Goal: Task Accomplishment & Management: Manage account settings

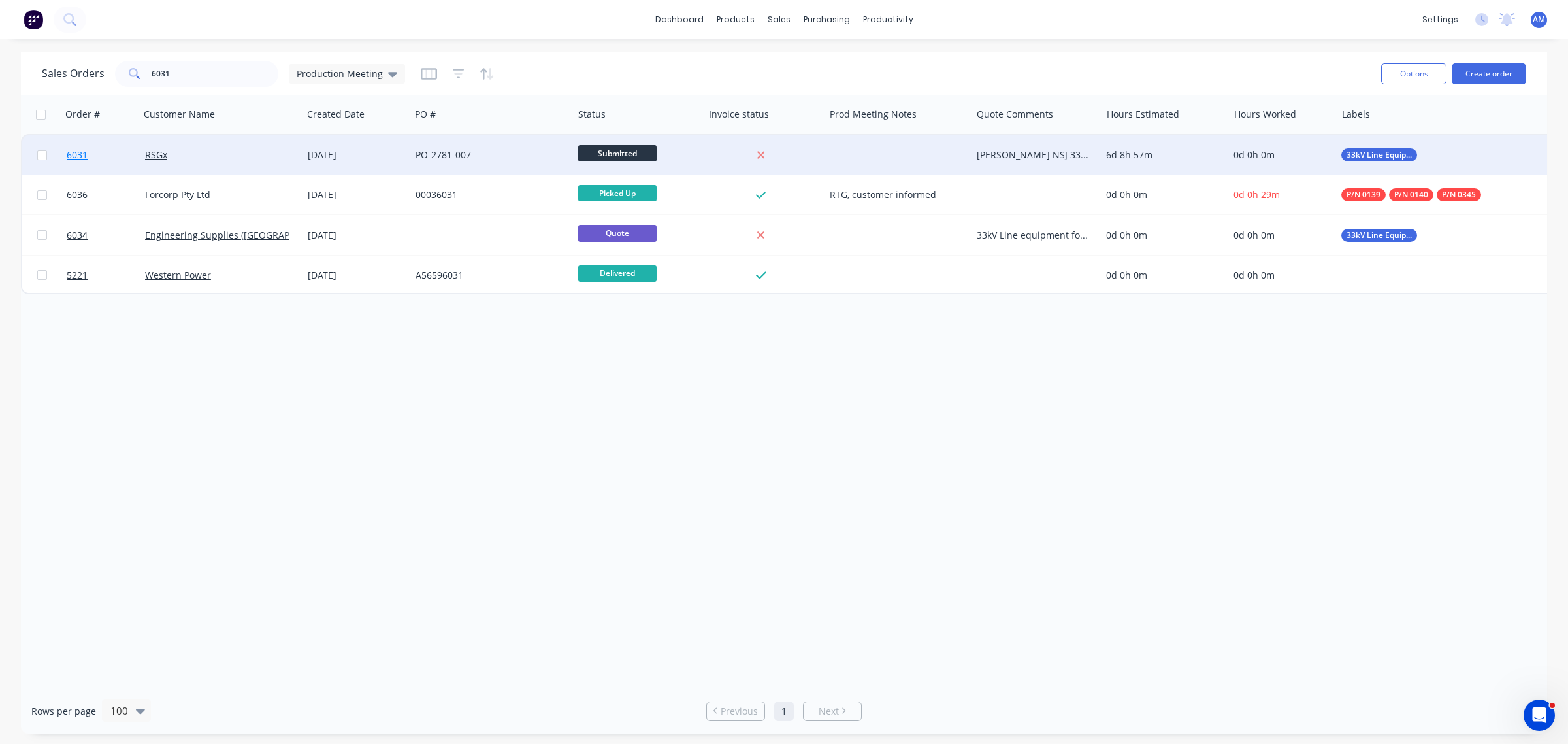
click at [116, 150] on link "6031" at bounding box center [105, 155] width 78 height 39
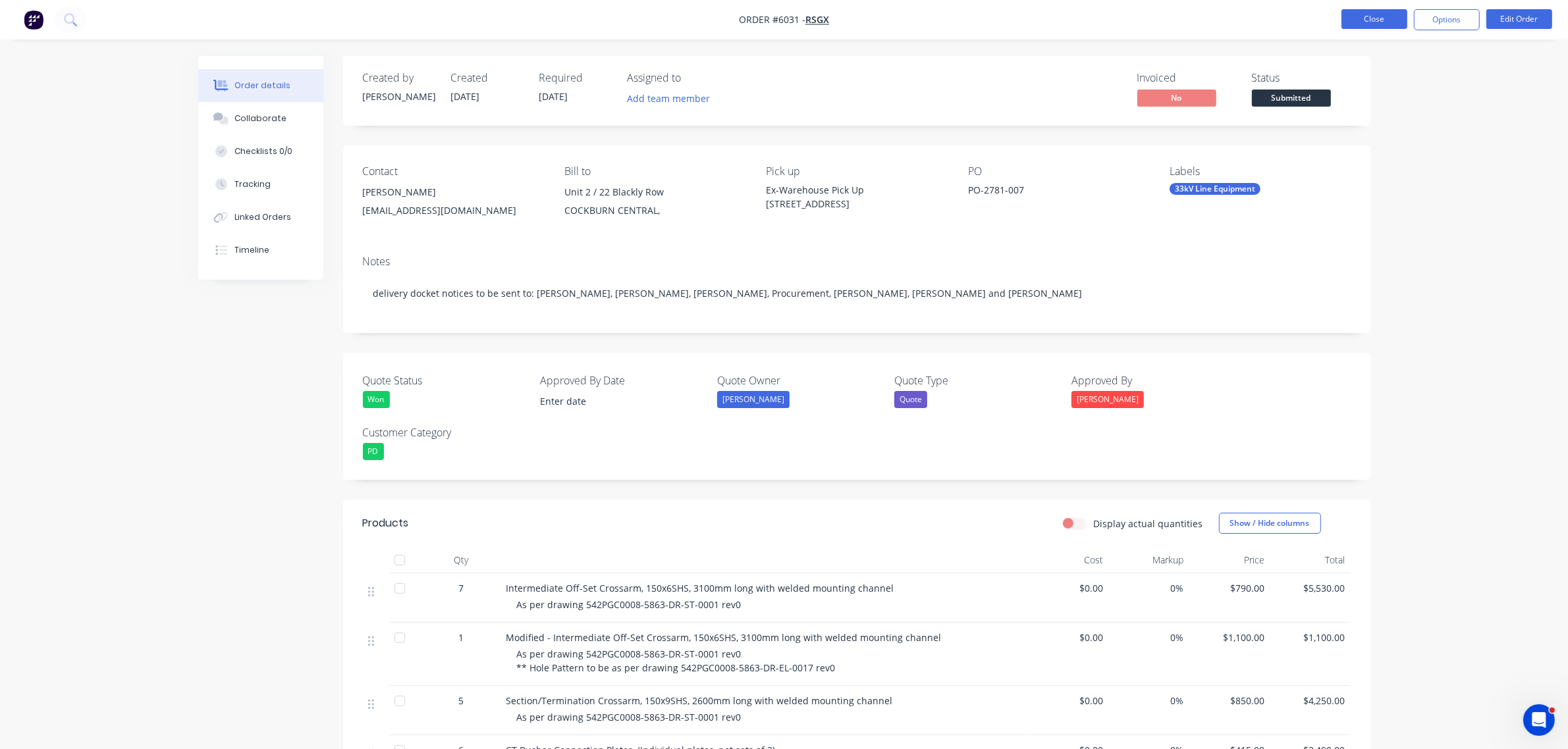
click at [1357, 16] on button "Close" at bounding box center [1375, 19] width 66 height 20
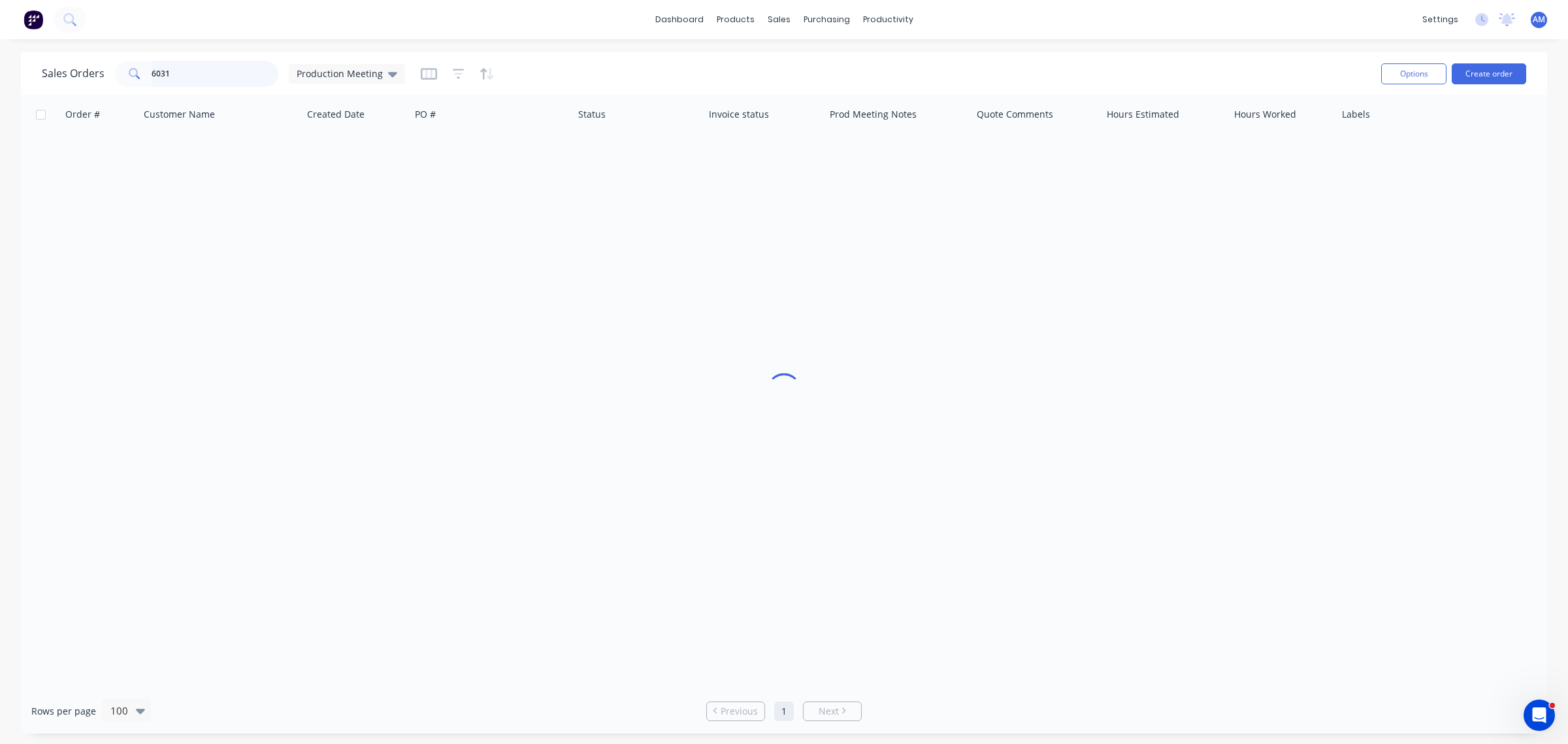
click at [225, 74] on input "6031" at bounding box center [215, 74] width 128 height 26
click at [91, 80] on div "Sales Orders 6031 Production Meeting" at bounding box center [223, 74] width 363 height 26
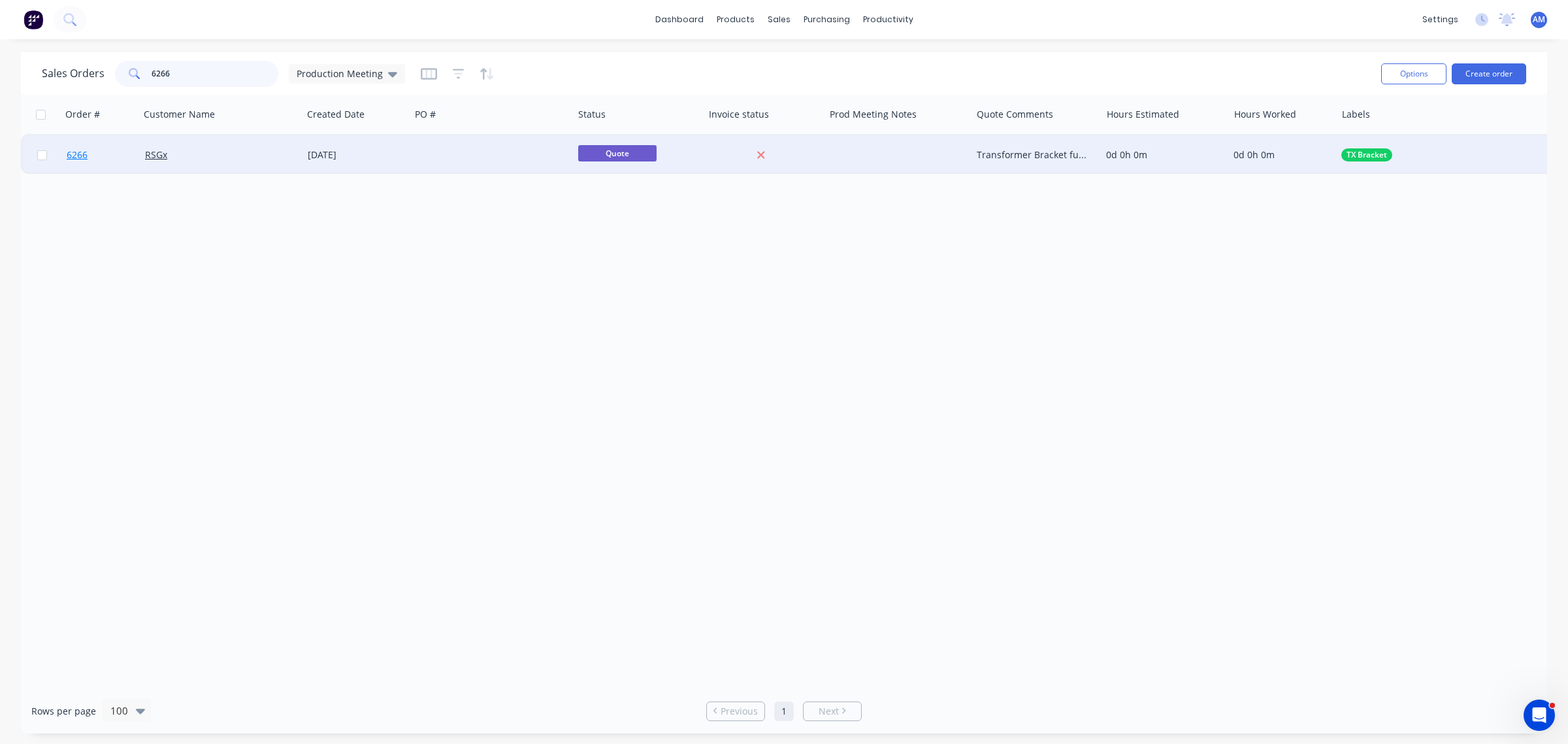
type input "6266"
click at [109, 153] on link "6266" at bounding box center [105, 155] width 78 height 39
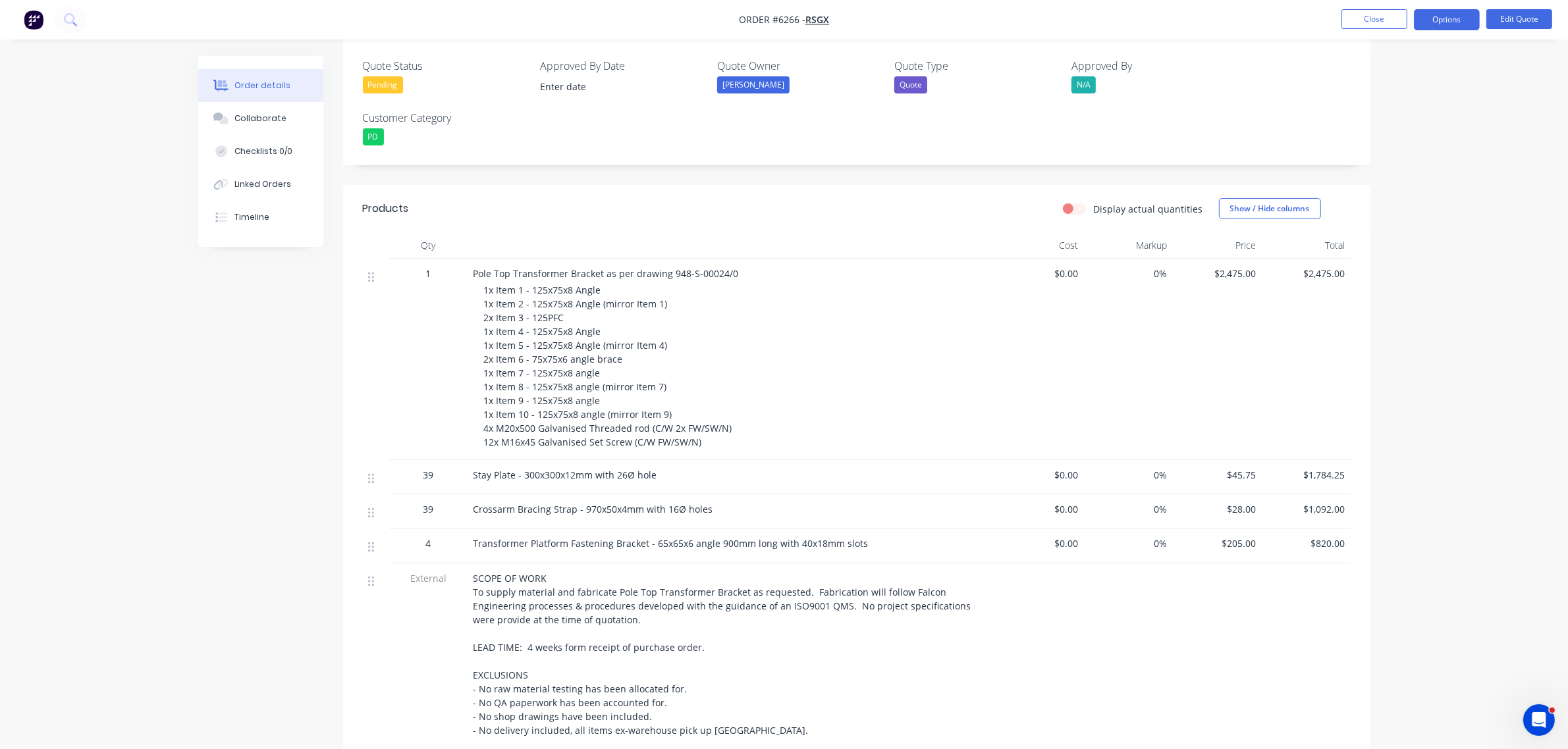
scroll to position [329, 0]
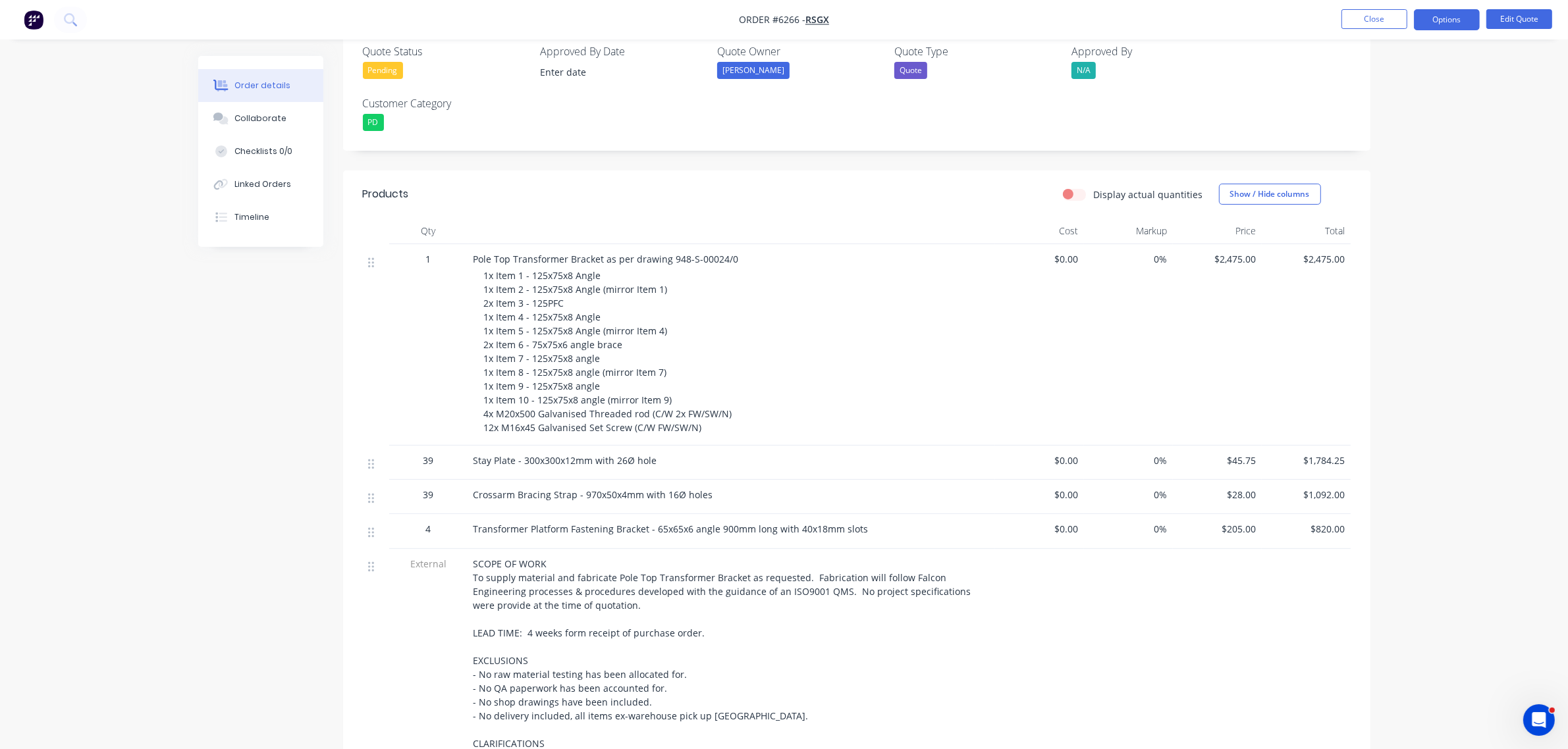
click at [1231, 262] on span "$2,475.00" at bounding box center [1217, 259] width 79 height 14
drag, startPoint x: 1228, startPoint y: 254, endPoint x: 1227, endPoint y: 262, distance: 8.1
click at [1228, 255] on span "$2,475.00" at bounding box center [1217, 259] width 79 height 14
click at [1530, 23] on button "Edit Quote" at bounding box center [1519, 19] width 66 height 20
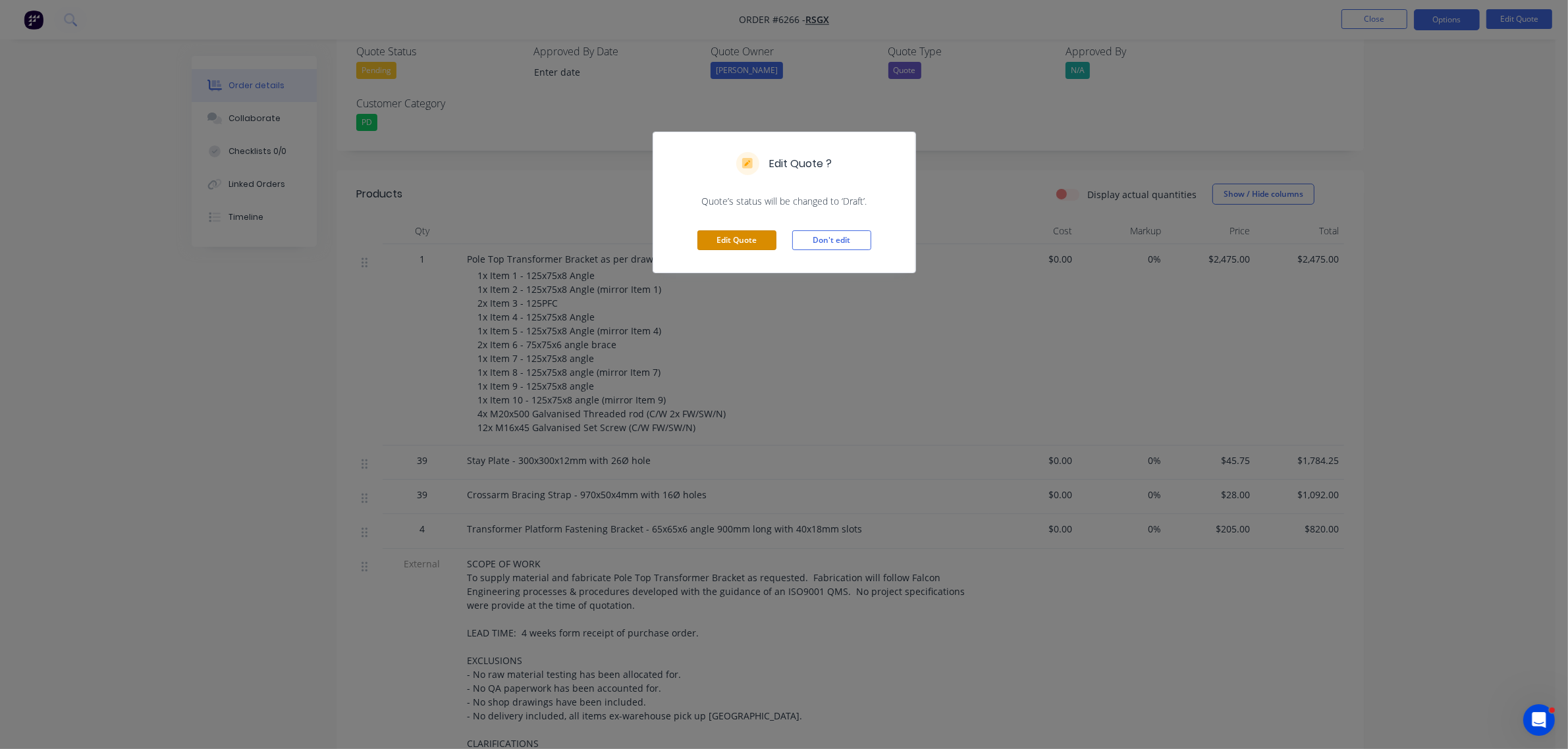
click at [748, 241] on button "Edit Quote" at bounding box center [736, 240] width 79 height 20
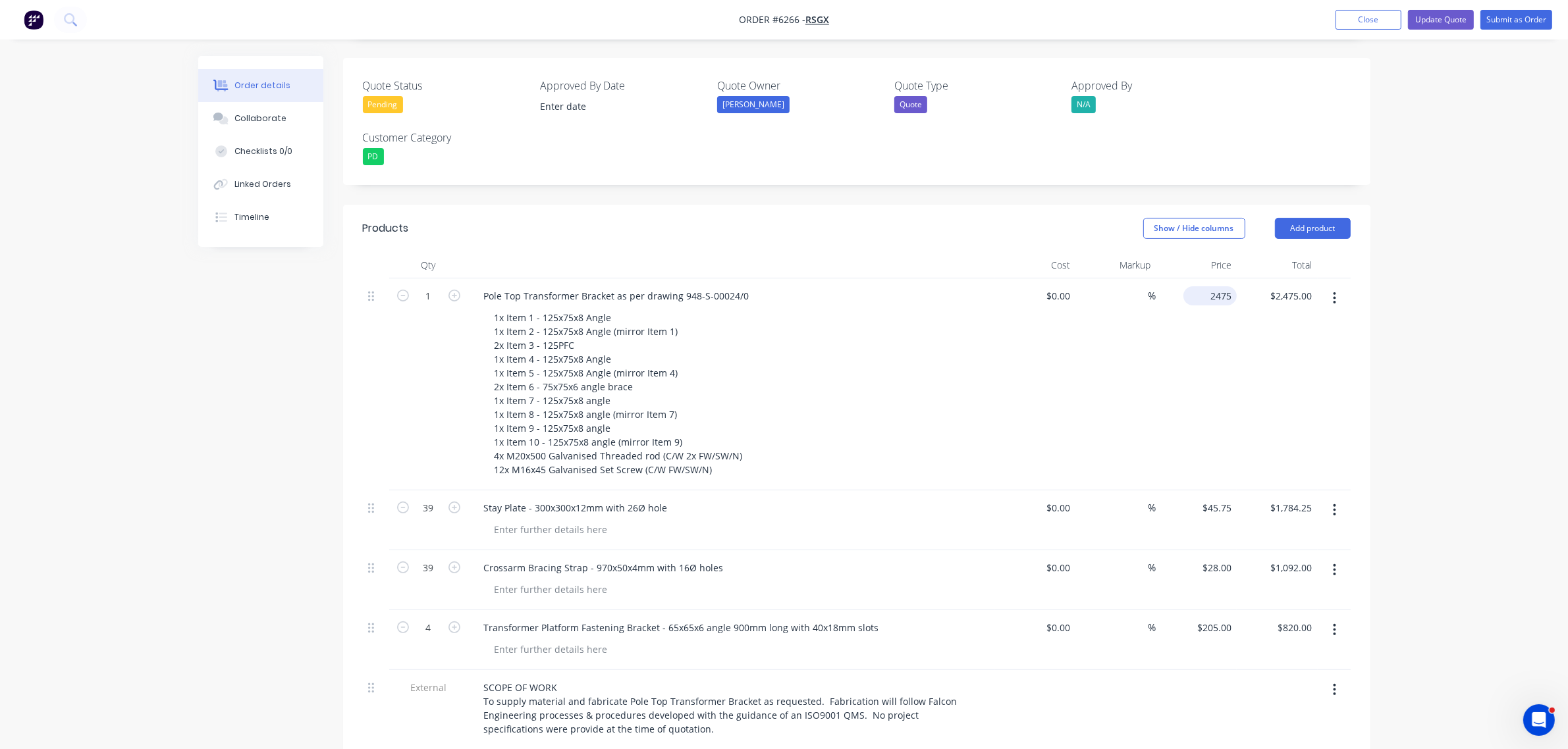
click at [1213, 286] on input "2475" at bounding box center [1212, 295] width 48 height 19
type input "$2,650.00"
click at [1212, 498] on input "$45.75" at bounding box center [1219, 508] width 35 height 19
type input "$2,650.00"
type input "$49.00"
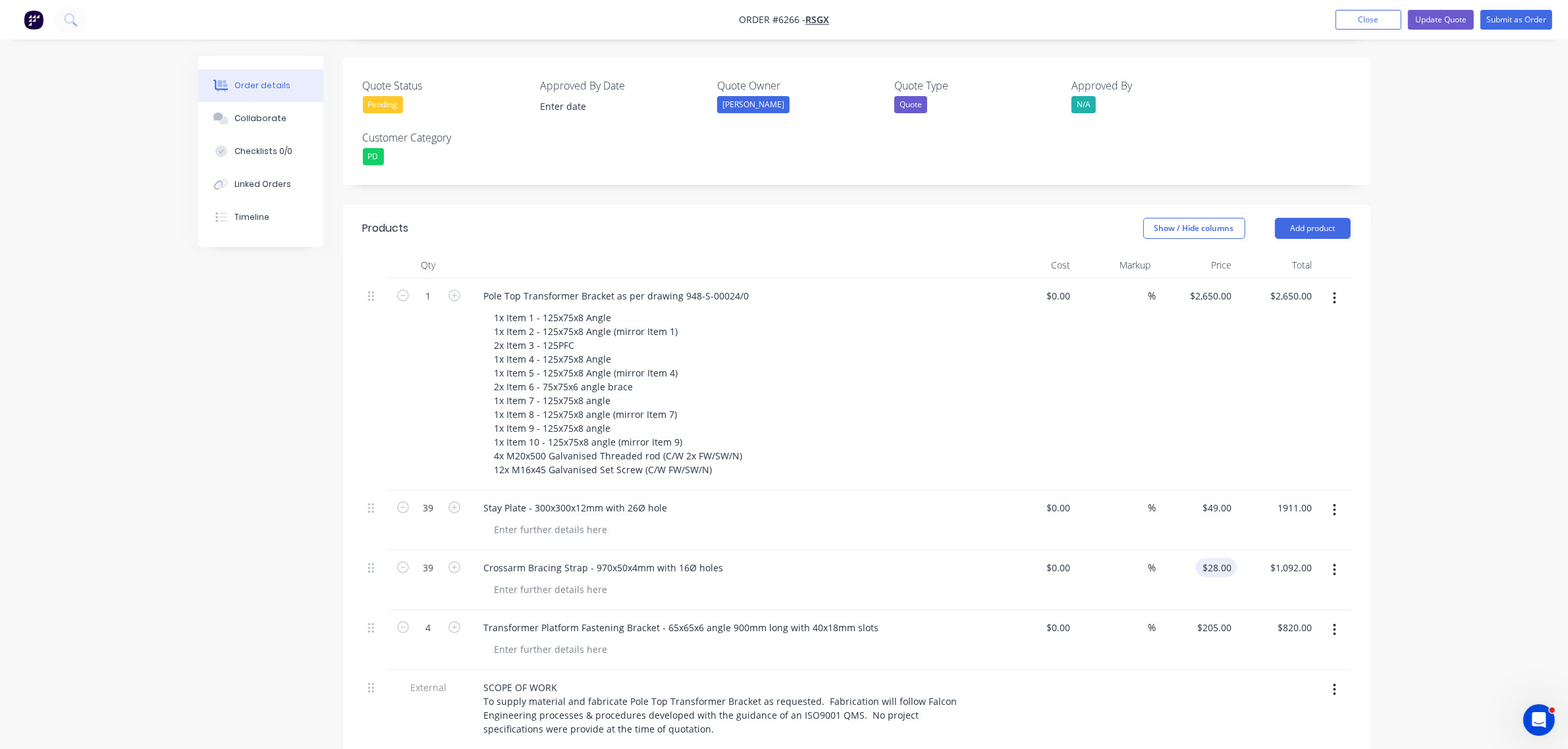
type input "$1,911.00"
drag, startPoint x: 1216, startPoint y: 538, endPoint x: 1202, endPoint y: 587, distance: 51.0
click at [1216, 558] on div "28 28" at bounding box center [1225, 567] width 22 height 19
type input "$30.00"
type input "$1,170.00"
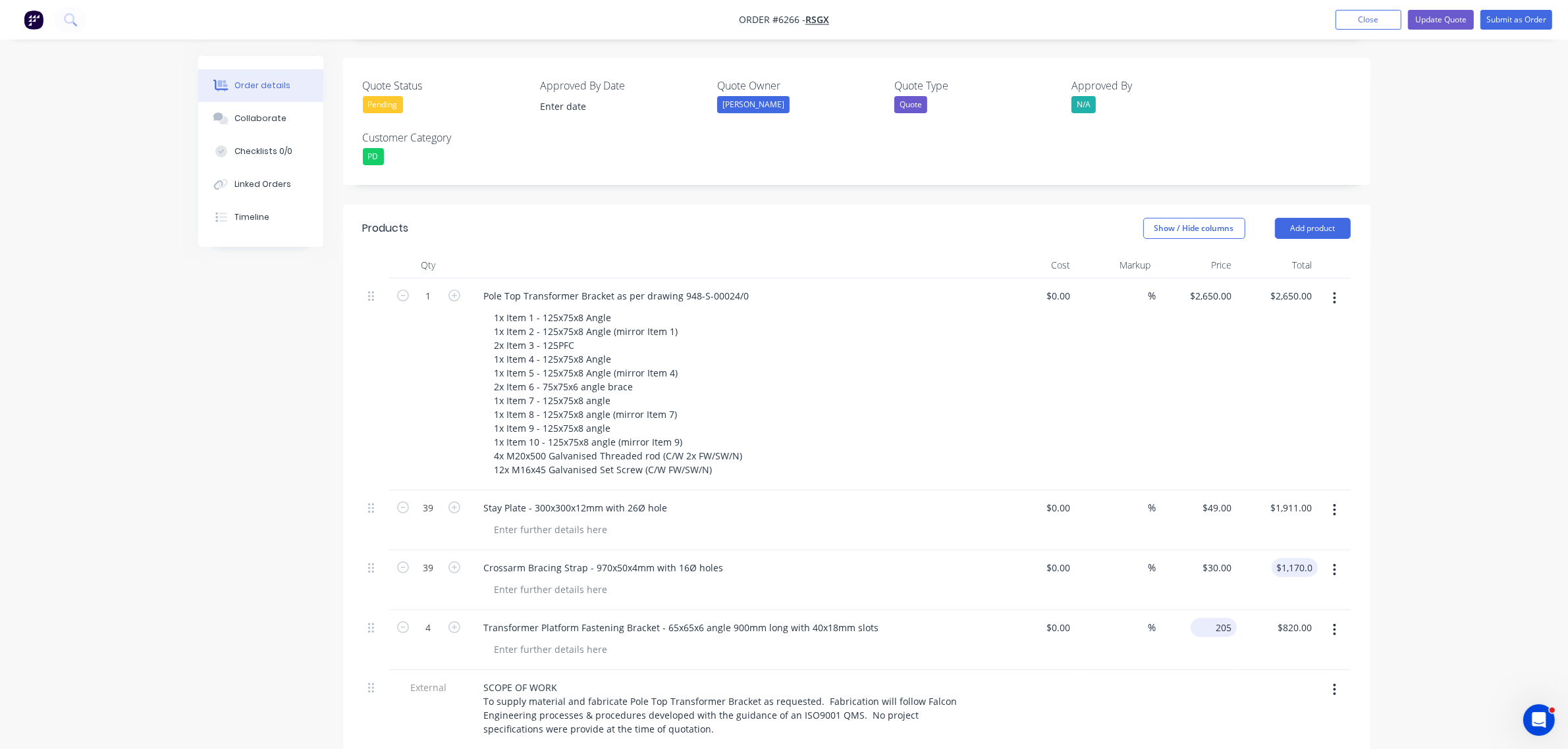
click at [1225, 618] on input "205" at bounding box center [1216, 628] width 41 height 19
type input "$220.00"
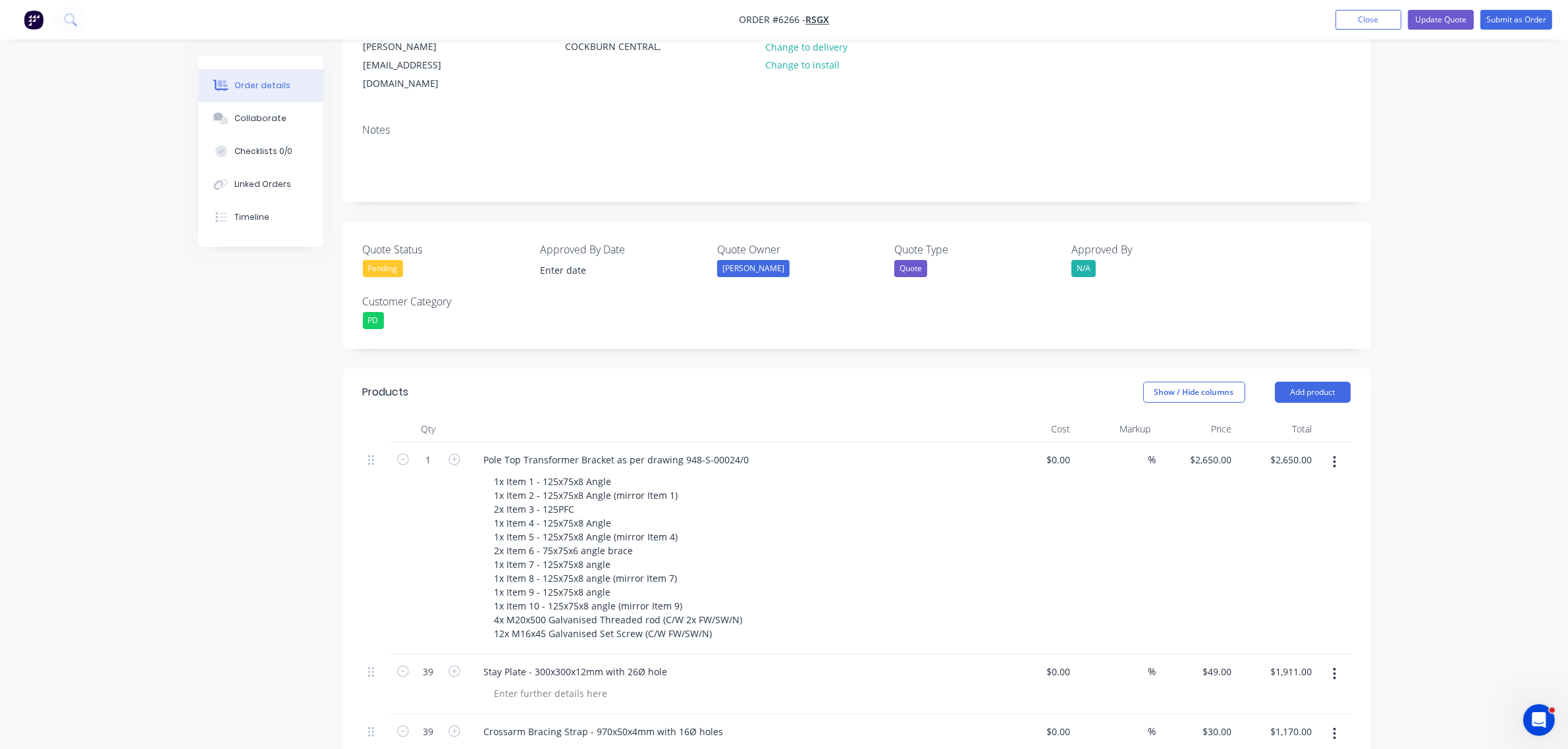
scroll to position [165, 0]
type input "$880.00"
click at [1427, 17] on button "Update Quote" at bounding box center [1441, 19] width 66 height 20
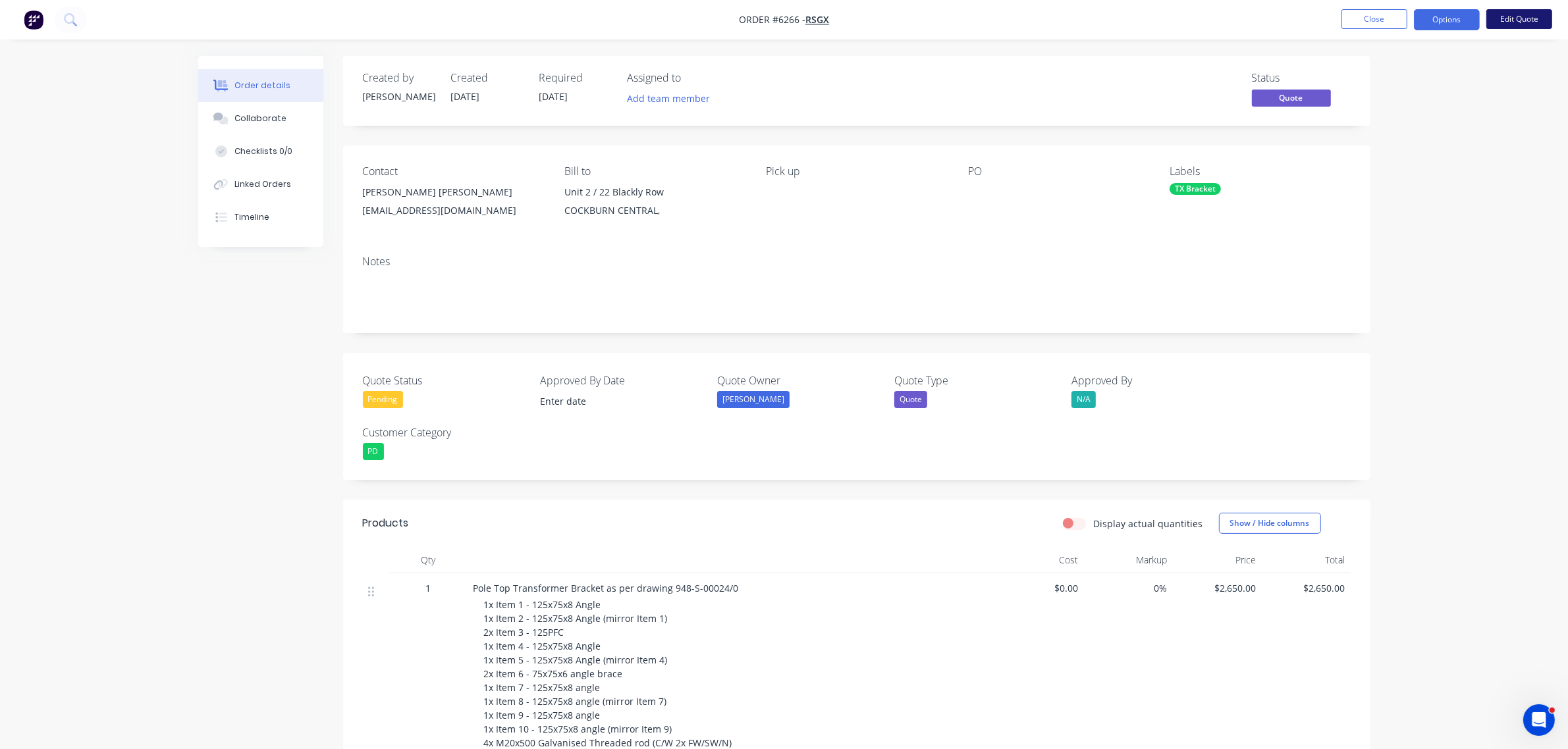
click at [1498, 15] on button "Edit Quote" at bounding box center [1519, 19] width 66 height 20
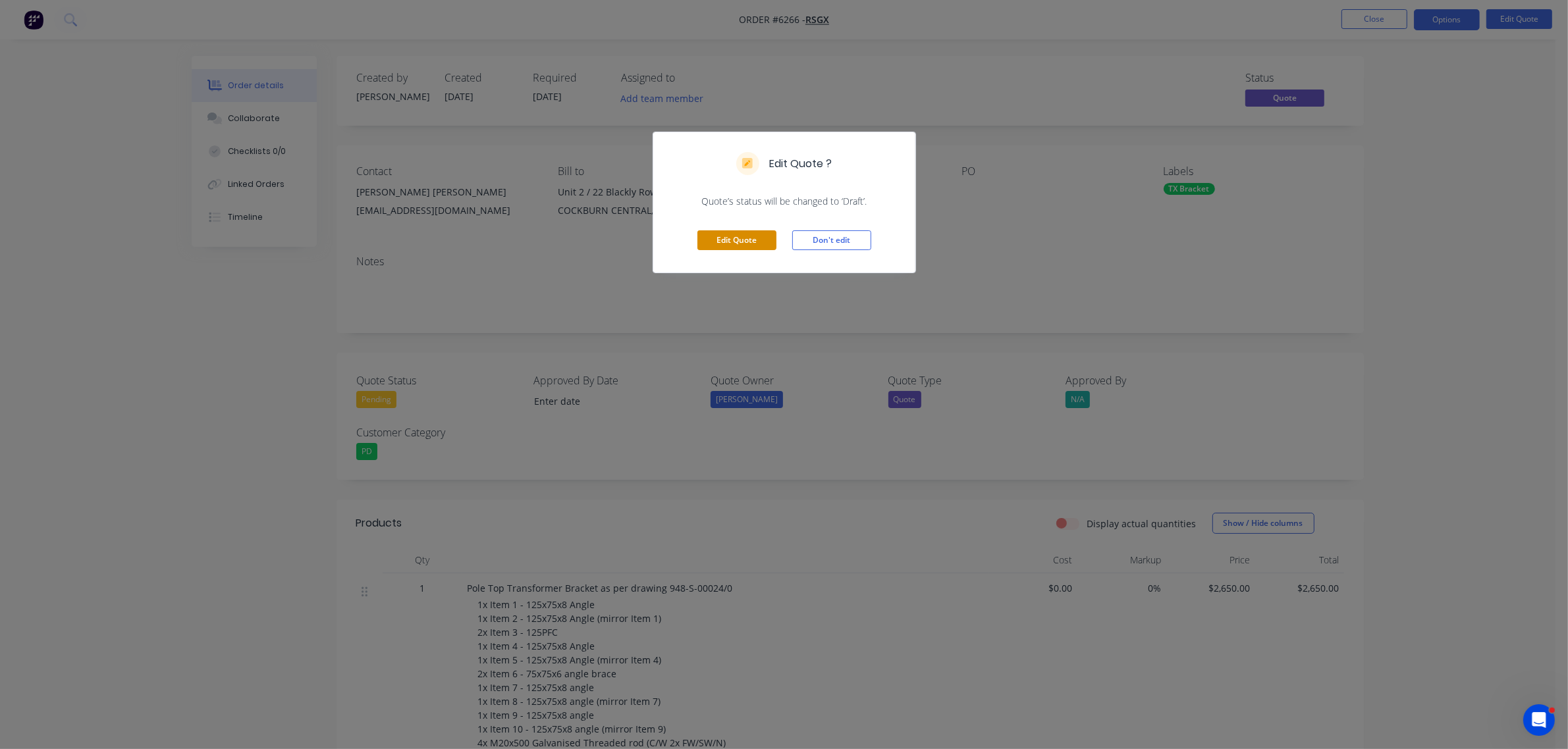
click at [746, 234] on button "Edit Quote" at bounding box center [736, 240] width 79 height 20
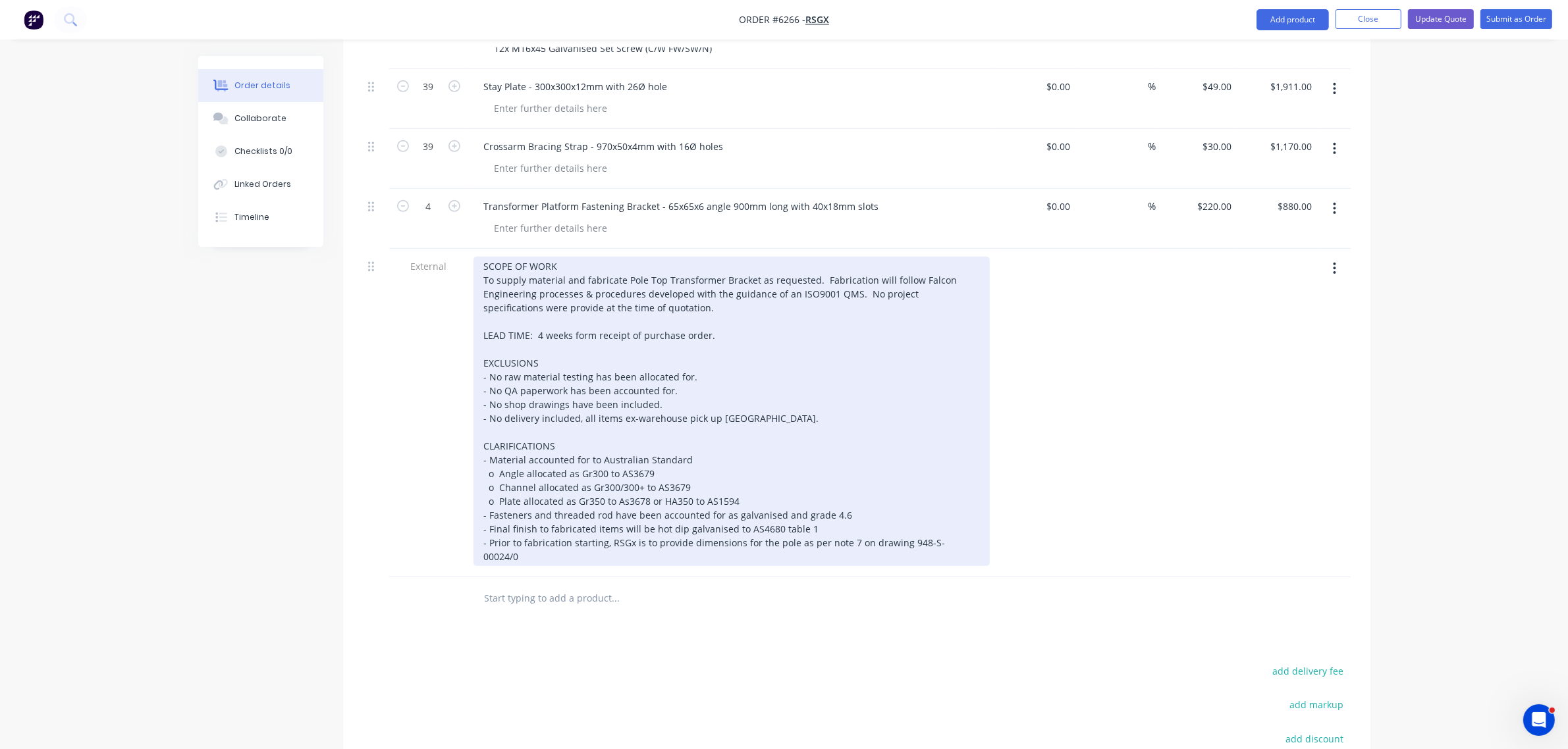
scroll to position [740, 0]
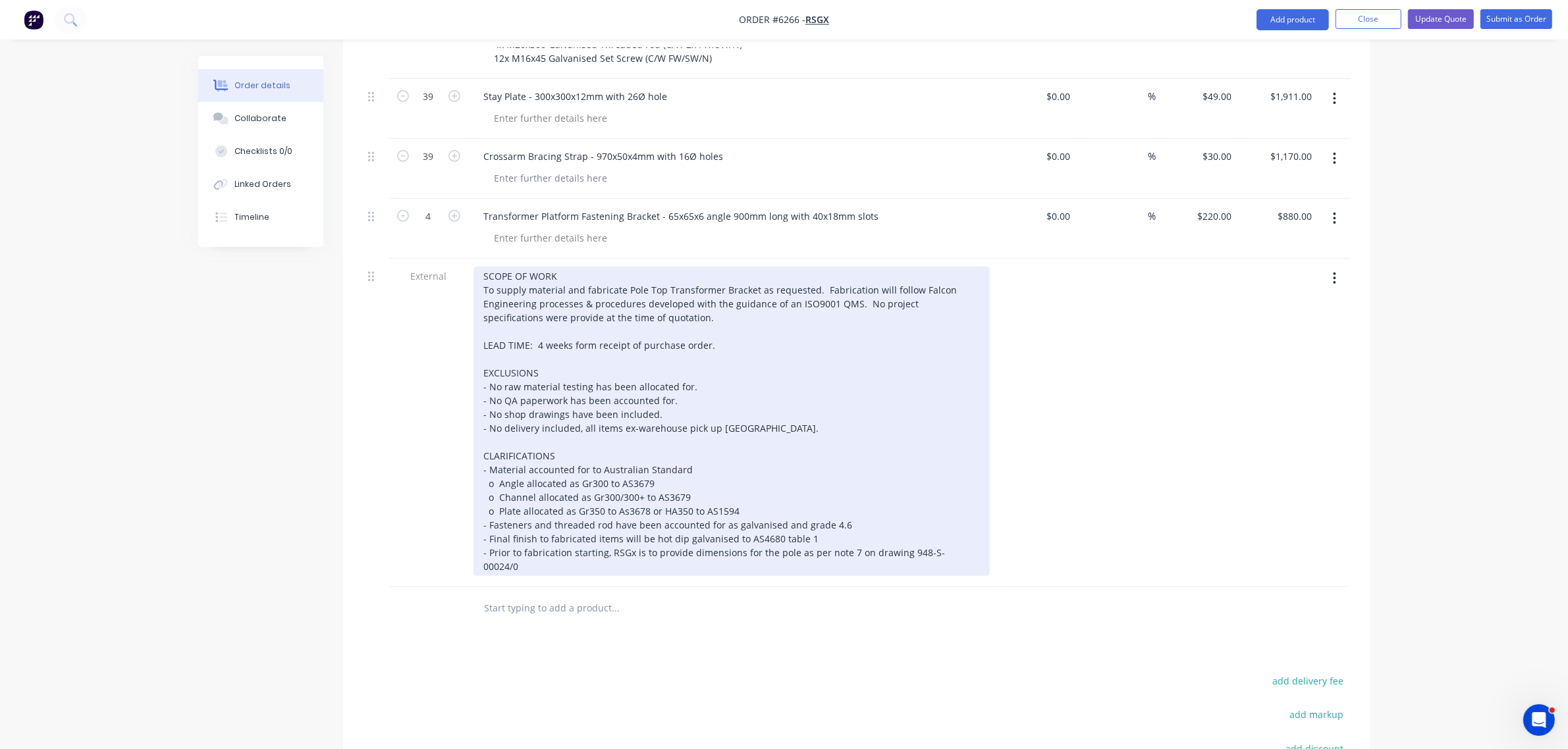
drag, startPoint x: 538, startPoint y: 313, endPoint x: 538, endPoint y: 321, distance: 8.0
click at [538, 315] on div "SCOPE OF WORK To supply material and fabricate Pole Top Transformer Bracket as …" at bounding box center [732, 421] width 516 height 309
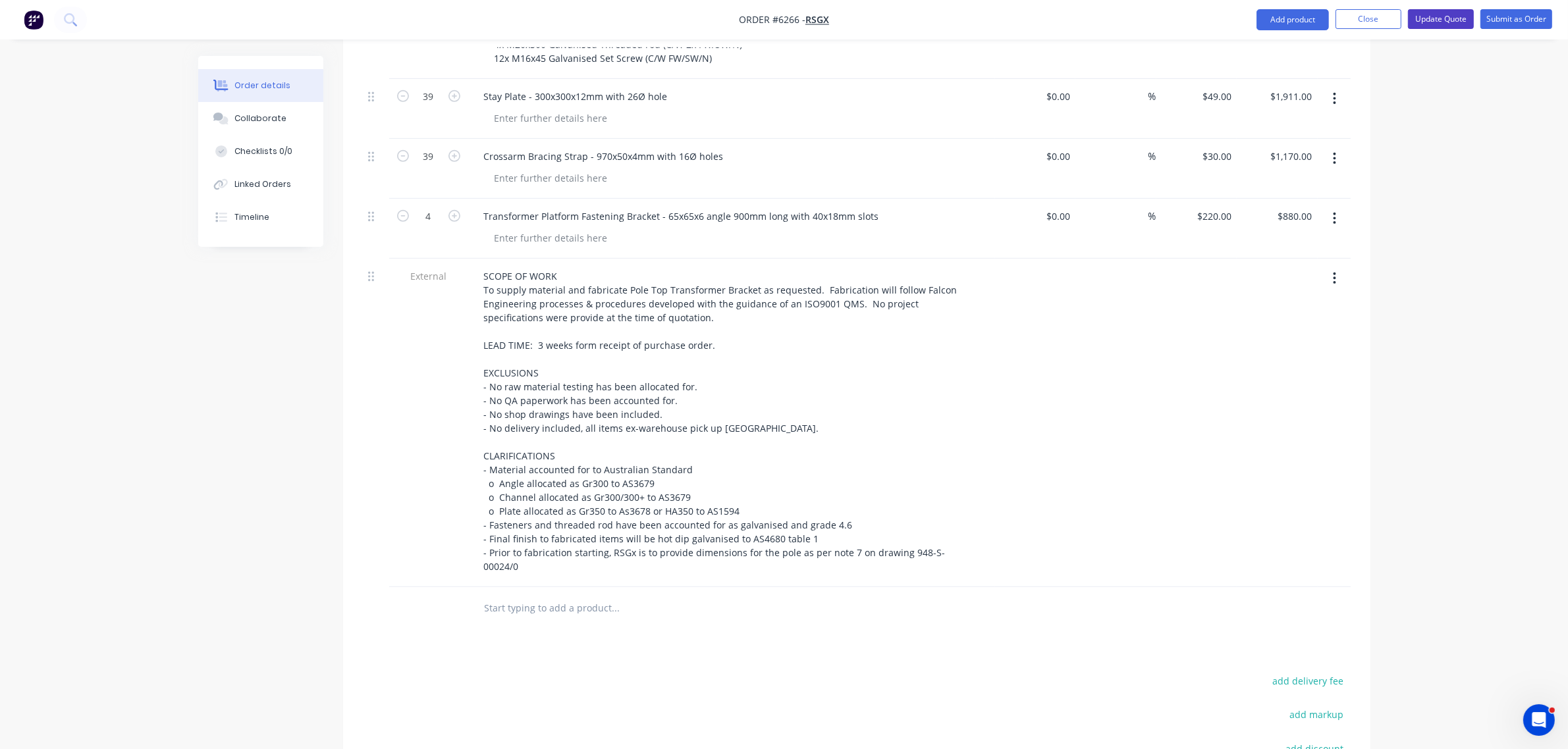
click at [1447, 10] on button "Update Quote" at bounding box center [1441, 19] width 66 height 20
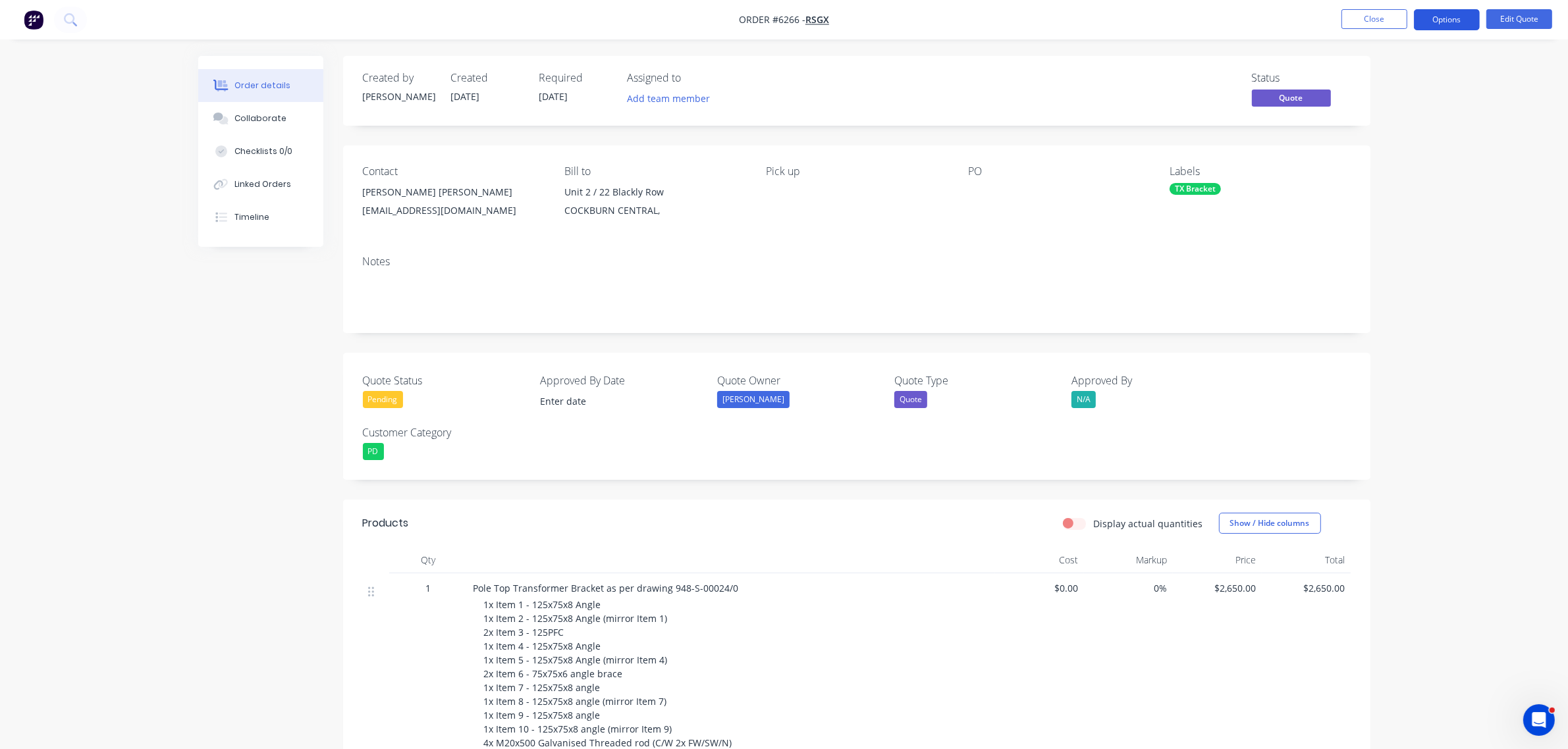
click at [1444, 18] on button "Options" at bounding box center [1447, 20] width 66 height 21
click at [1378, 77] on div "Quote" at bounding box center [1407, 80] width 121 height 19
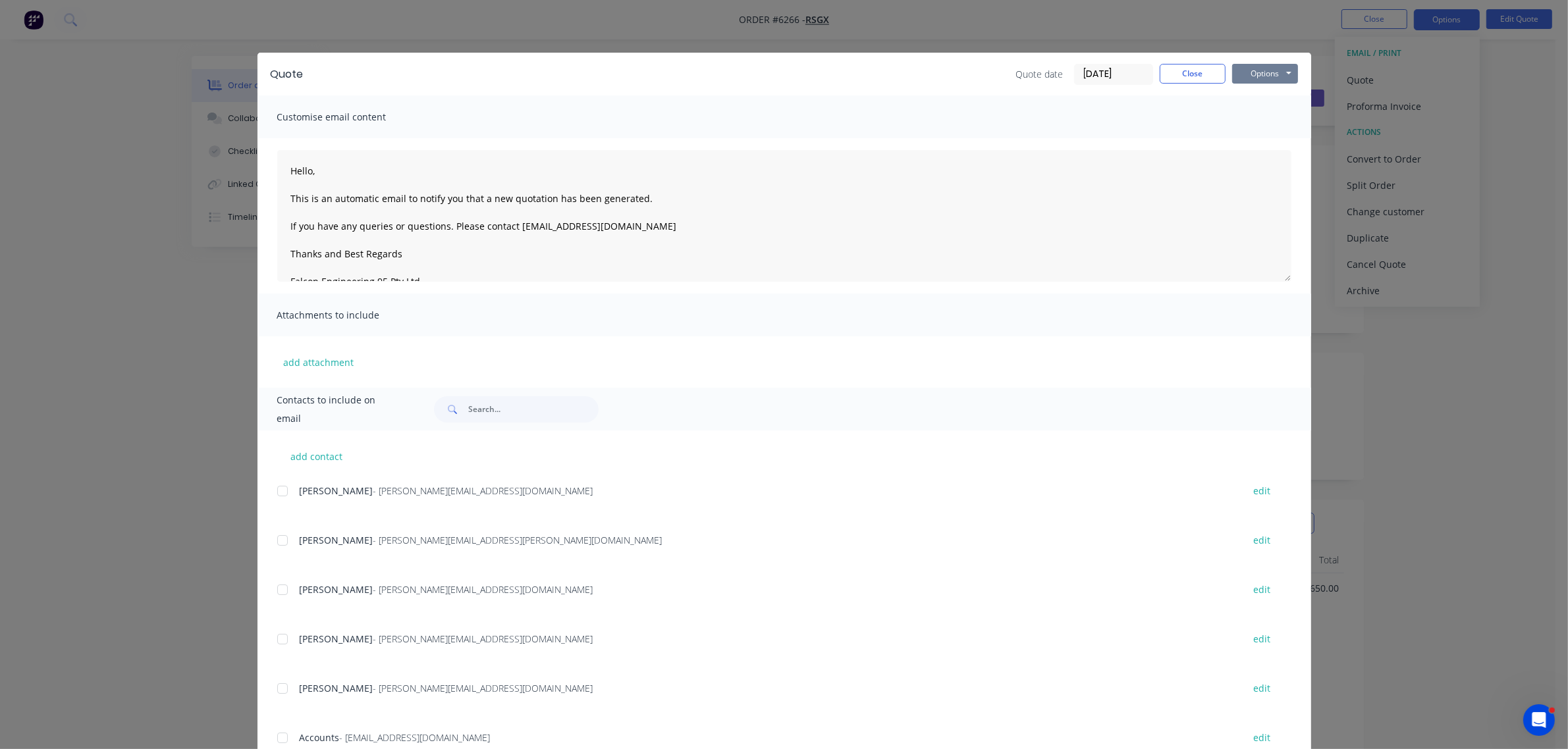
click at [1271, 64] on button "Options" at bounding box center [1265, 74] width 66 height 20
click at [1252, 96] on button "Preview" at bounding box center [1274, 98] width 85 height 22
drag, startPoint x: 1198, startPoint y: 76, endPoint x: 1198, endPoint y: 91, distance: 15.0
click at [1198, 76] on button "Close" at bounding box center [1193, 74] width 66 height 20
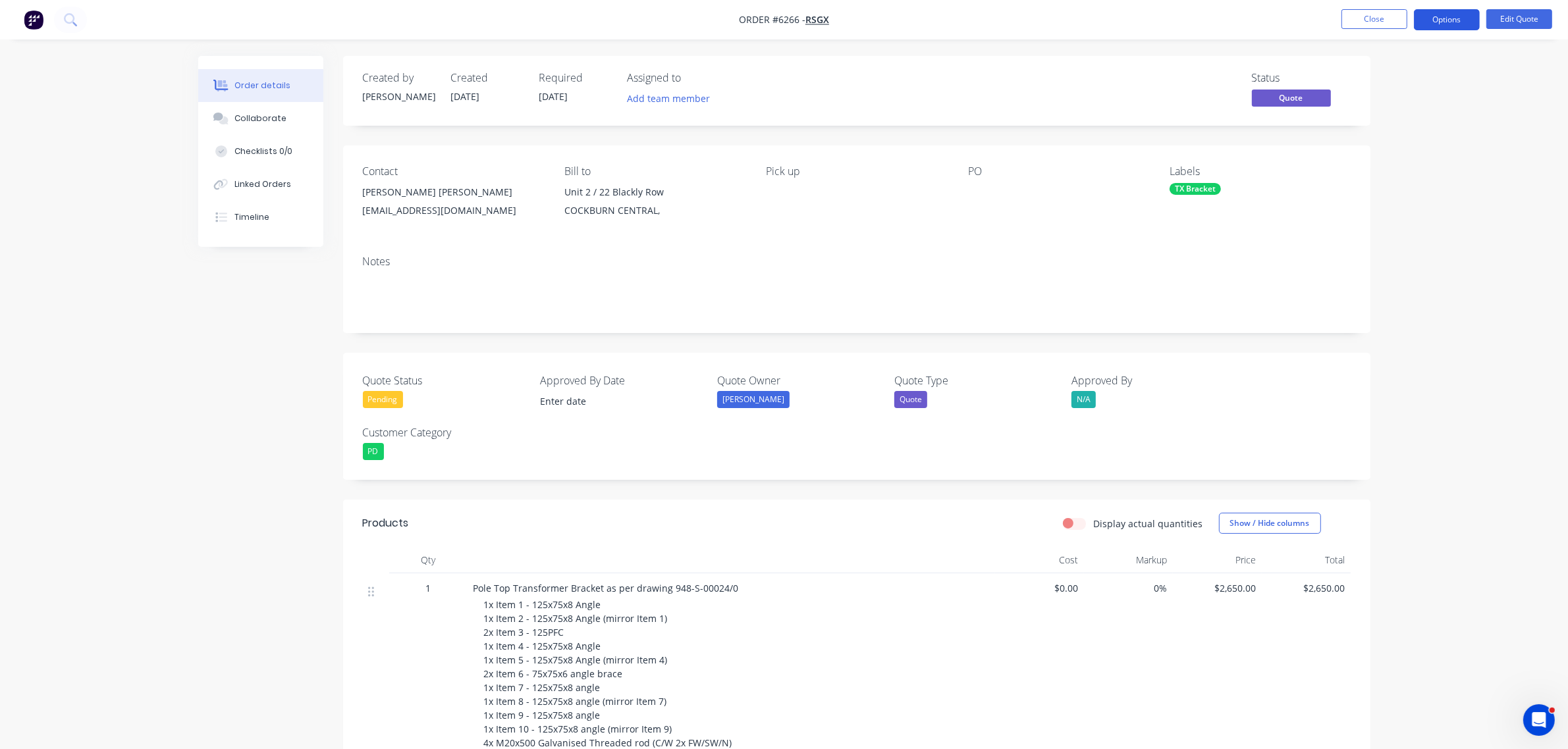
click at [1464, 14] on button "Options" at bounding box center [1447, 20] width 66 height 21
click at [1372, 79] on div "Quote" at bounding box center [1407, 80] width 121 height 19
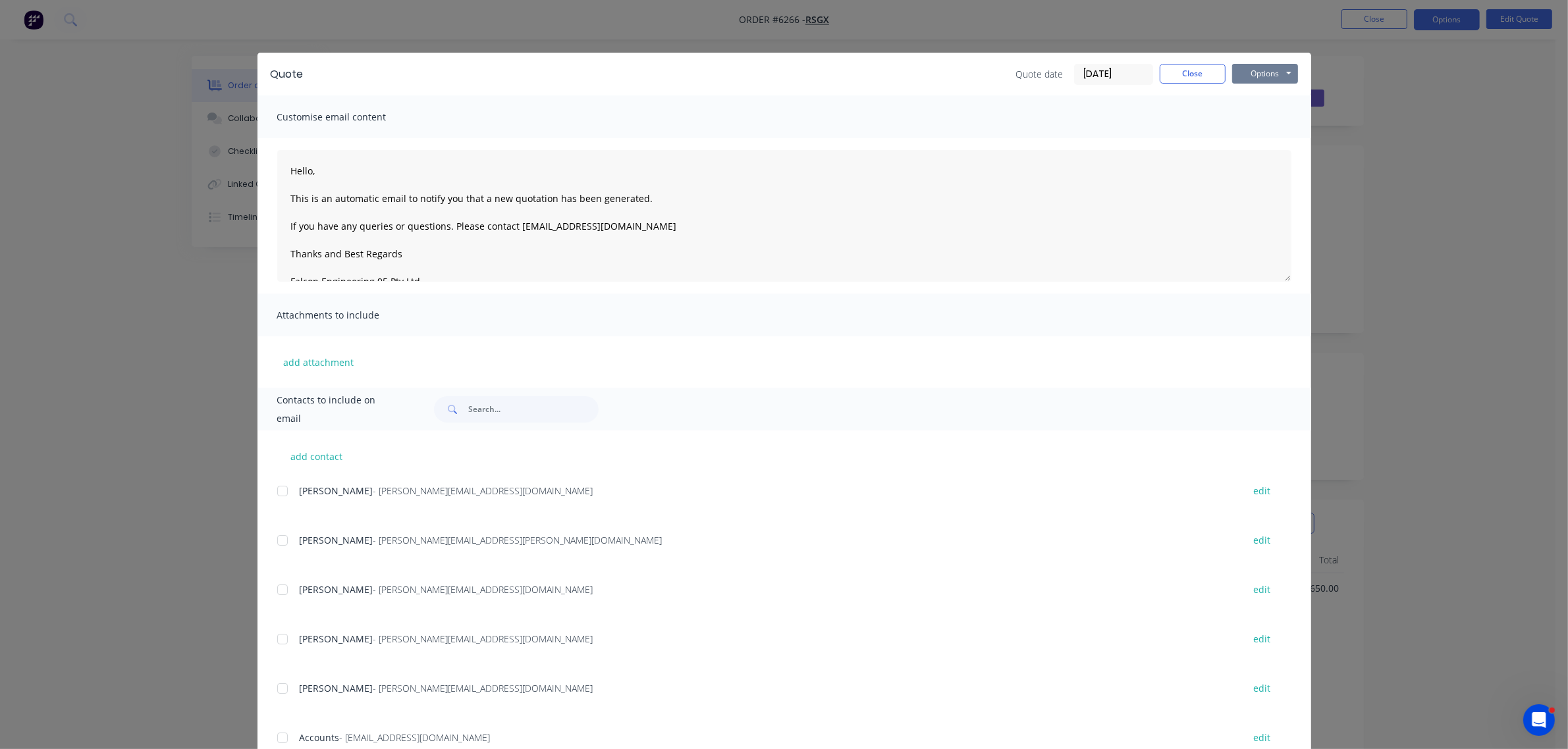
click at [1266, 69] on button "Options" at bounding box center [1265, 74] width 66 height 20
click at [1247, 94] on button "Preview" at bounding box center [1274, 98] width 85 height 22
click at [1197, 71] on button "Close" at bounding box center [1193, 74] width 66 height 20
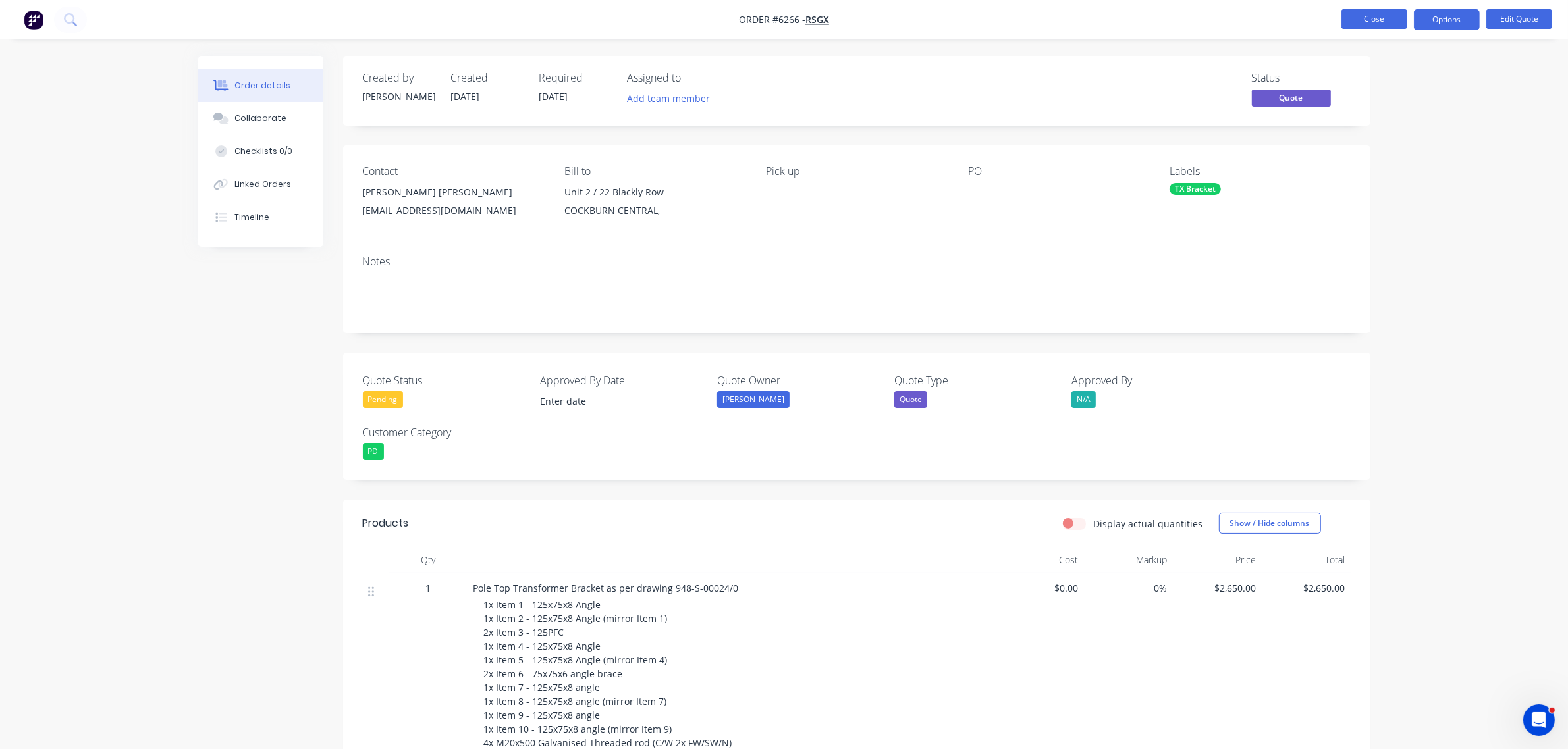
click at [1383, 20] on button "Close" at bounding box center [1375, 19] width 66 height 20
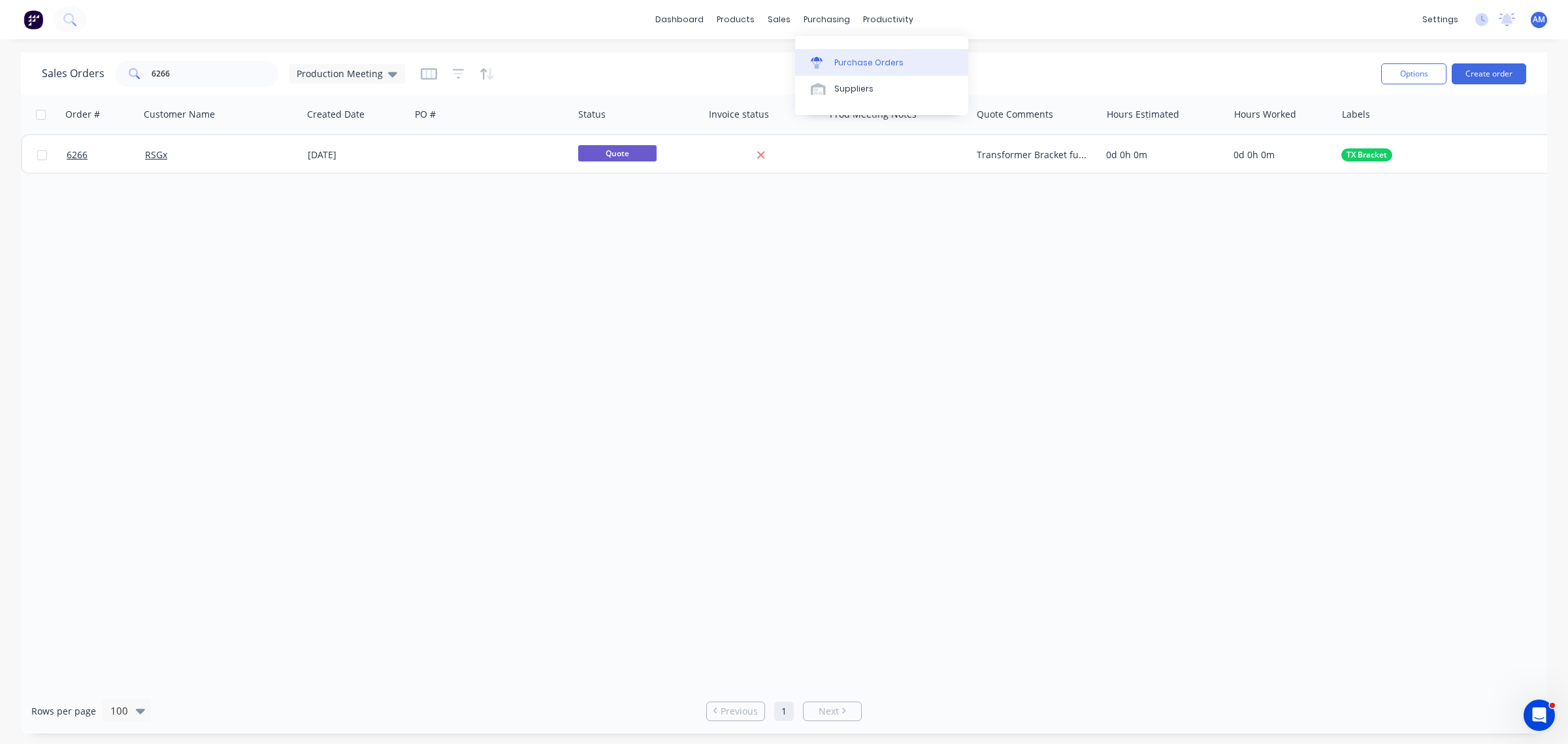
click at [851, 67] on link "Purchase Orders" at bounding box center [881, 62] width 173 height 26
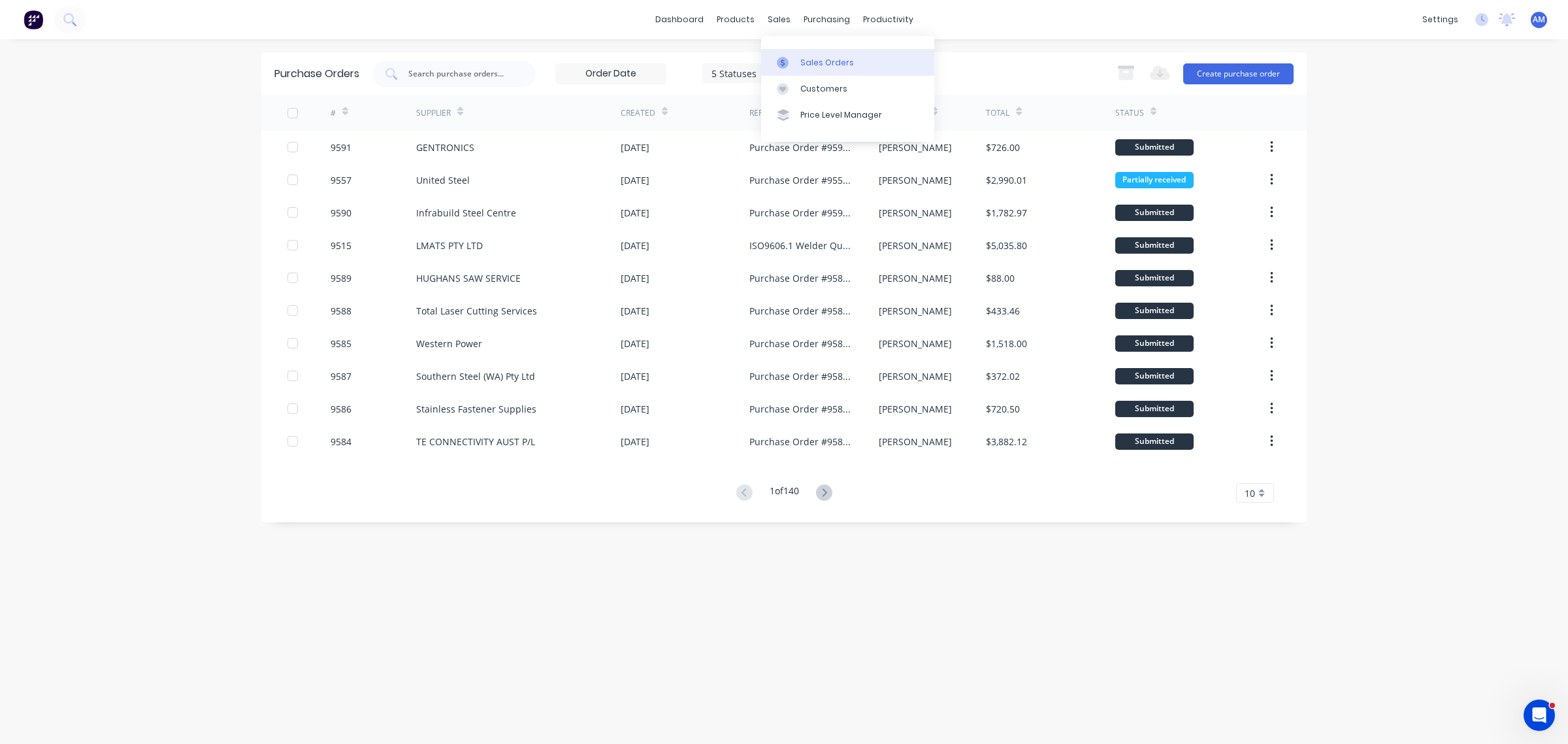
click at [814, 57] on div "Sales Orders" at bounding box center [827, 63] width 53 height 12
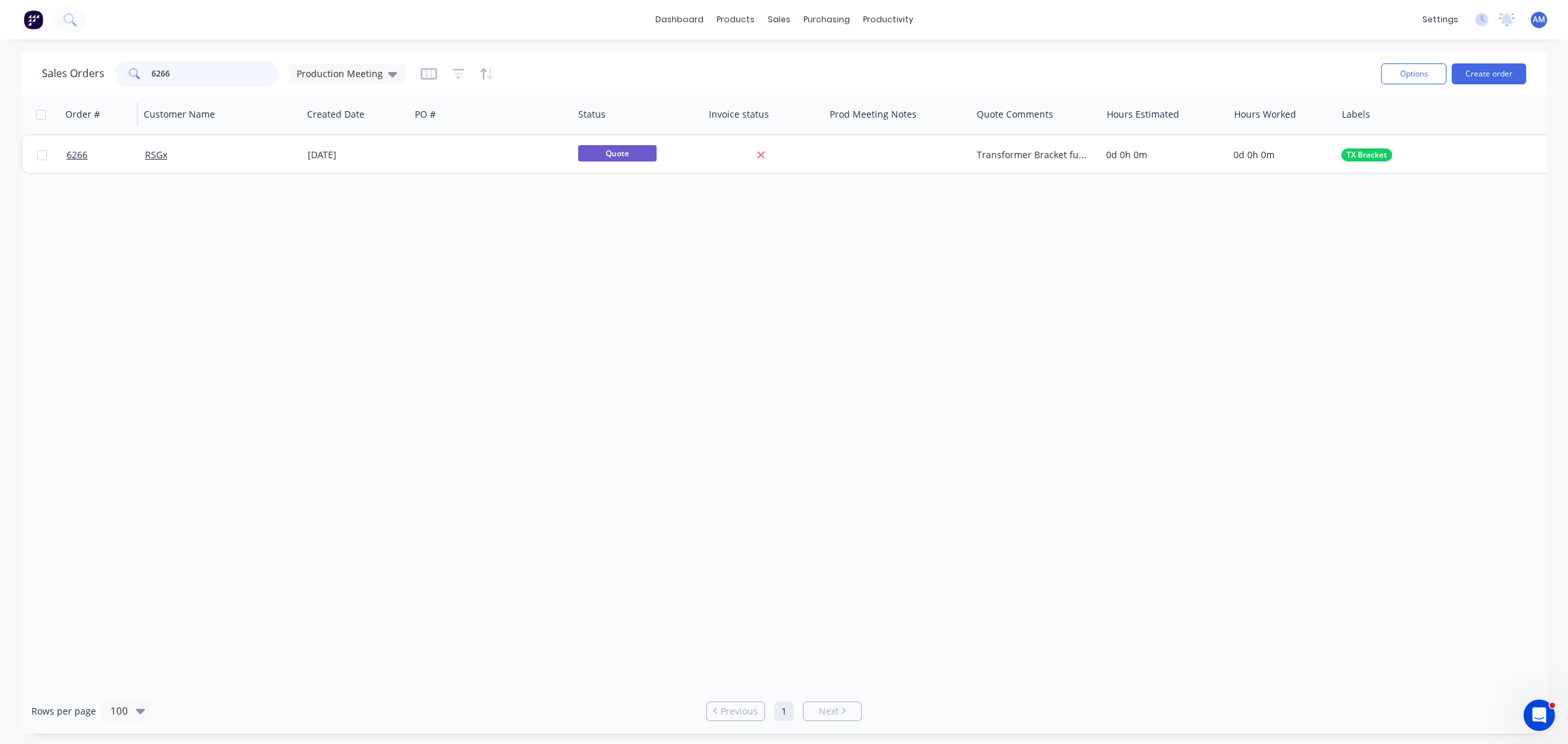
drag, startPoint x: 178, startPoint y: 70, endPoint x: 115, endPoint y: 96, distance: 68.2
click at [133, 86] on div "Sales Orders 6266 Production Meeting" at bounding box center [706, 74] width 1329 height 32
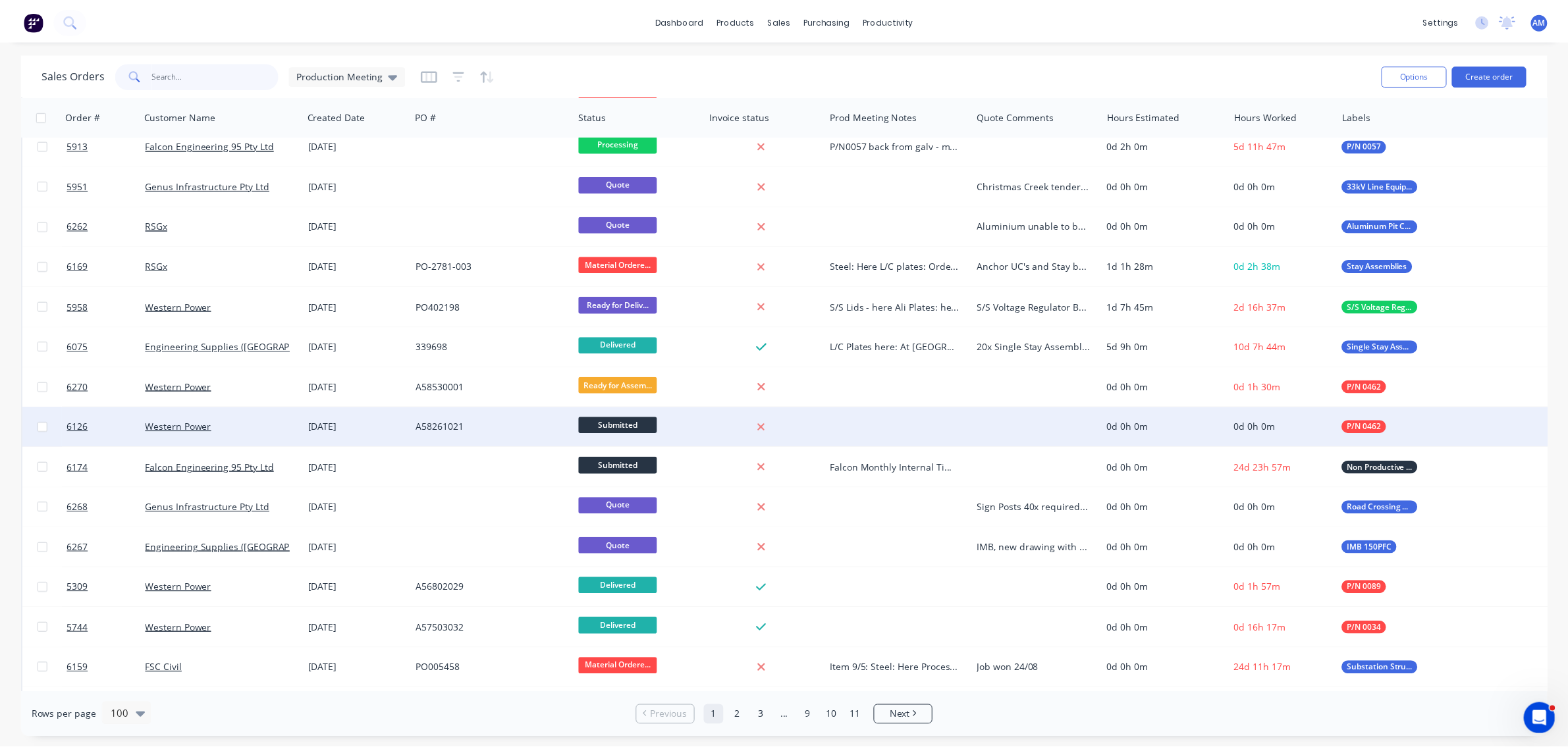
scroll to position [658, 0]
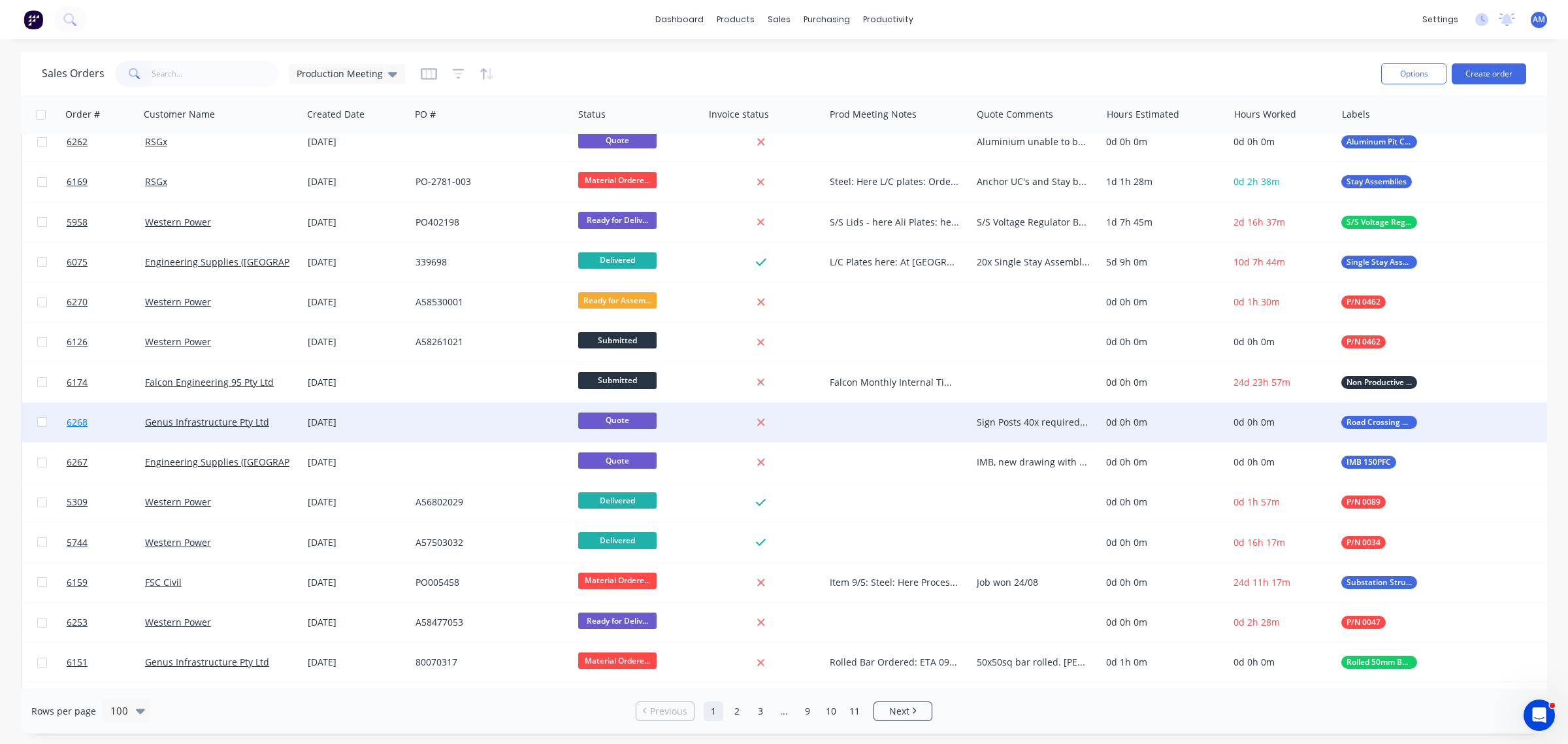
click at [103, 426] on link "6268" at bounding box center [105, 422] width 78 height 39
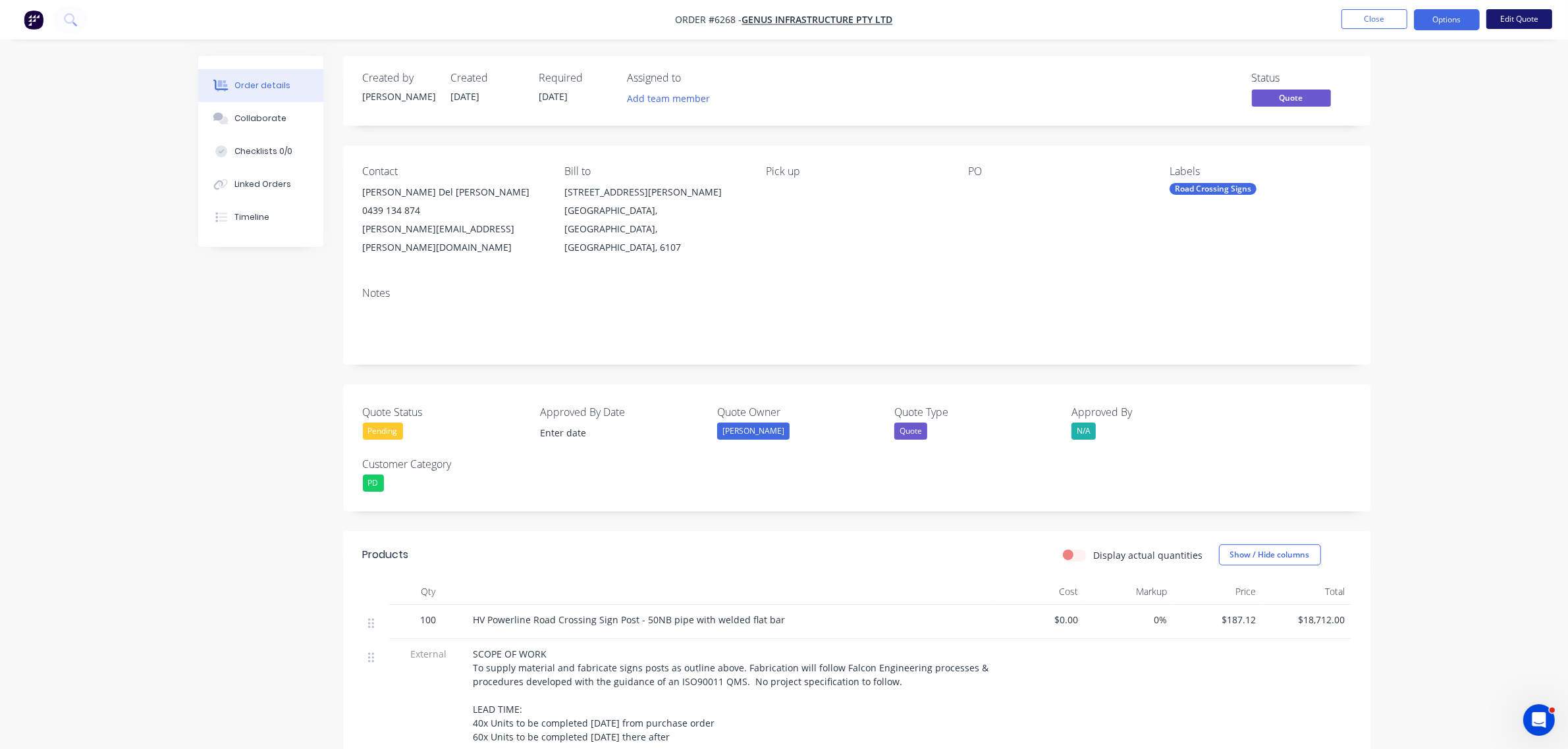
click at [1521, 24] on button "Edit Quote" at bounding box center [1519, 19] width 66 height 20
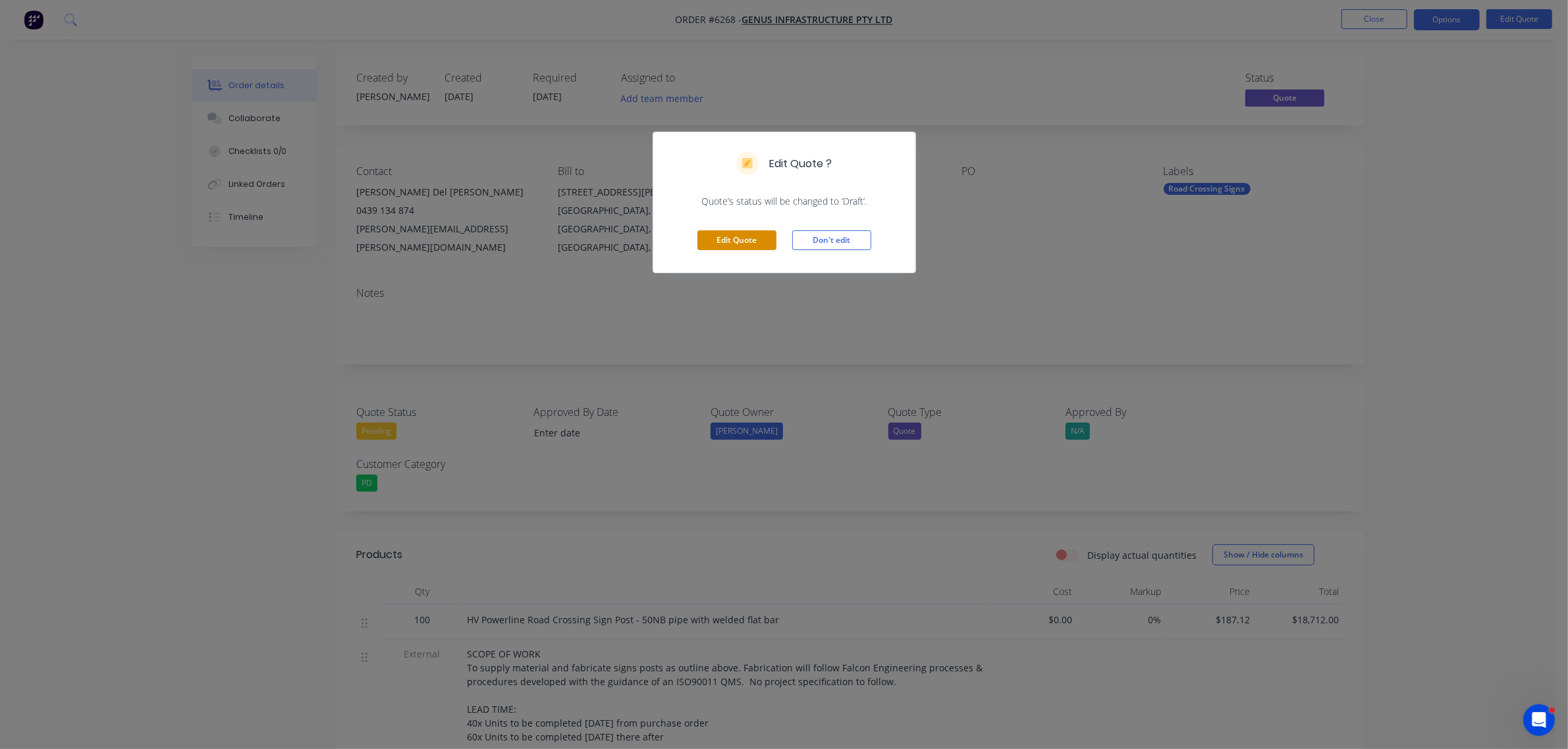
click at [727, 237] on button "Edit Quote" at bounding box center [736, 240] width 79 height 20
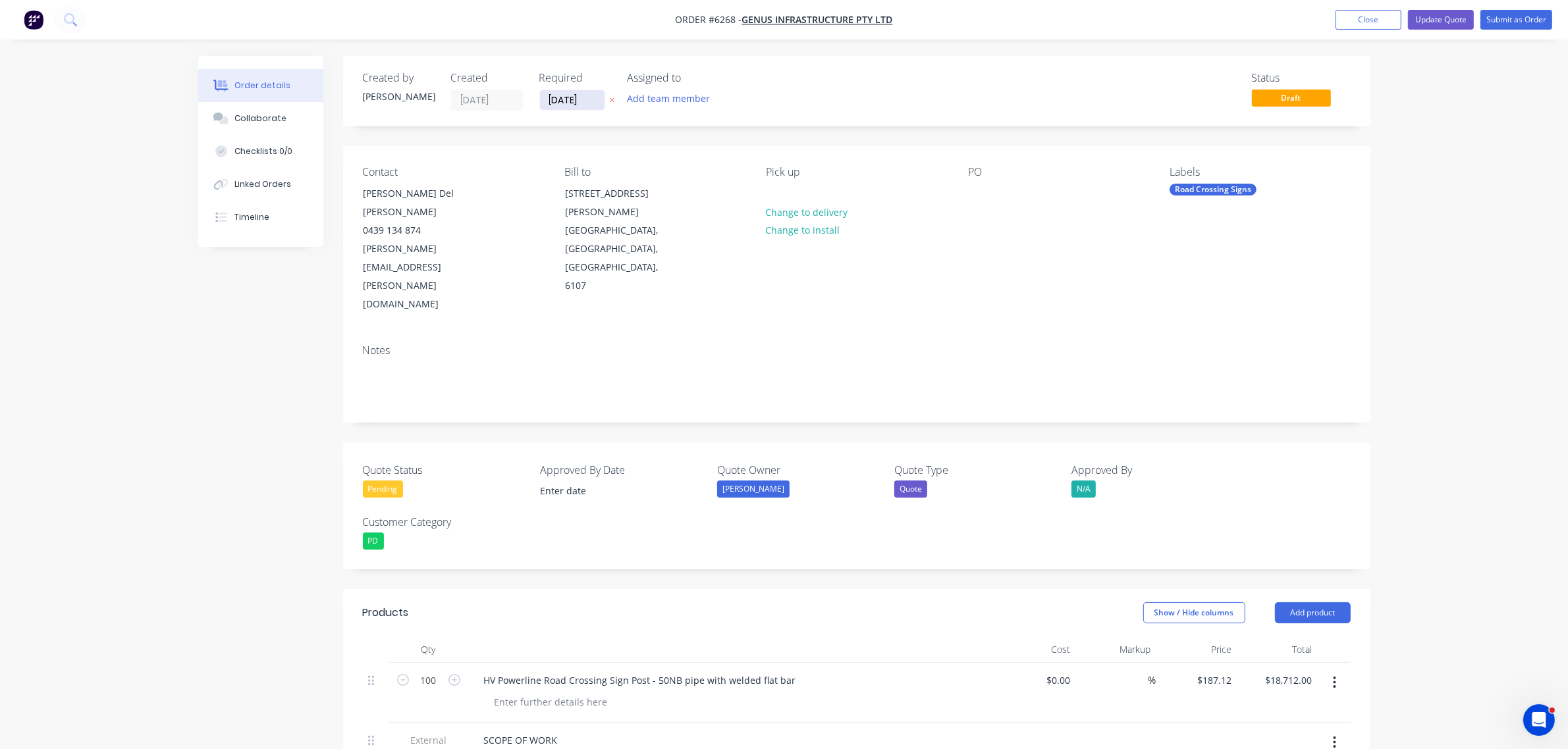
click at [570, 99] on input "22/08/25" at bounding box center [572, 100] width 65 height 20
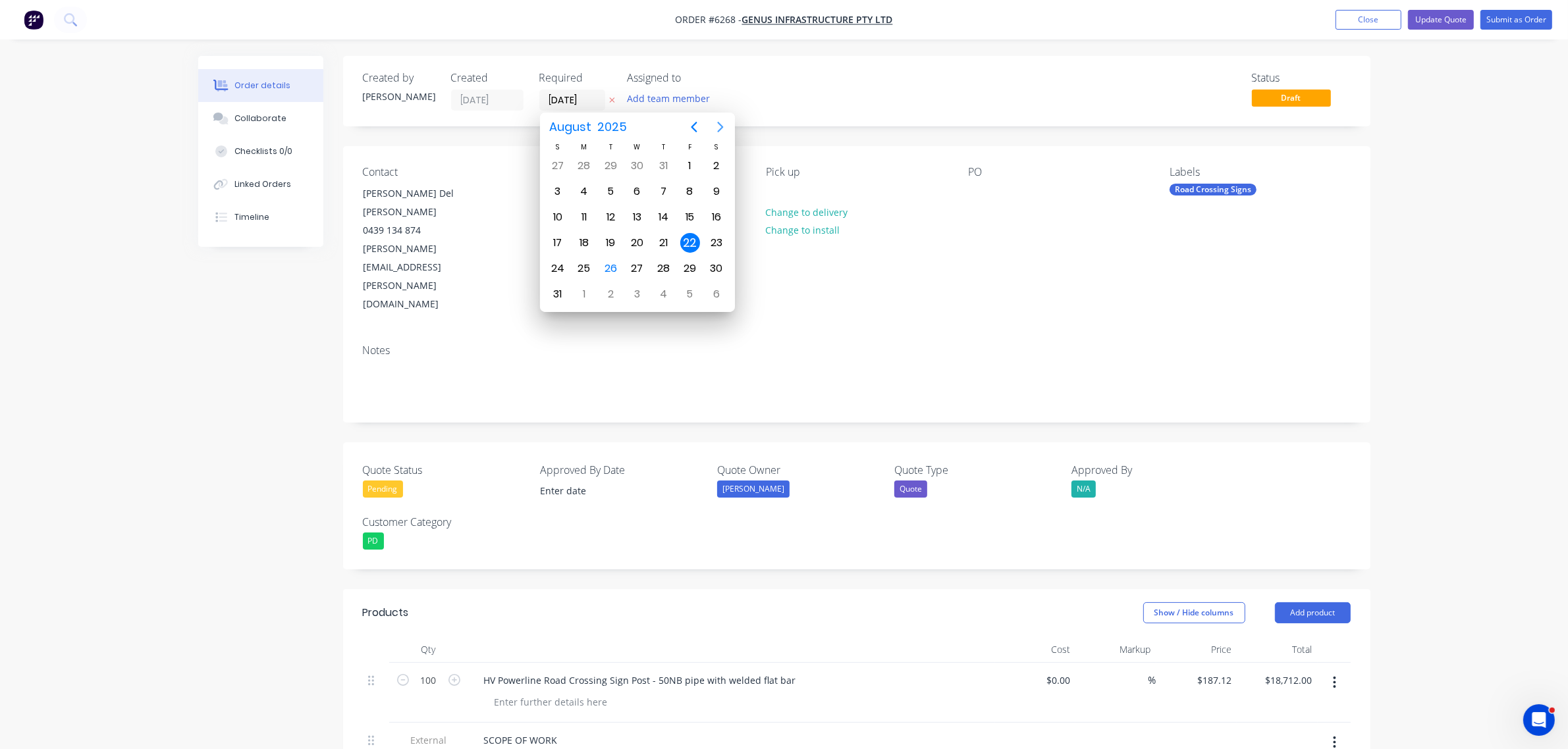
click at [716, 126] on icon "Next page" at bounding box center [720, 126] width 15 height 15
click at [606, 192] on div "9" at bounding box center [610, 191] width 20 height 20
type input "09/09/25"
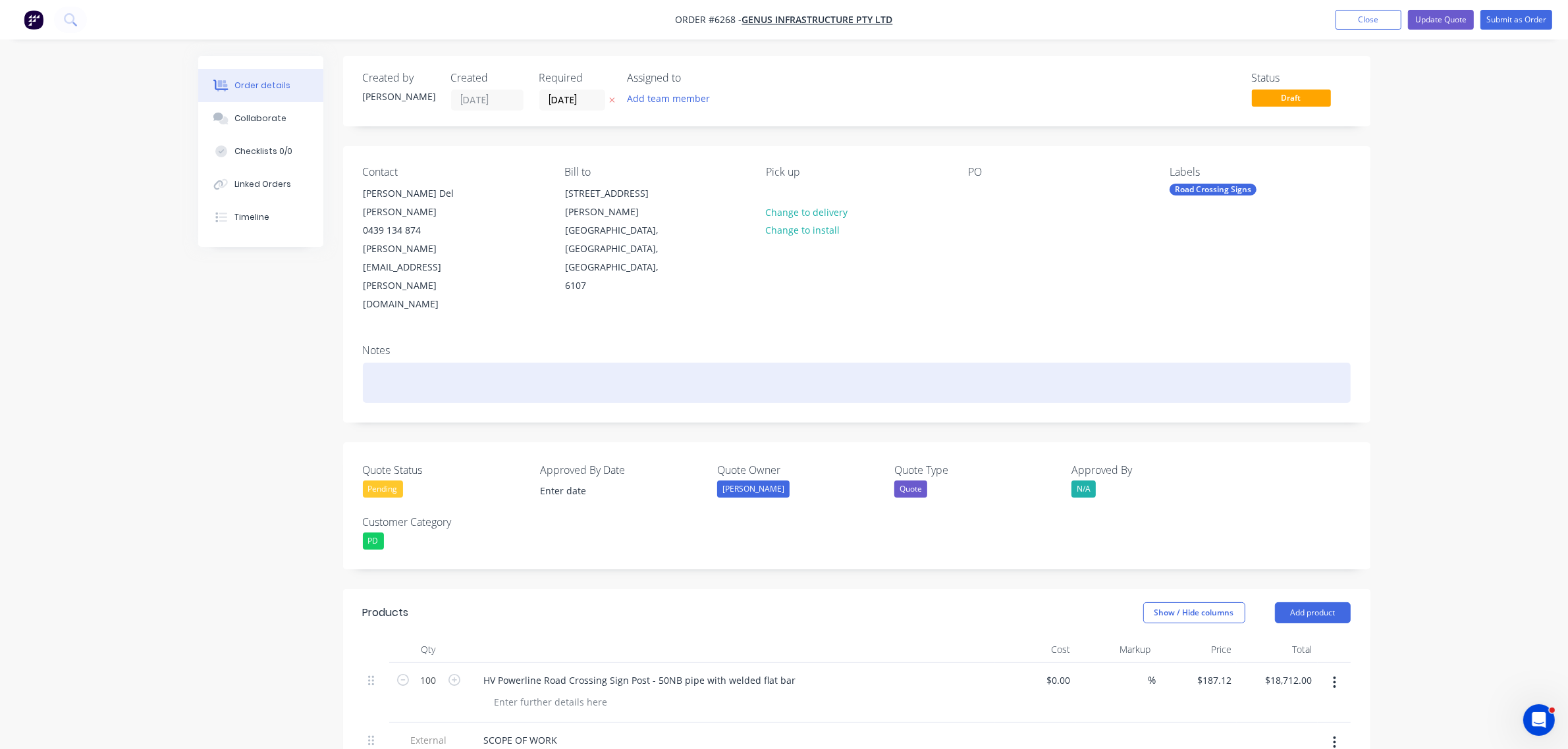
click at [445, 362] on div at bounding box center [856, 382] width 988 height 40
drag, startPoint x: 663, startPoint y: 309, endPoint x: 669, endPoint y: 330, distance: 21.8
click at [663, 362] on div "delivery docket notices to be sent to: Donato Del Grosso and Aaron Watson" at bounding box center [856, 382] width 988 height 40
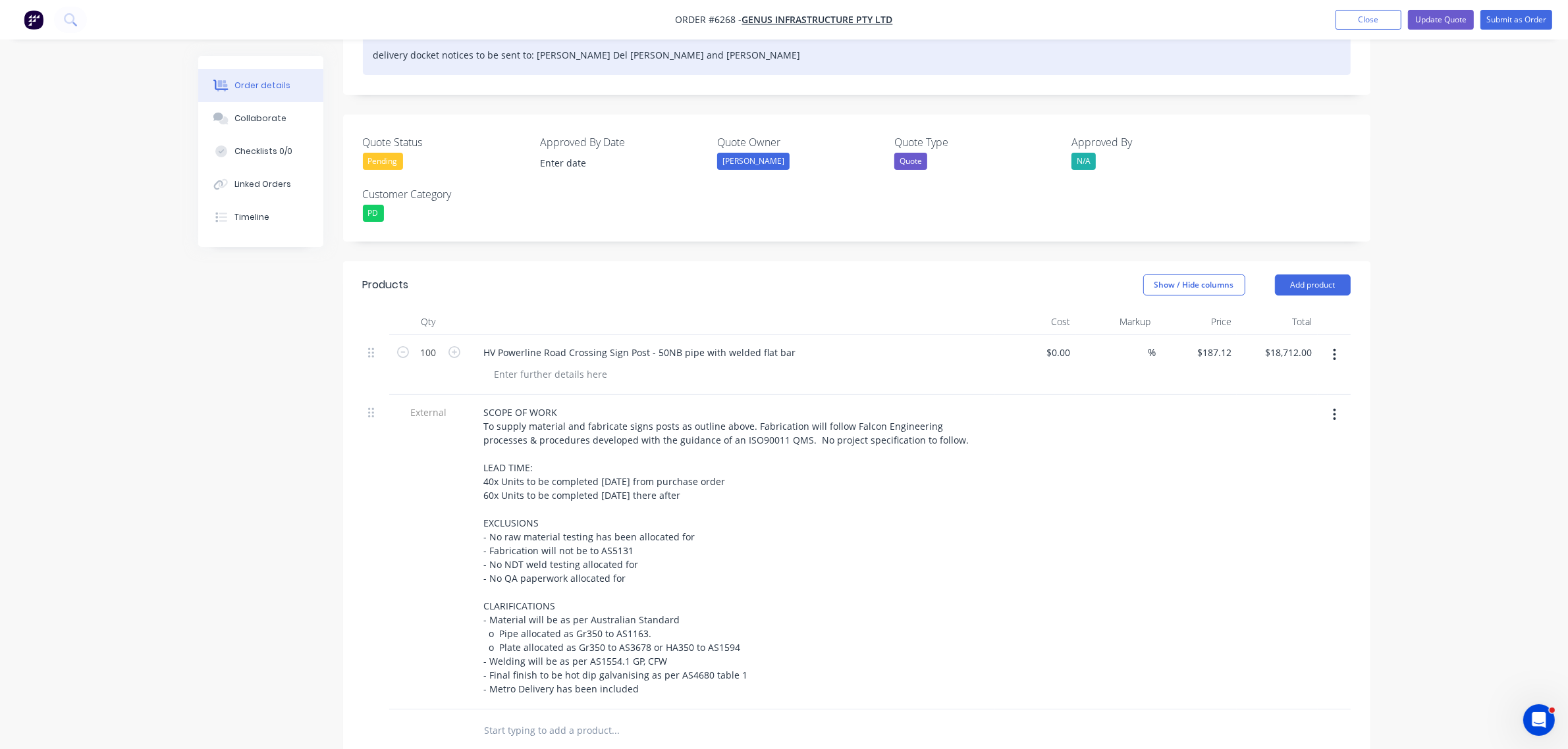
scroll to position [329, 0]
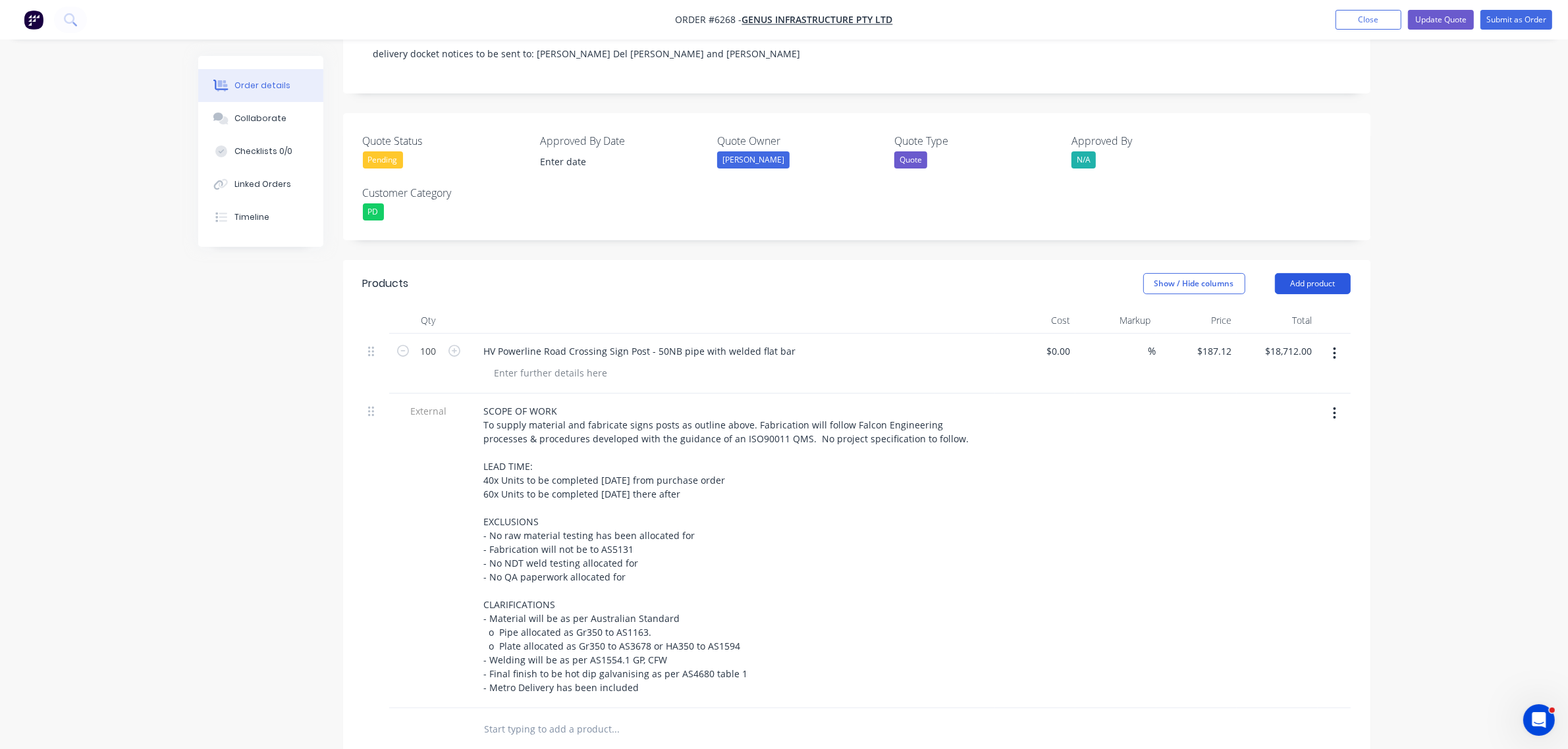
click at [1322, 273] on button "Add product" at bounding box center [1312, 284] width 76 height 21
click at [1440, 18] on button "Update Quote" at bounding box center [1441, 19] width 66 height 20
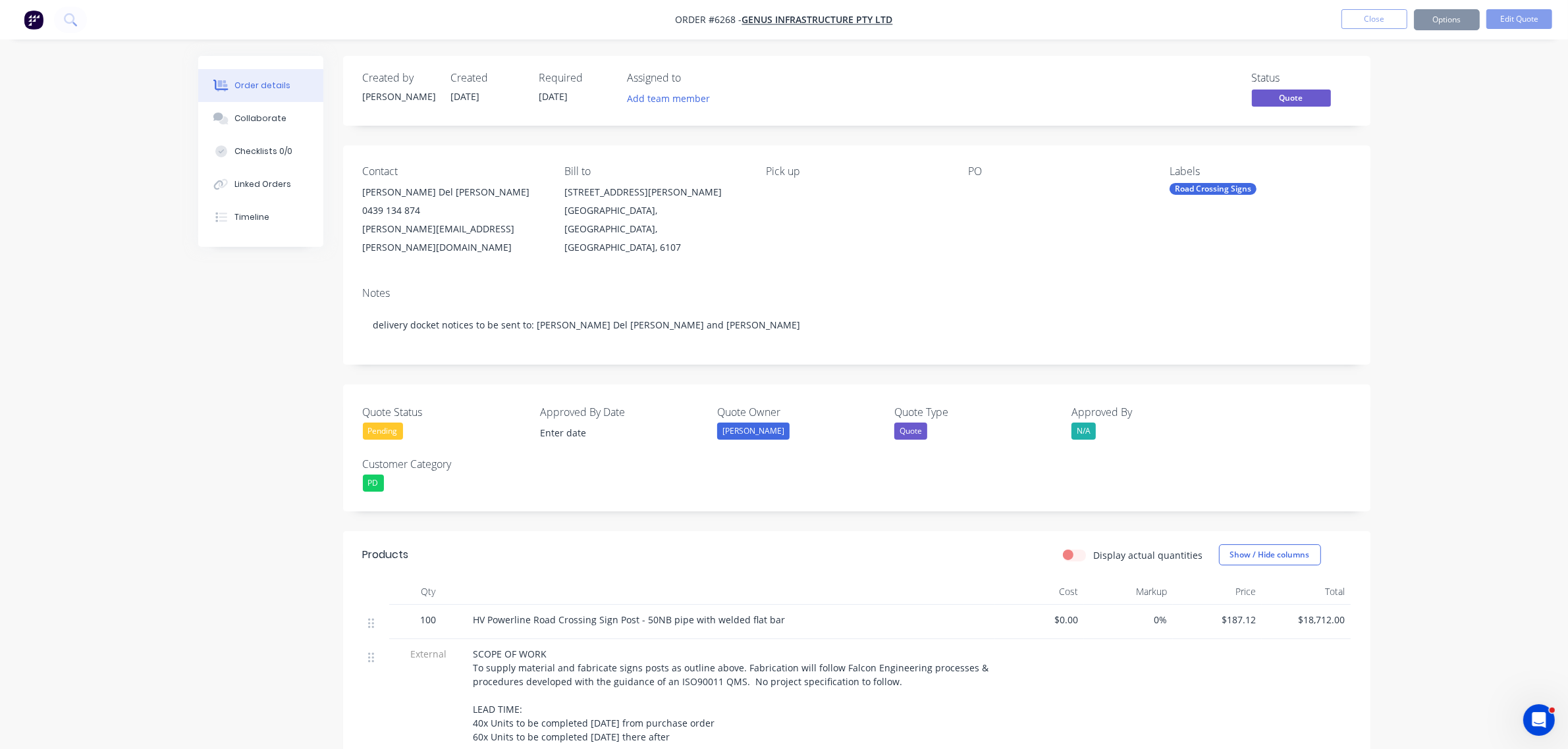
click at [1455, 18] on button "Options" at bounding box center [1447, 20] width 66 height 21
click at [1380, 162] on div "Convert to Order" at bounding box center [1407, 159] width 121 height 19
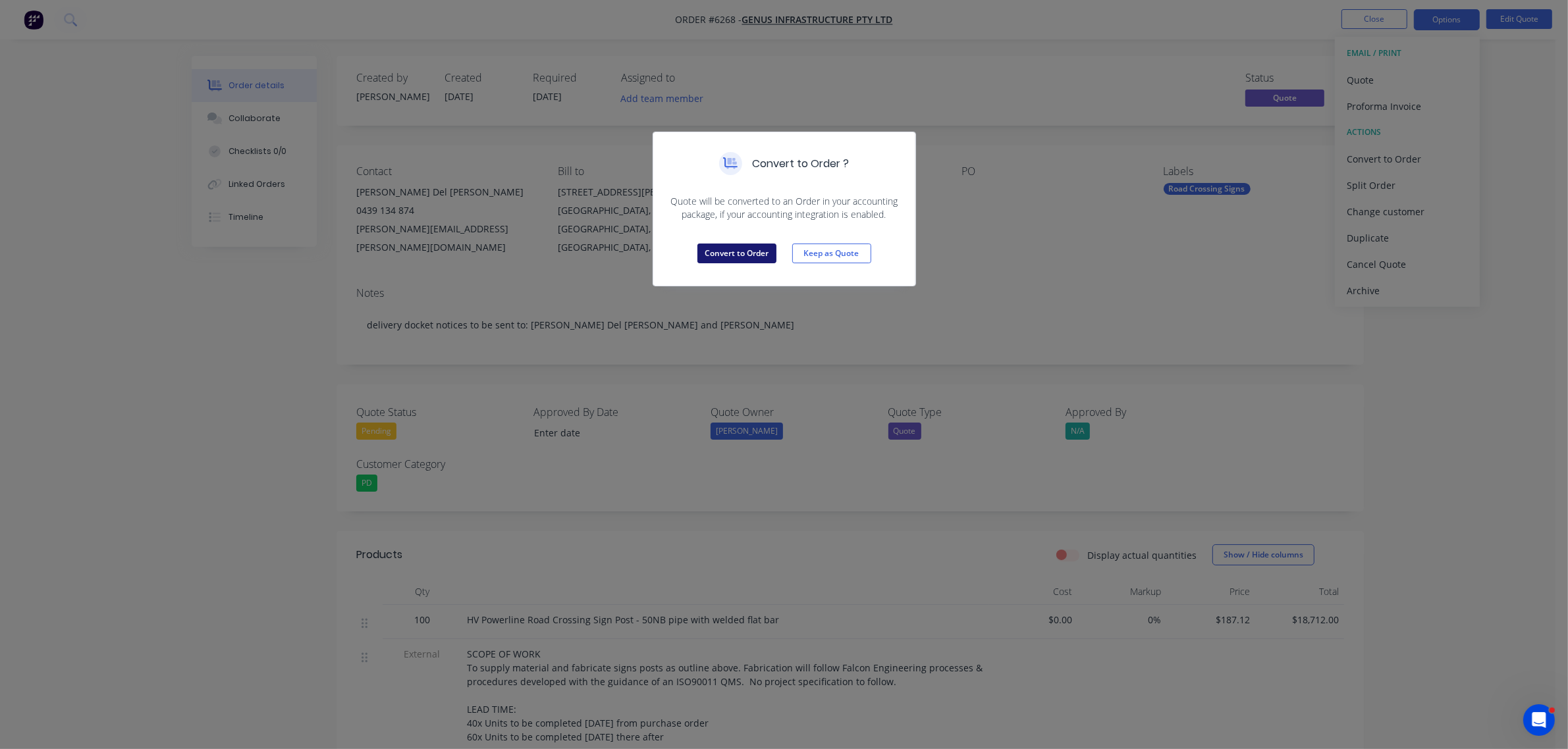
click at [738, 251] on button "Convert to Order" at bounding box center [736, 253] width 79 height 20
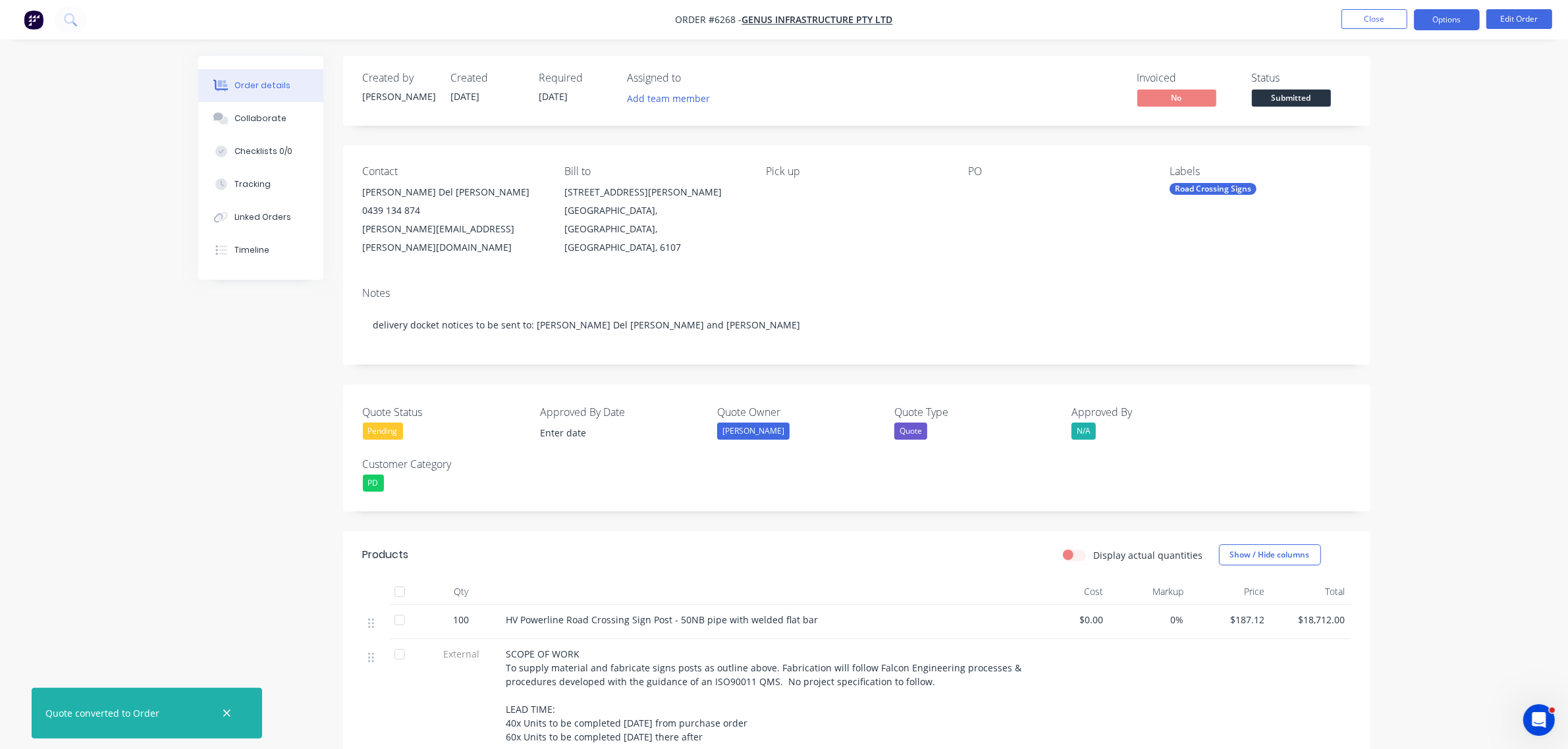
click at [1434, 18] on button "Options" at bounding box center [1447, 20] width 66 height 21
click at [1528, 14] on button "Edit Order" at bounding box center [1519, 19] width 66 height 20
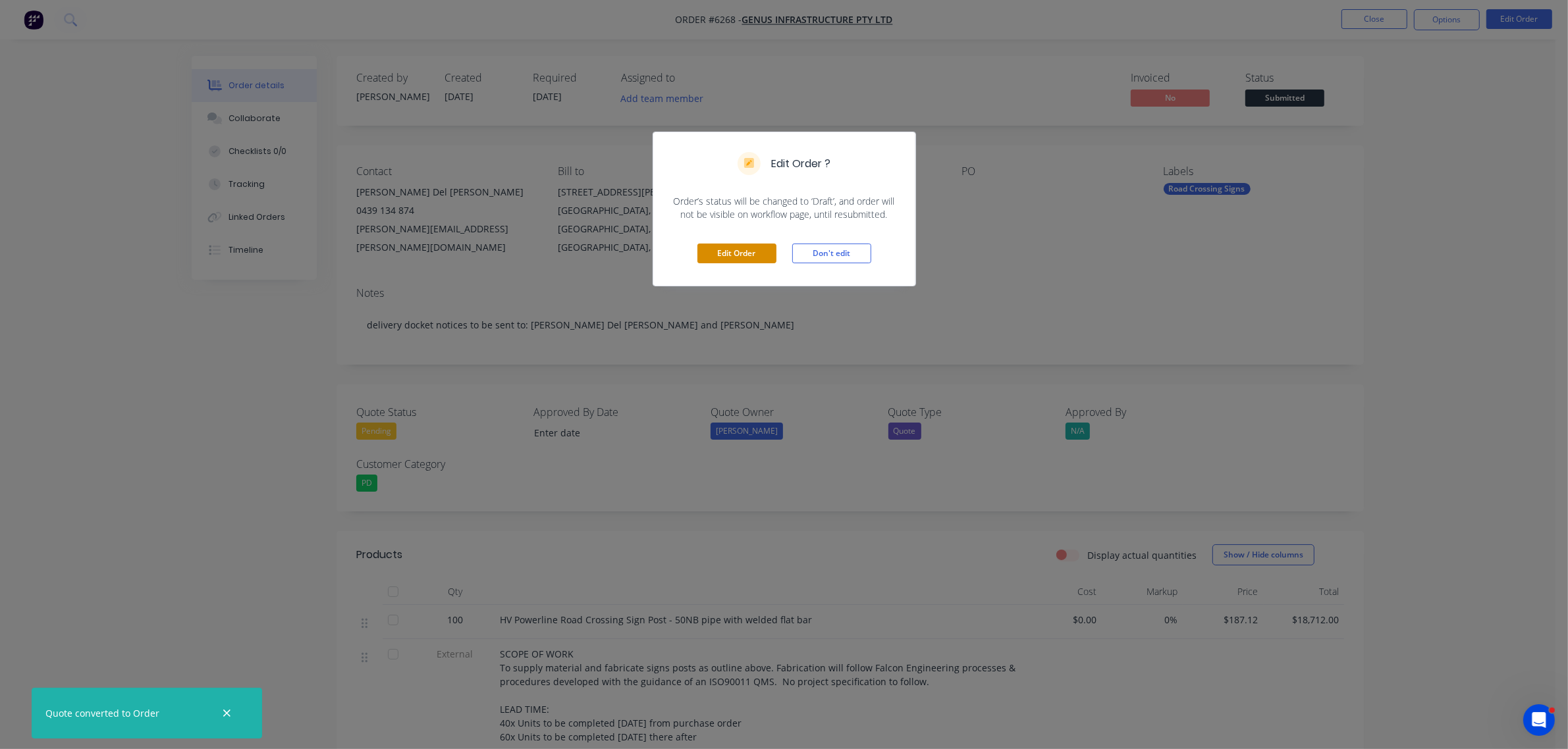
click at [738, 254] on button "Edit Order" at bounding box center [736, 253] width 79 height 20
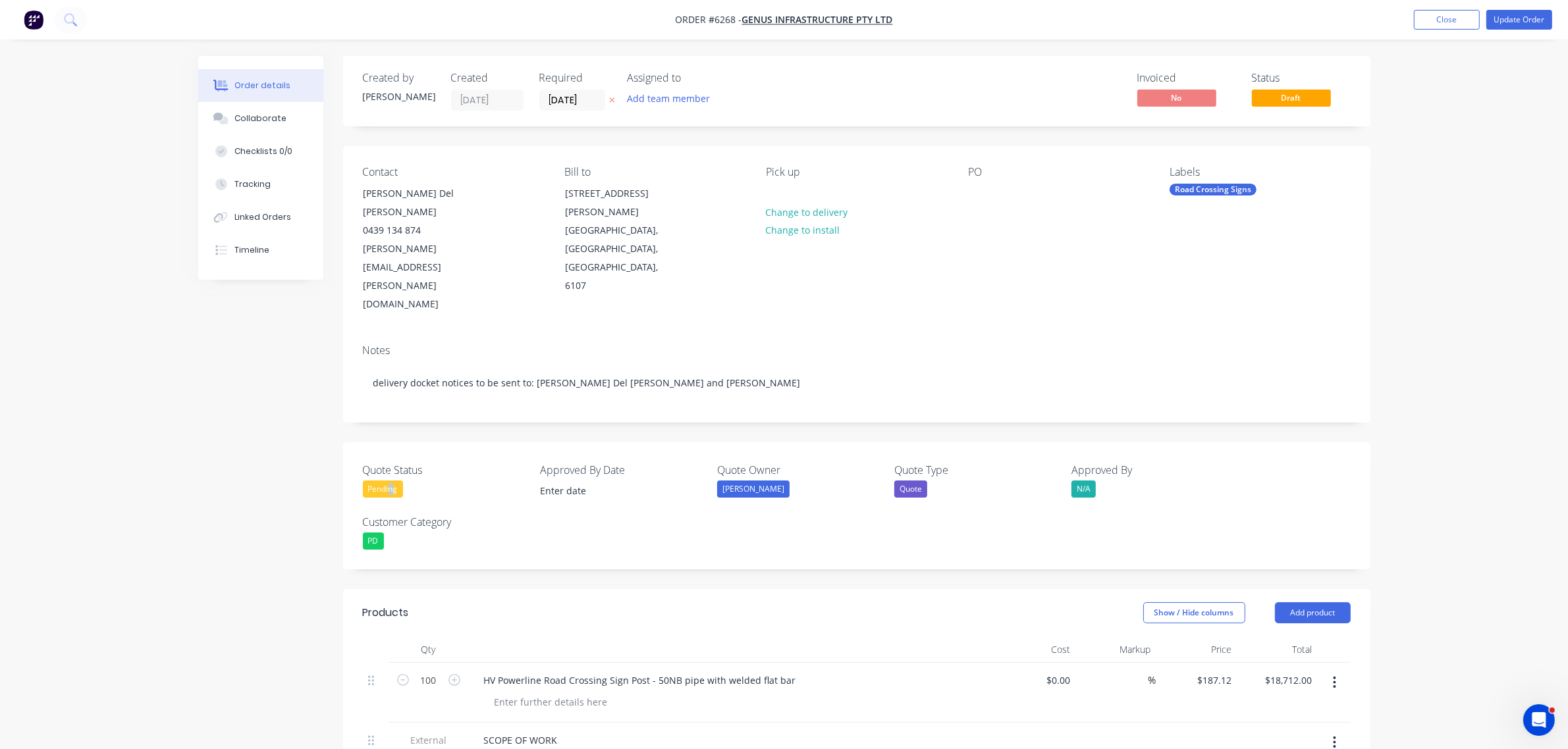
click at [389, 481] on div "Pending" at bounding box center [382, 489] width 40 height 17
click at [383, 467] on div "Won" at bounding box center [386, 468] width 27 height 17
click at [777, 196] on div at bounding box center [776, 193] width 21 height 19
click at [795, 215] on button "Change to delivery" at bounding box center [806, 212] width 96 height 18
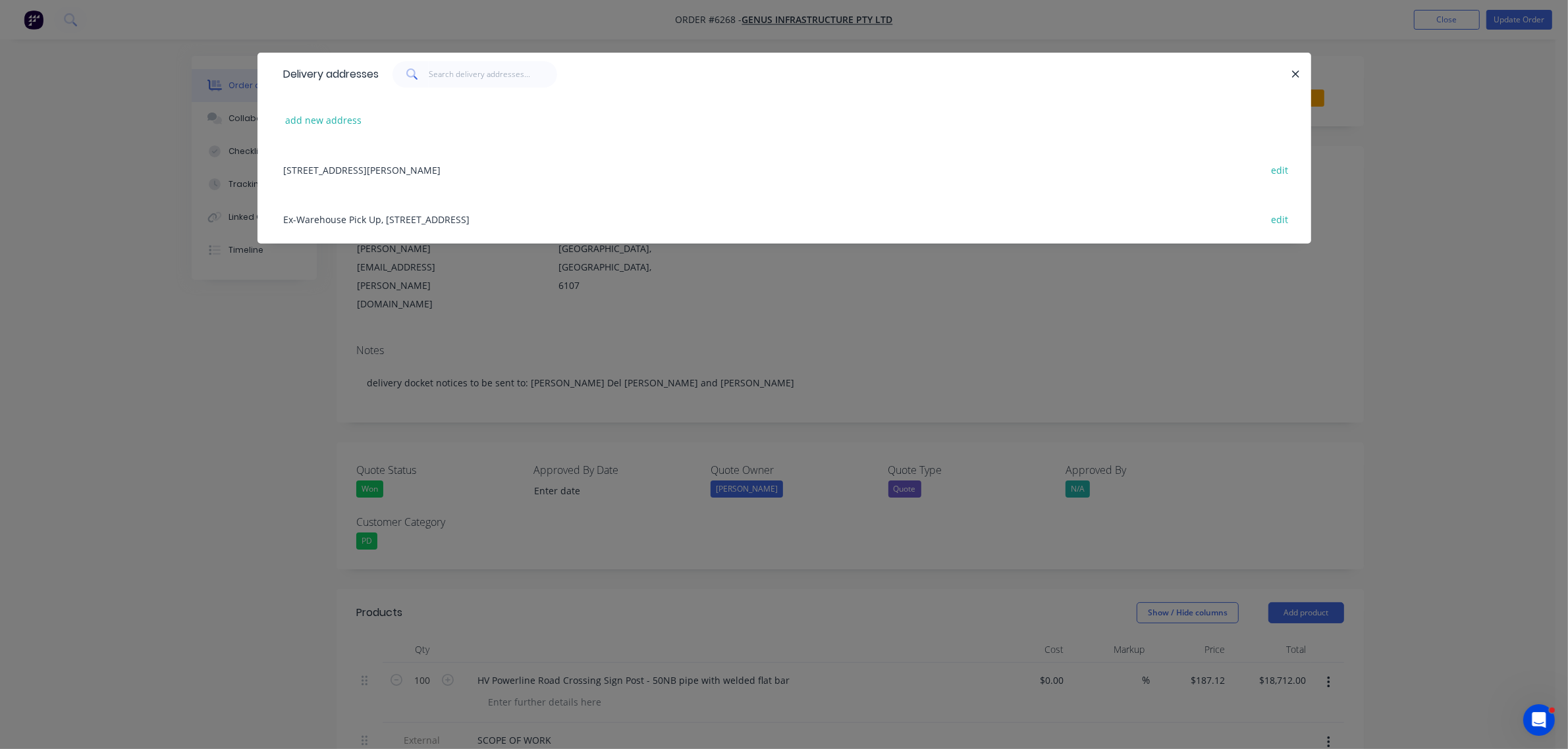
click at [368, 172] on div "11-15 Cooper Avenue, Kenwick, Western Australia, Australia, 6107 edit" at bounding box center [784, 169] width 1014 height 49
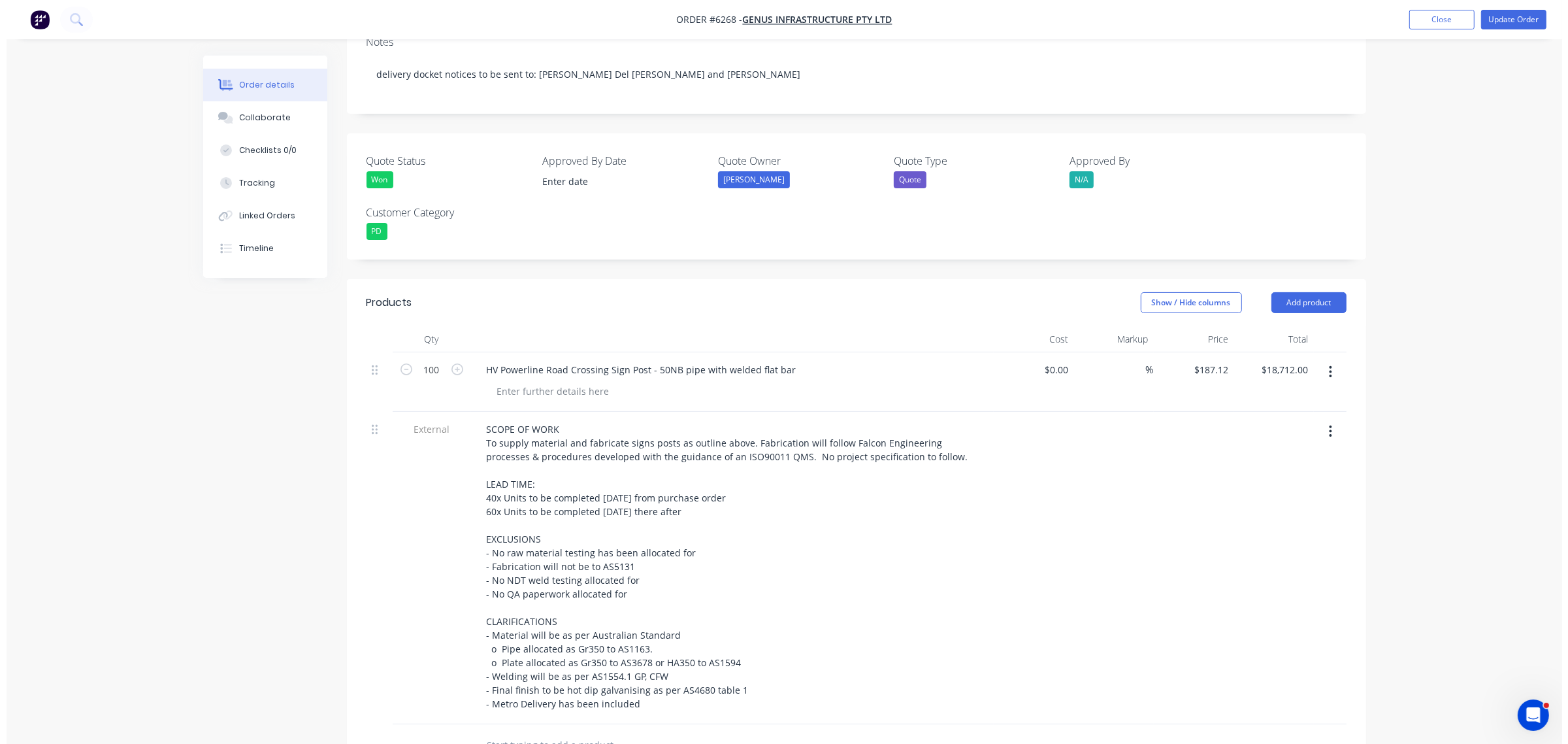
scroll to position [490, 0]
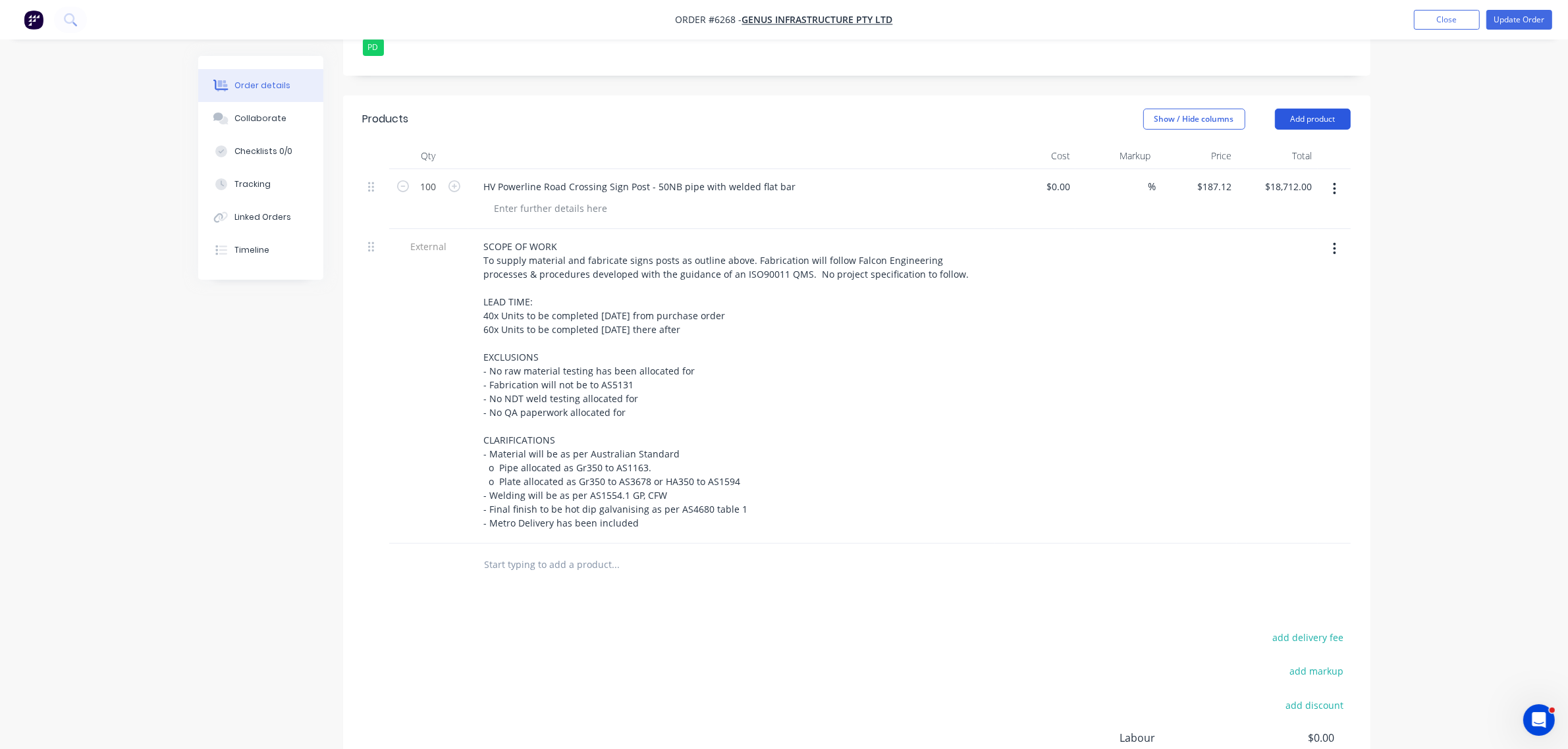
click at [1308, 109] on button "Add product" at bounding box center [1312, 119] width 76 height 21
click at [1256, 274] on div "Labour" at bounding box center [1288, 284] width 101 height 19
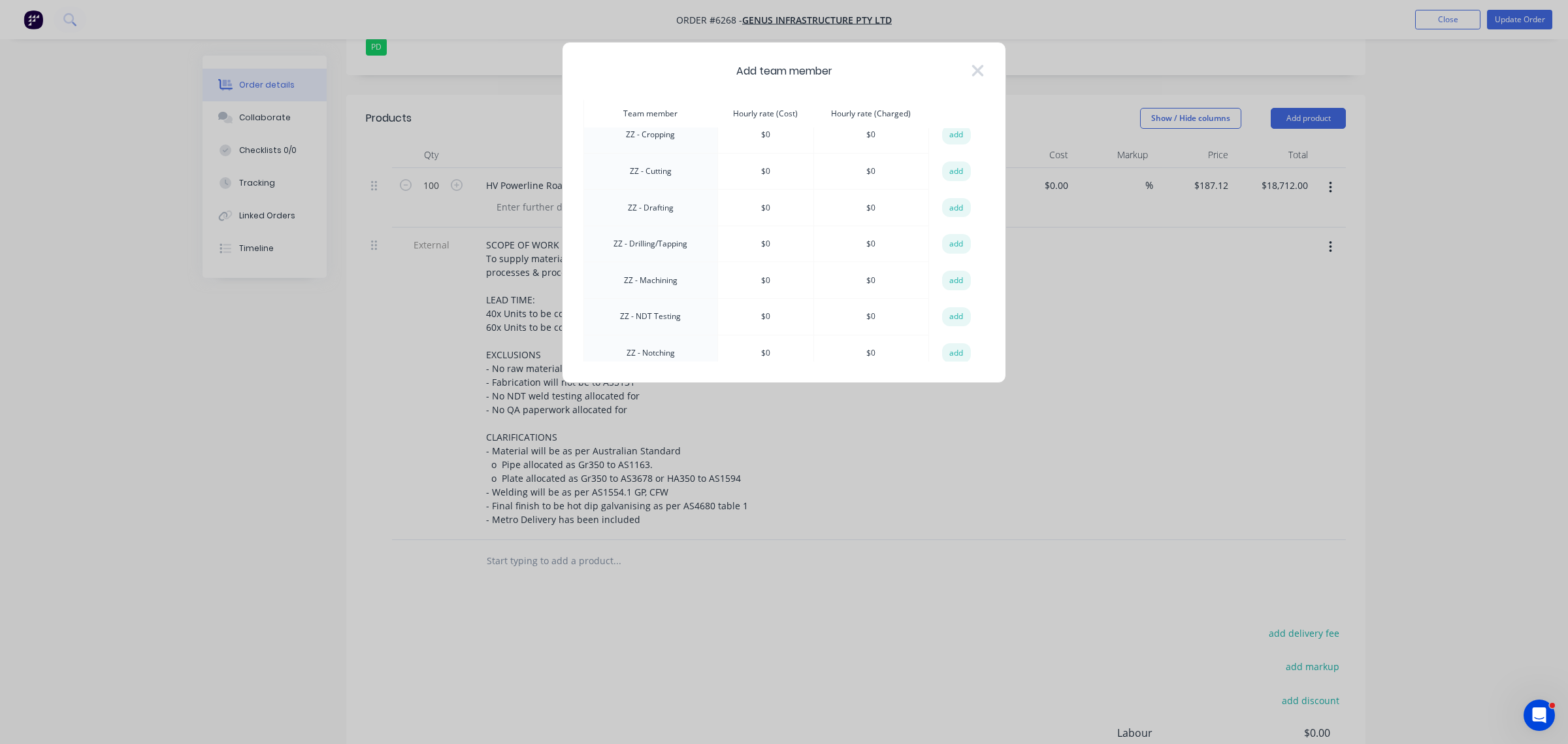
scroll to position [1221, 0]
click at [946, 190] on button "add" at bounding box center [956, 199] width 28 height 20
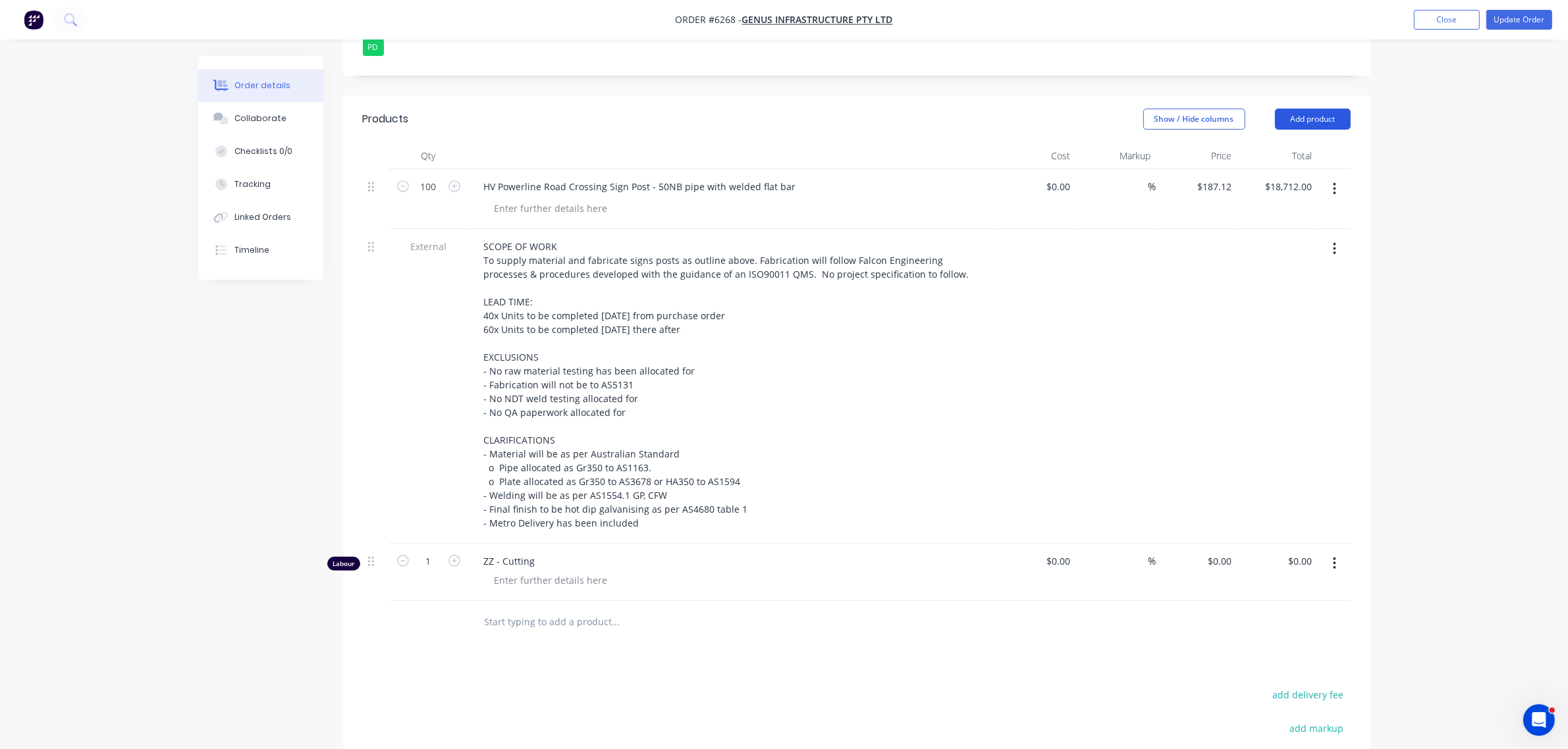
click at [1318, 109] on button "Add product" at bounding box center [1312, 119] width 76 height 21
click at [1275, 274] on div "Labour" at bounding box center [1288, 284] width 101 height 19
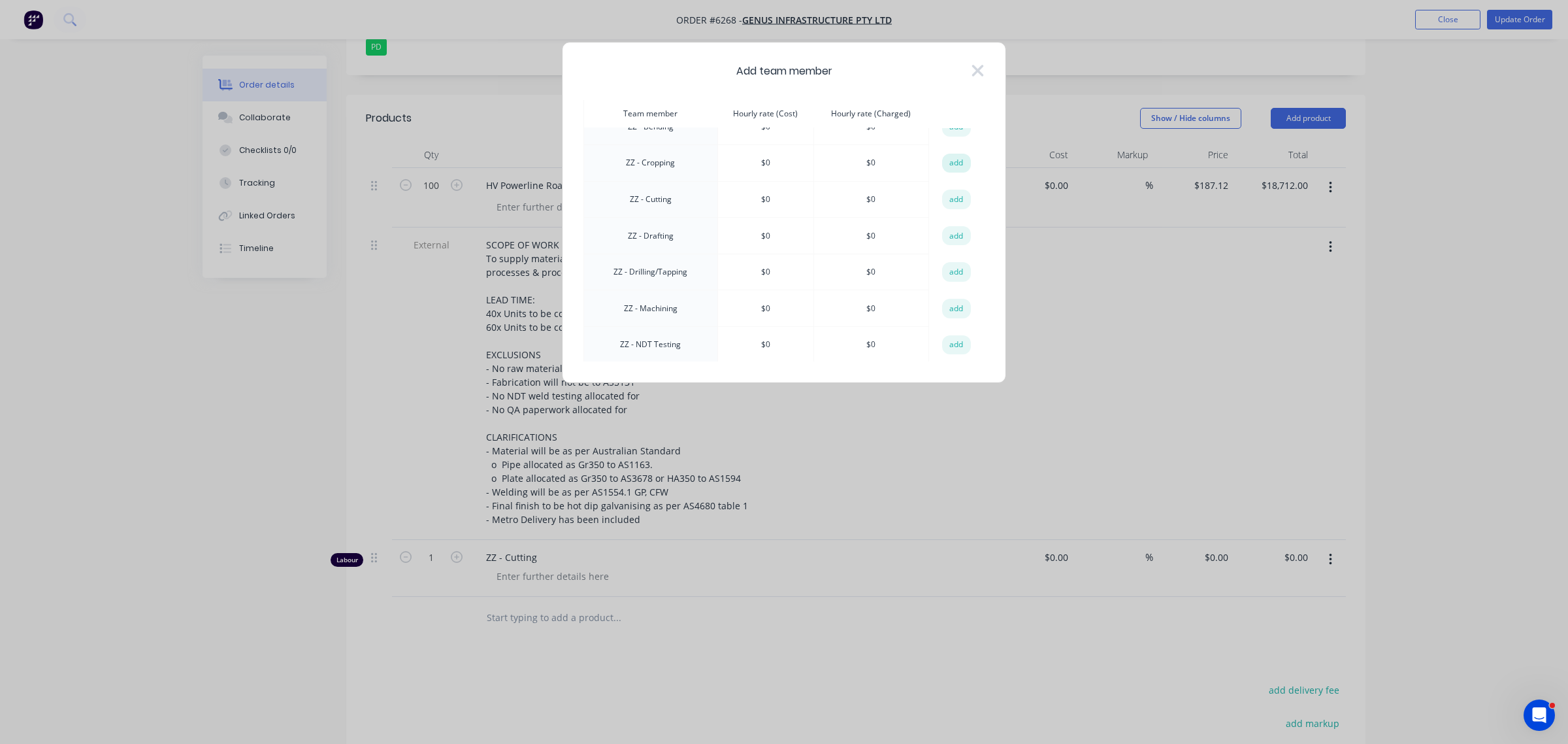
click at [942, 153] on button "add" at bounding box center [956, 163] width 28 height 20
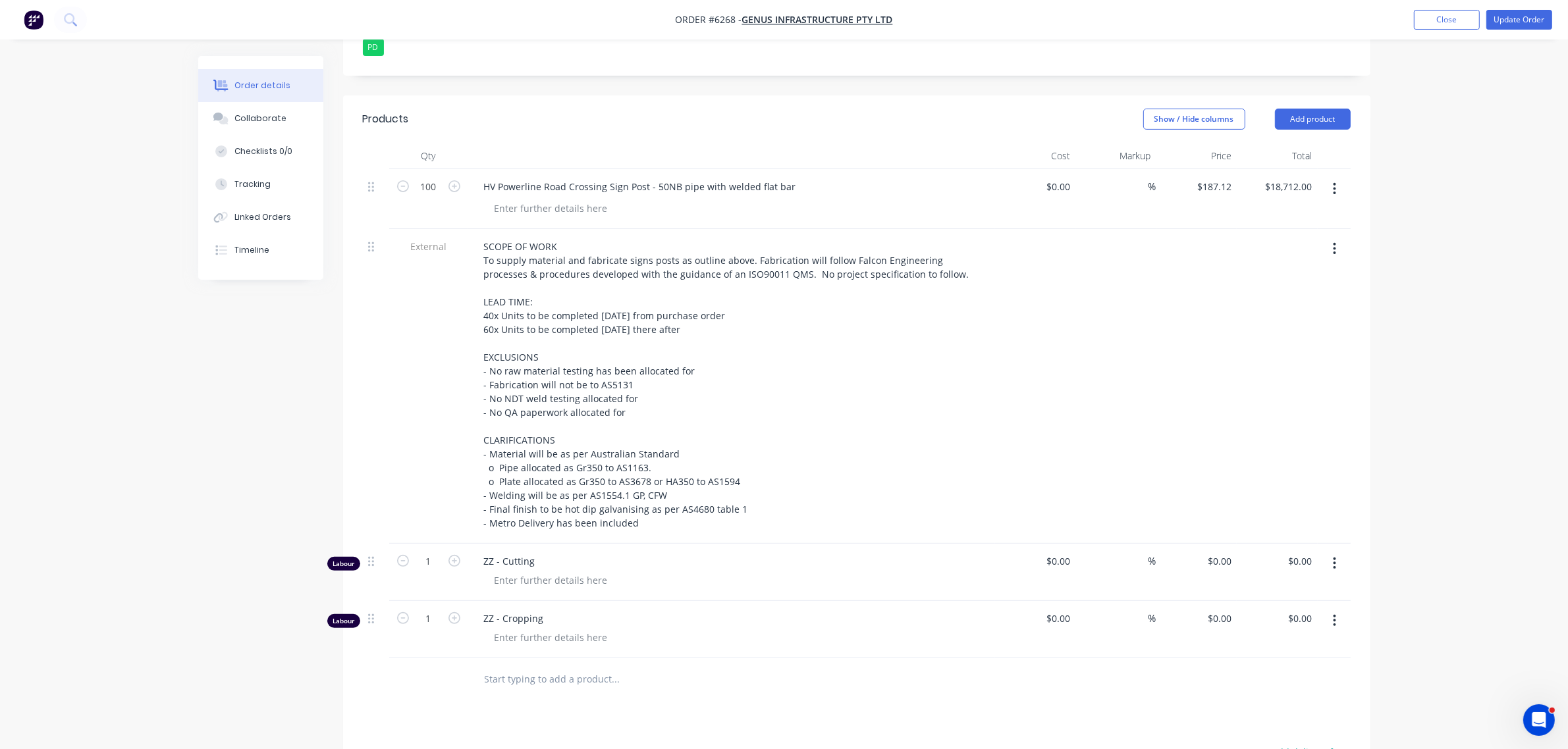
click at [1292, 38] on nav "Order #6268 - Genus Infrastructure Pty Ltd Add product Close Update Order" at bounding box center [784, 20] width 1568 height 40
click at [1292, 109] on button "Add product" at bounding box center [1312, 119] width 76 height 21
click at [1252, 274] on div "Labour" at bounding box center [1288, 284] width 101 height 19
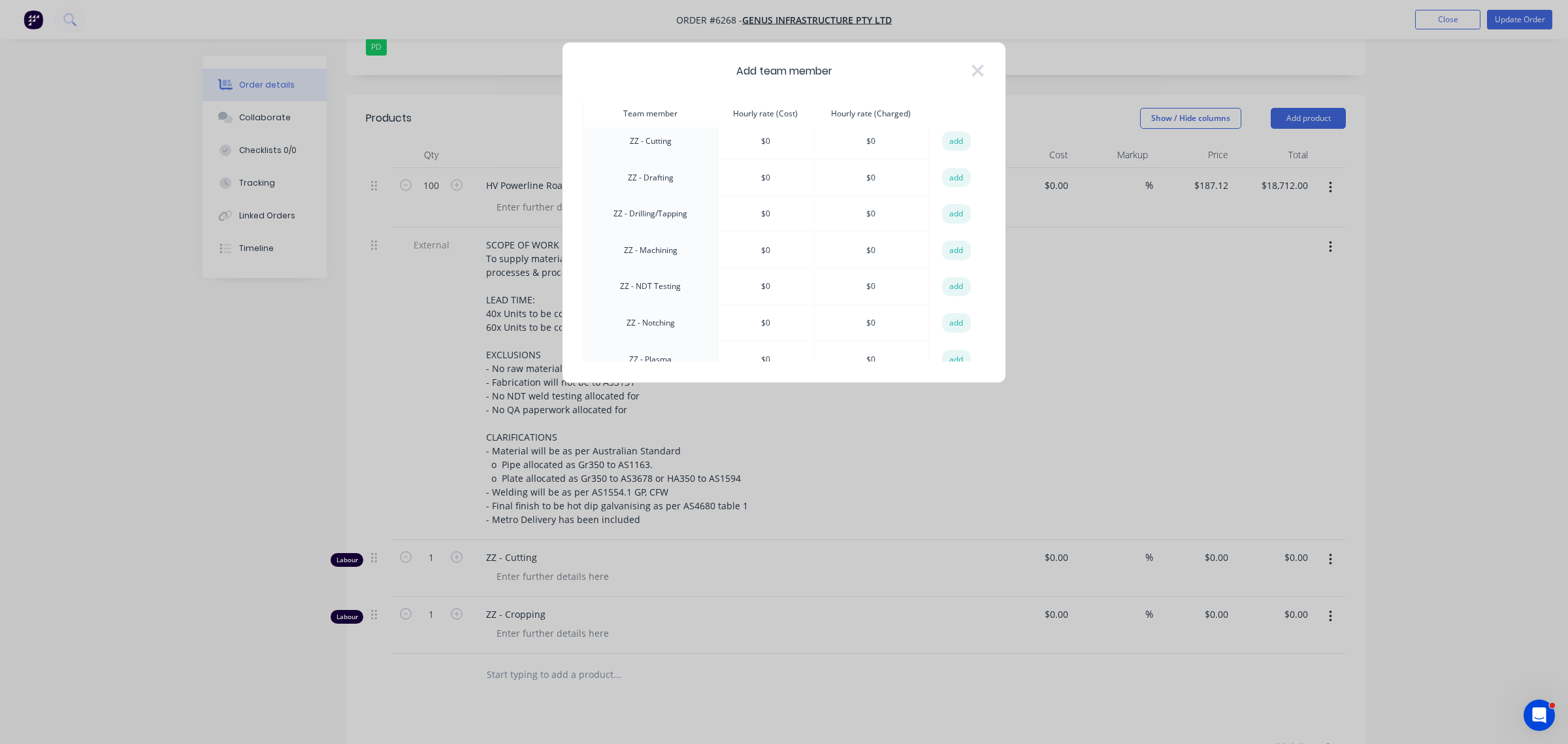
scroll to position [1466, 0]
click at [952, 235] on button "add" at bounding box center [956, 245] width 28 height 20
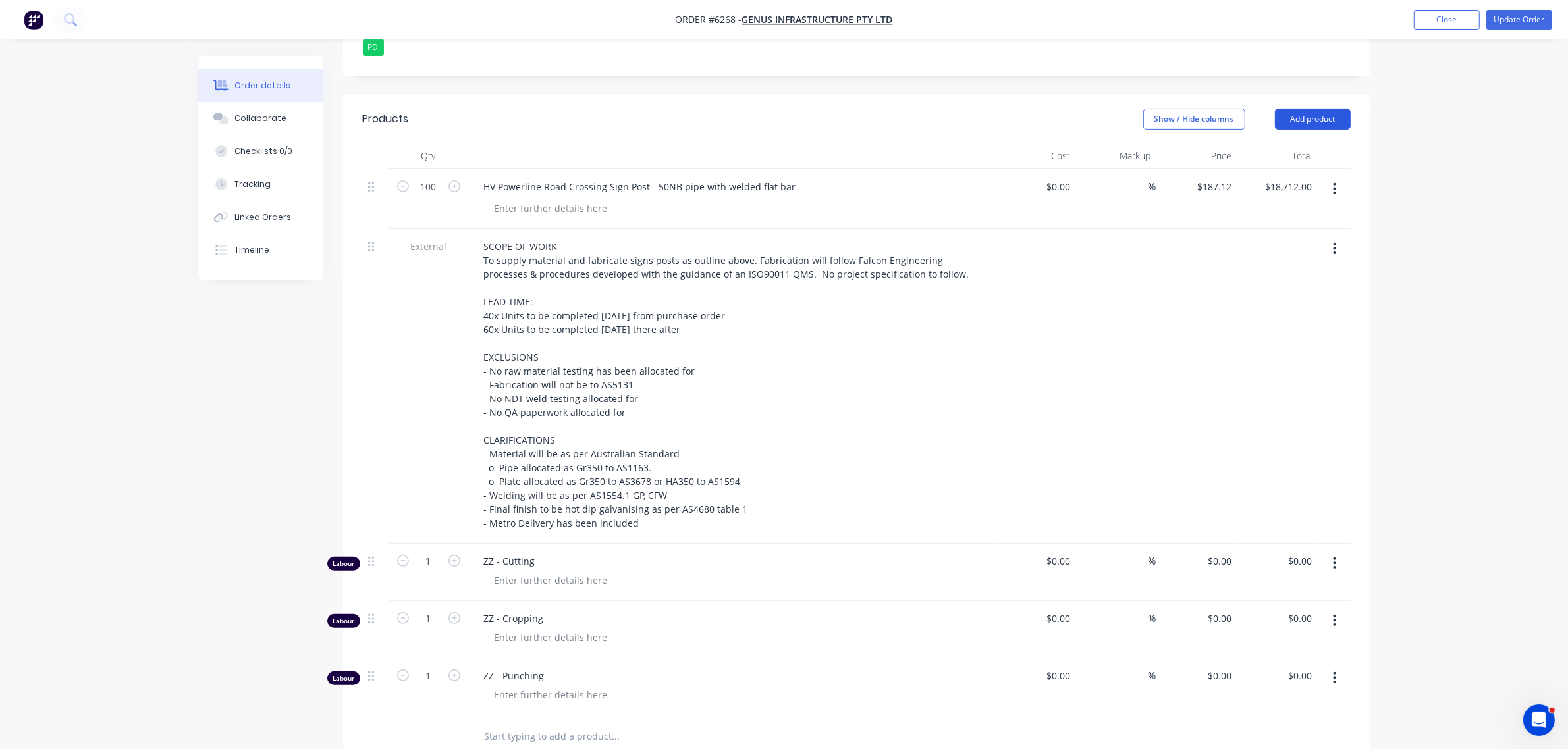
click at [1282, 109] on button "Add product" at bounding box center [1312, 119] width 76 height 21
click at [1268, 274] on div "Labour" at bounding box center [1288, 284] width 101 height 19
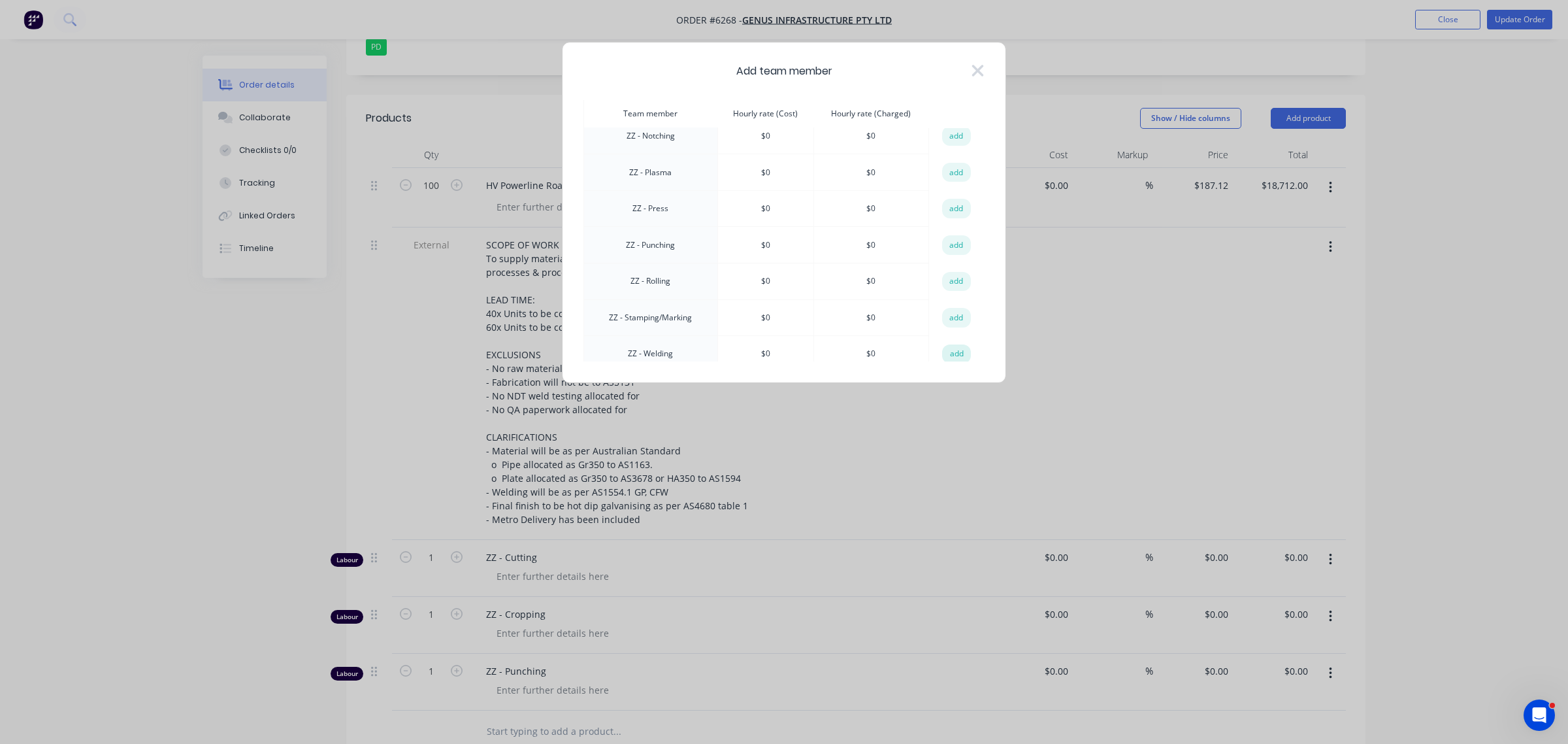
click at [942, 345] on button "add" at bounding box center [956, 354] width 28 height 20
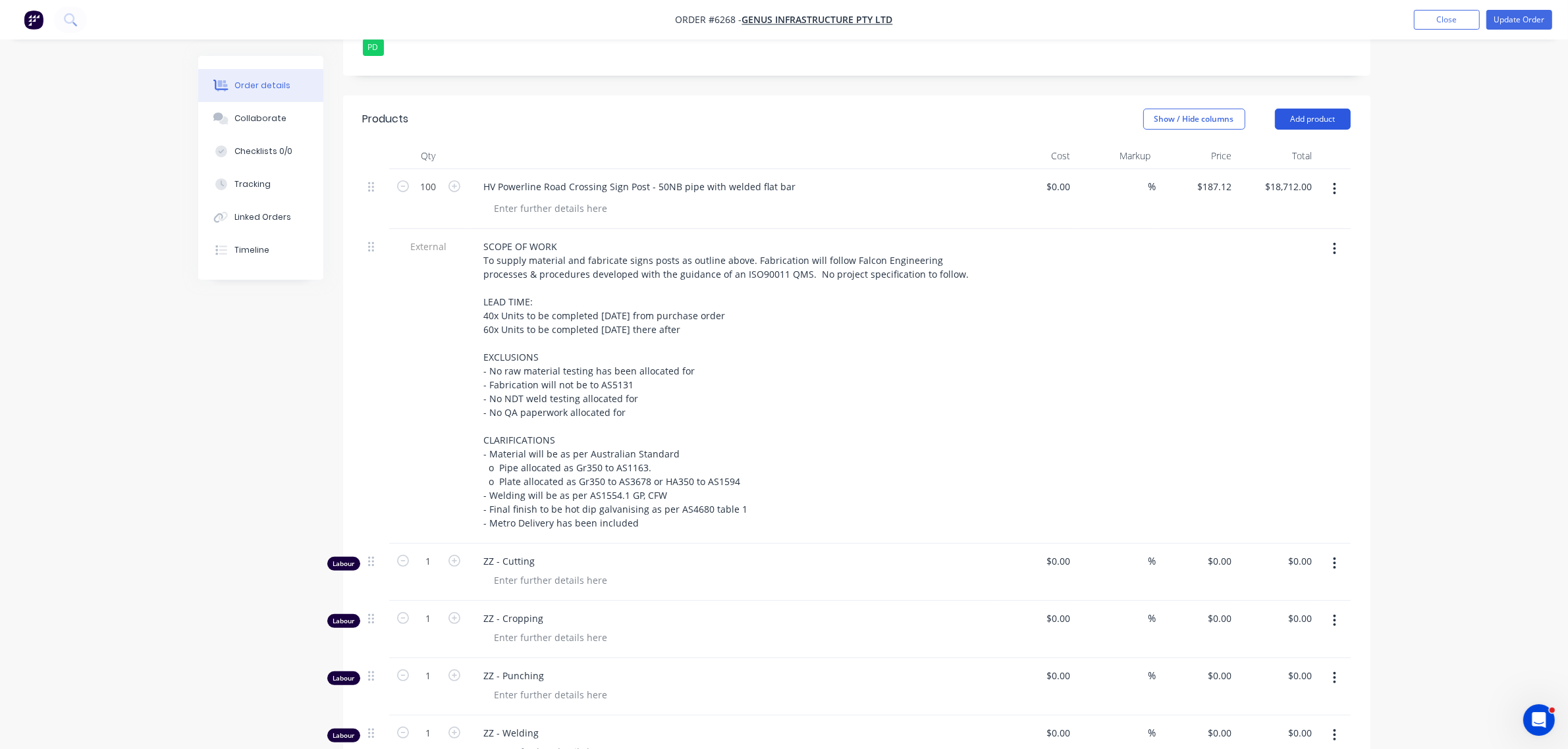
click at [1292, 109] on button "Add product" at bounding box center [1312, 119] width 76 height 21
click at [1271, 274] on div "Labour" at bounding box center [1288, 284] width 101 height 19
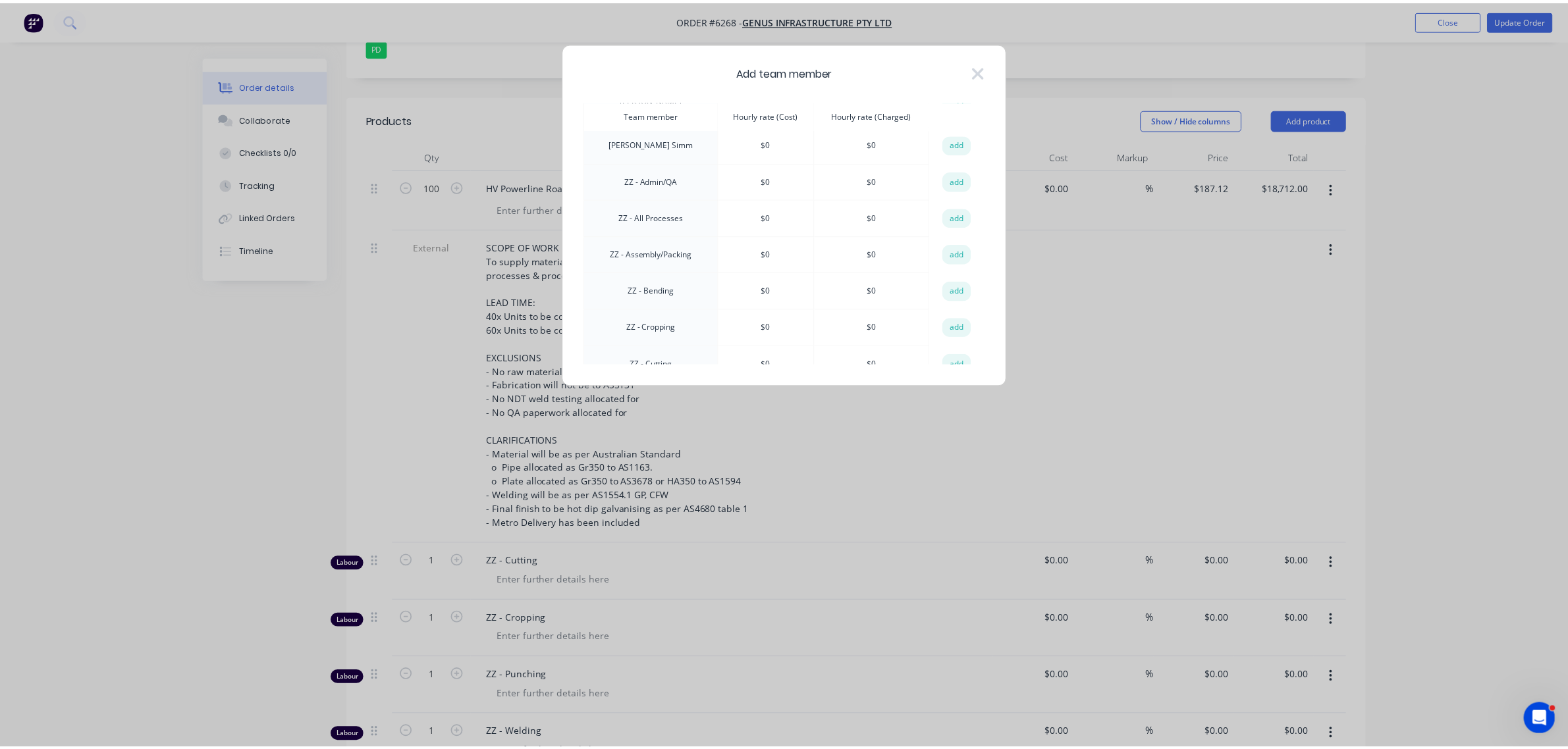
scroll to position [1065, 0]
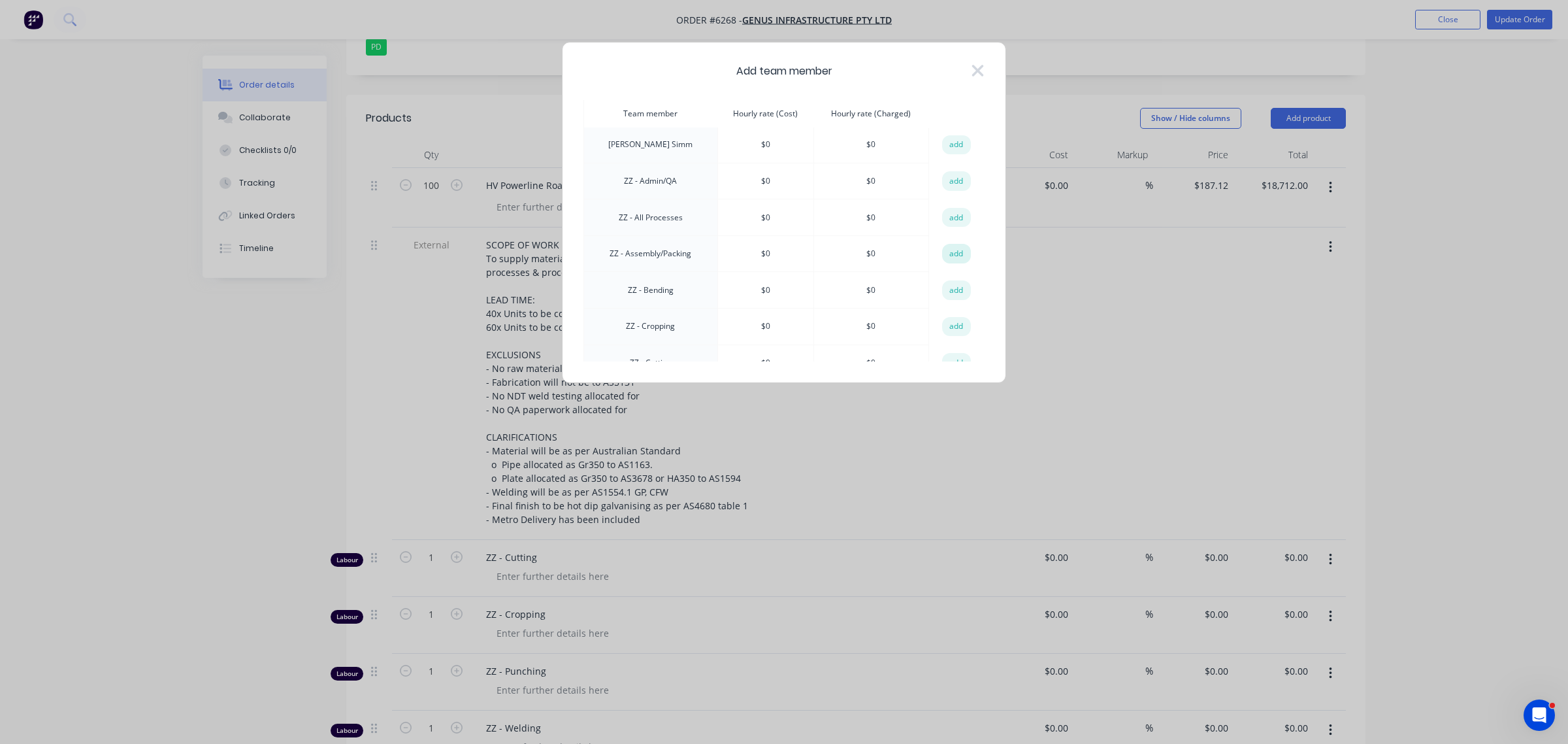
click at [945, 244] on button "add" at bounding box center [956, 253] width 28 height 20
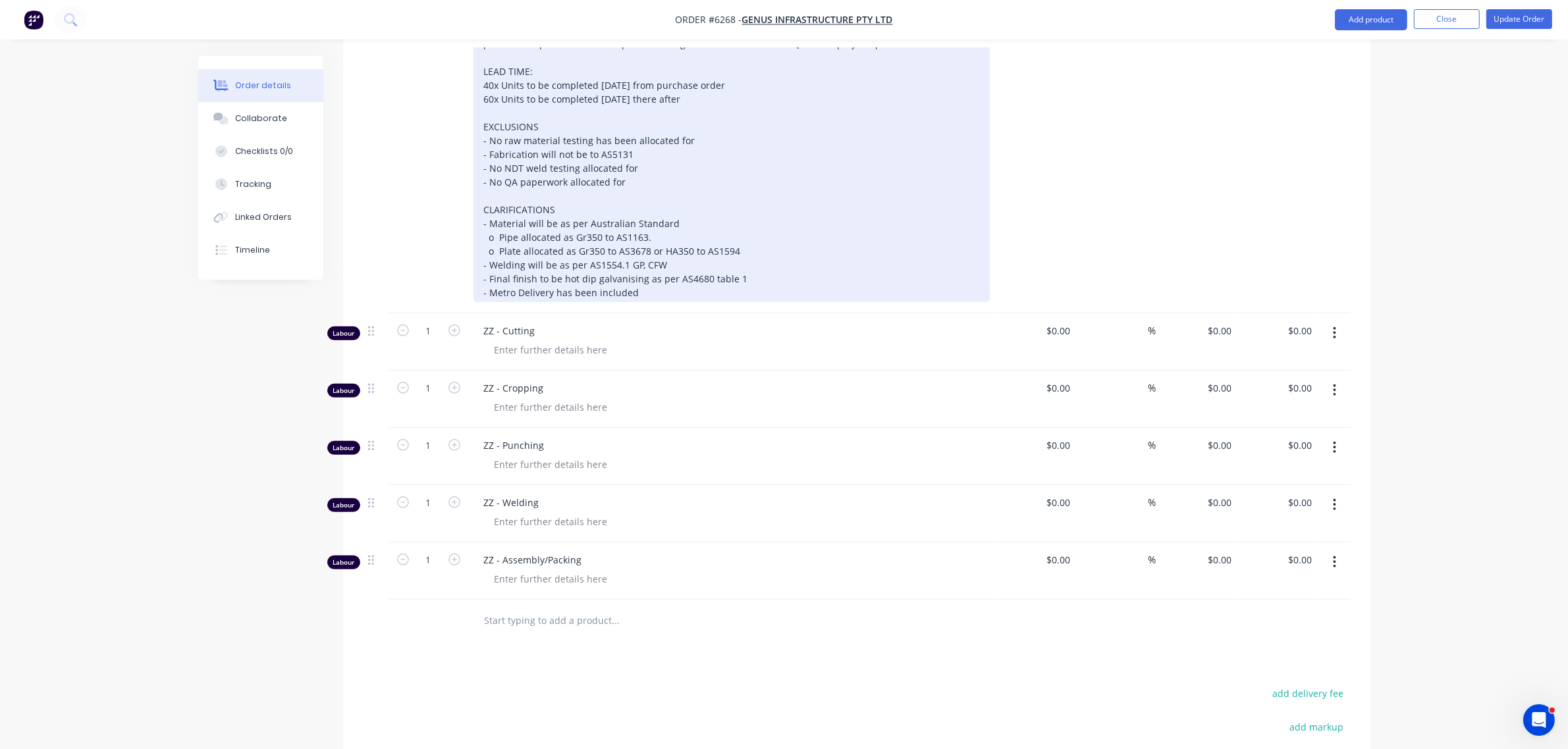
scroll to position [740, 0]
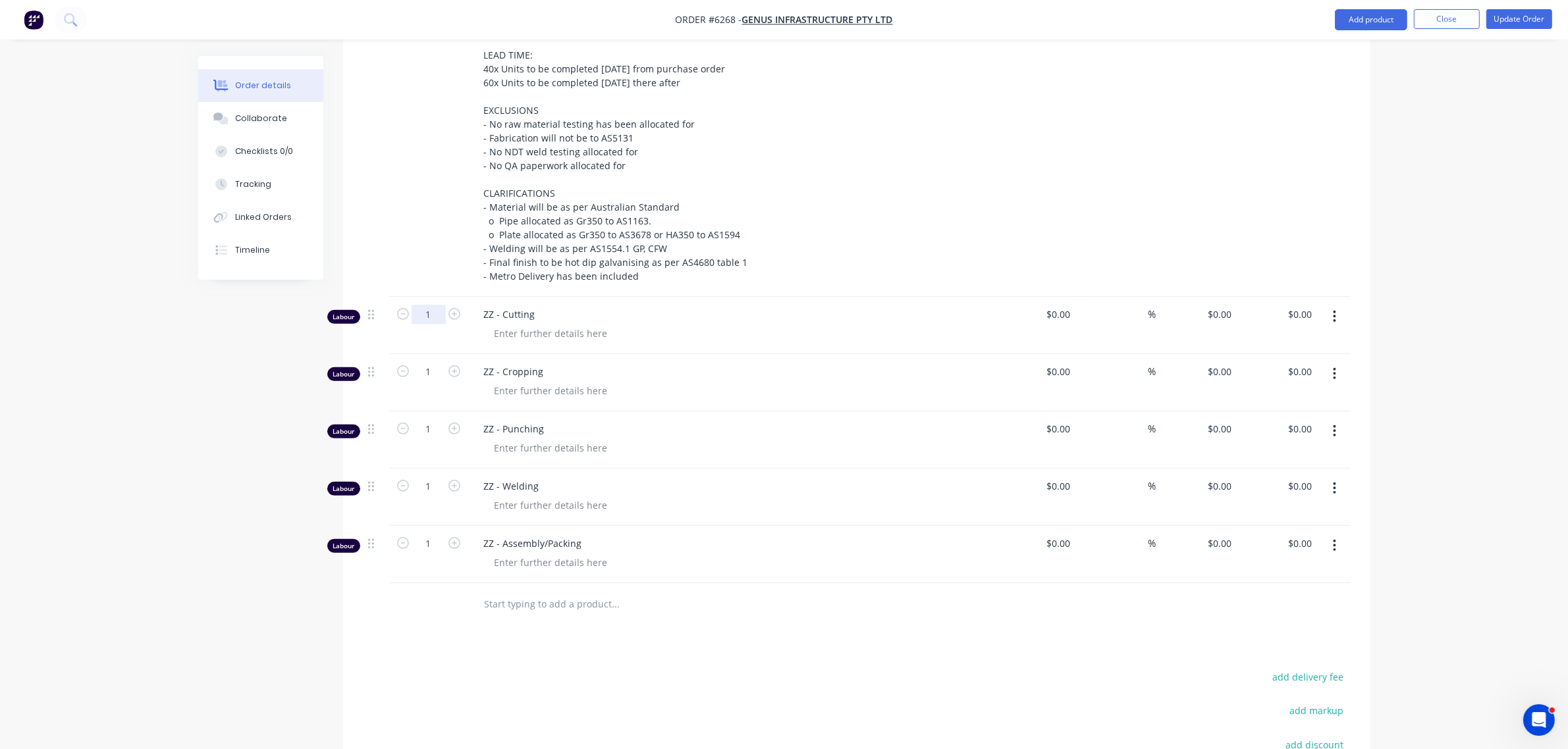
drag, startPoint x: 430, startPoint y: 241, endPoint x: 430, endPoint y: 251, distance: 10.0
type input "6.33"
type input "4.08"
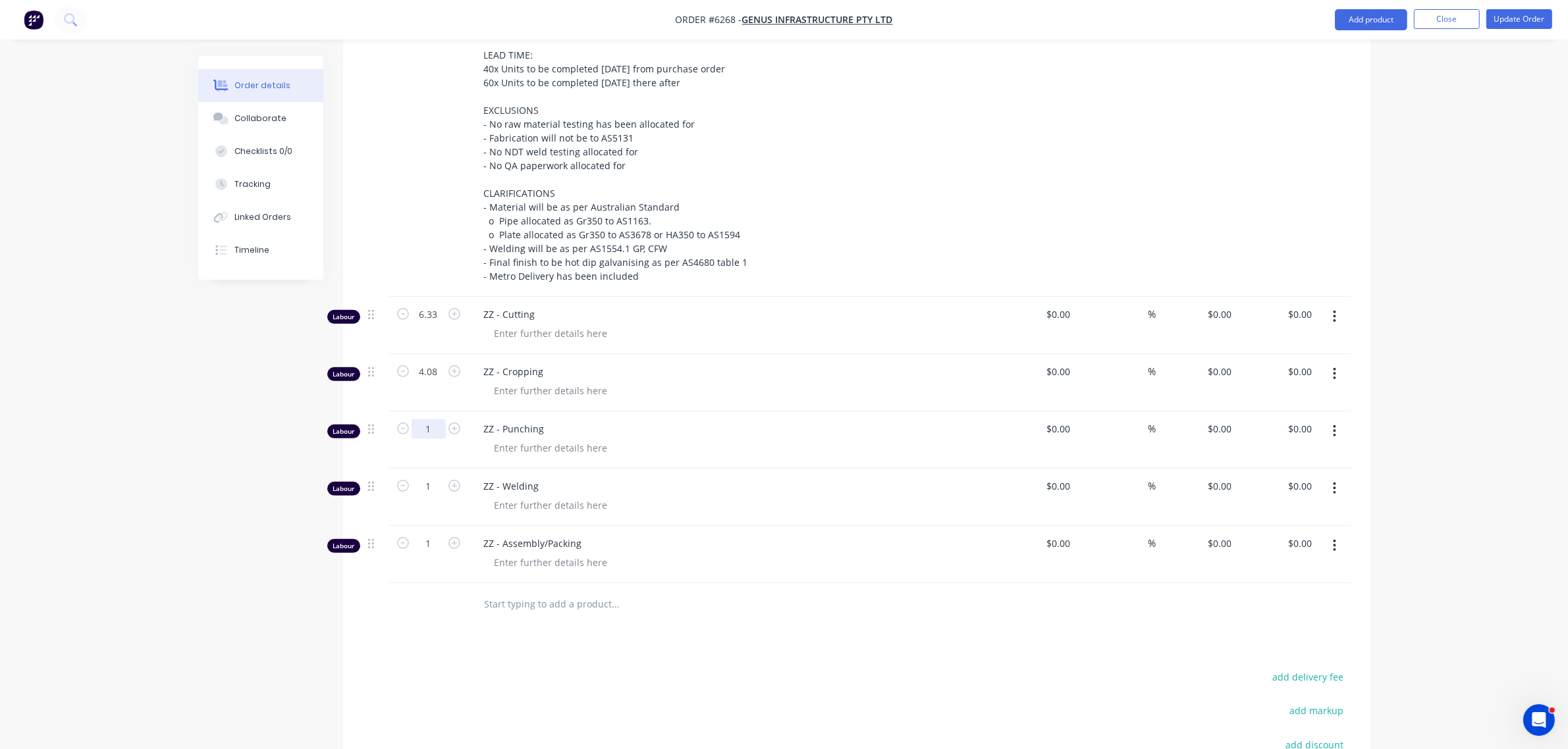
type input "5.75"
type input "47.17"
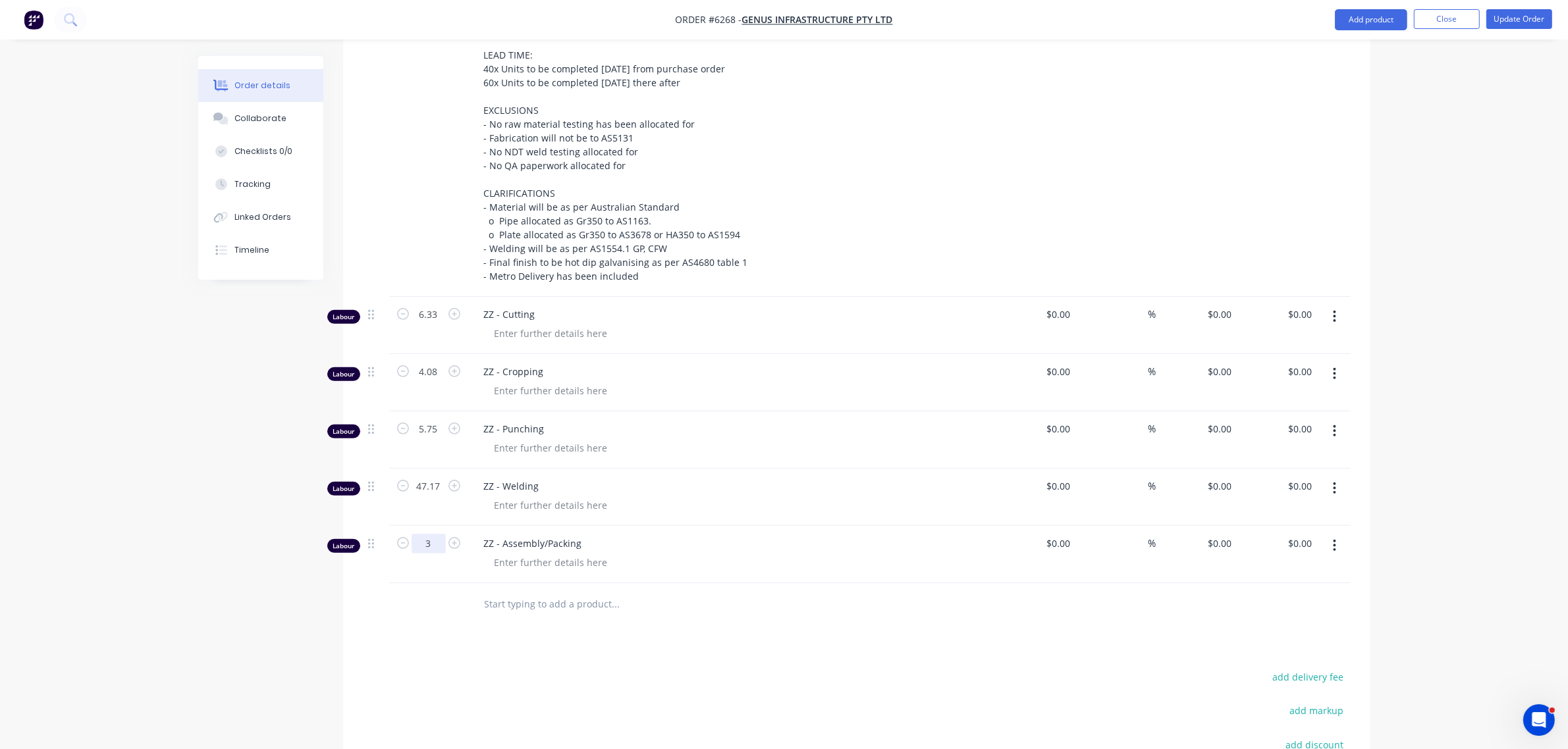
type input "3"
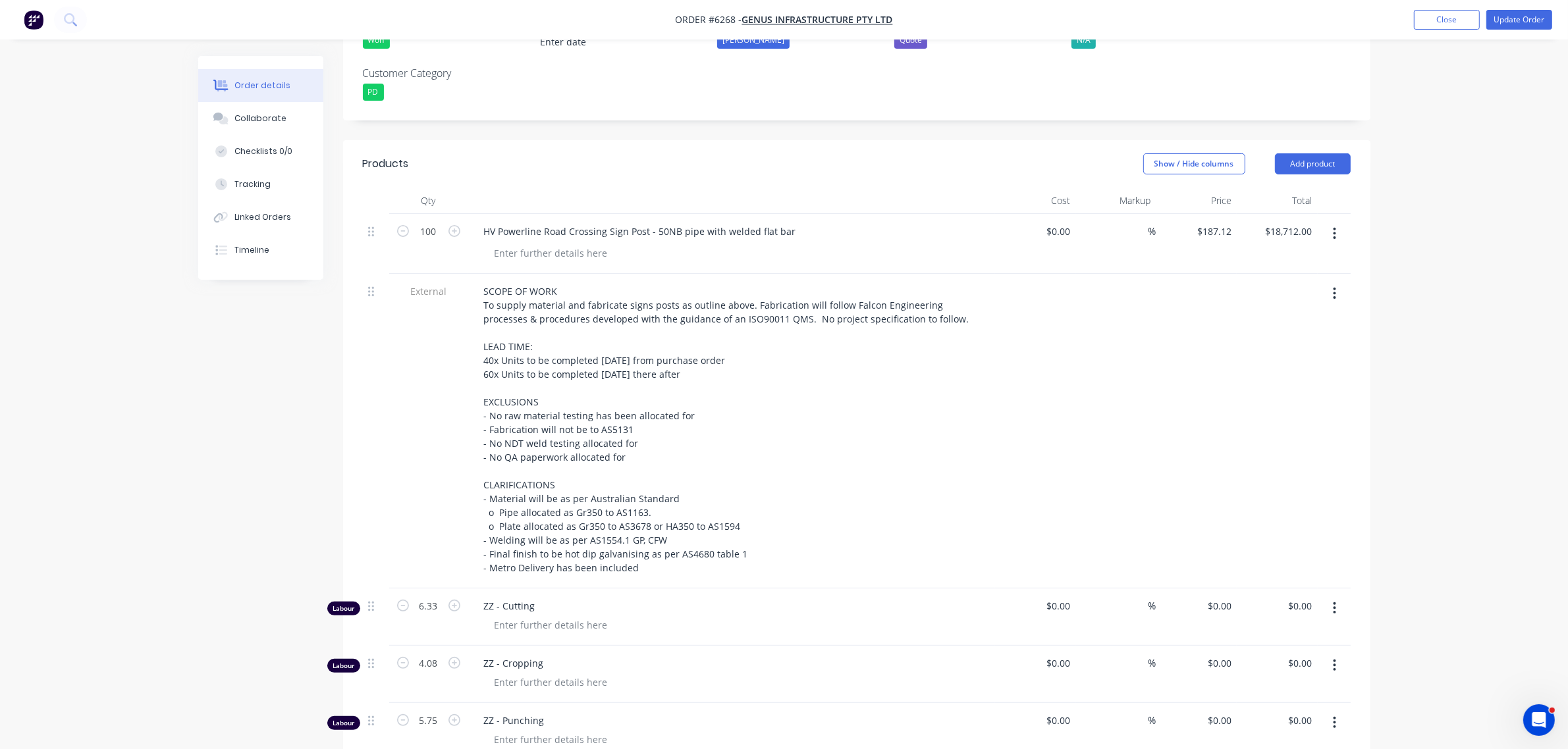
scroll to position [412, 0]
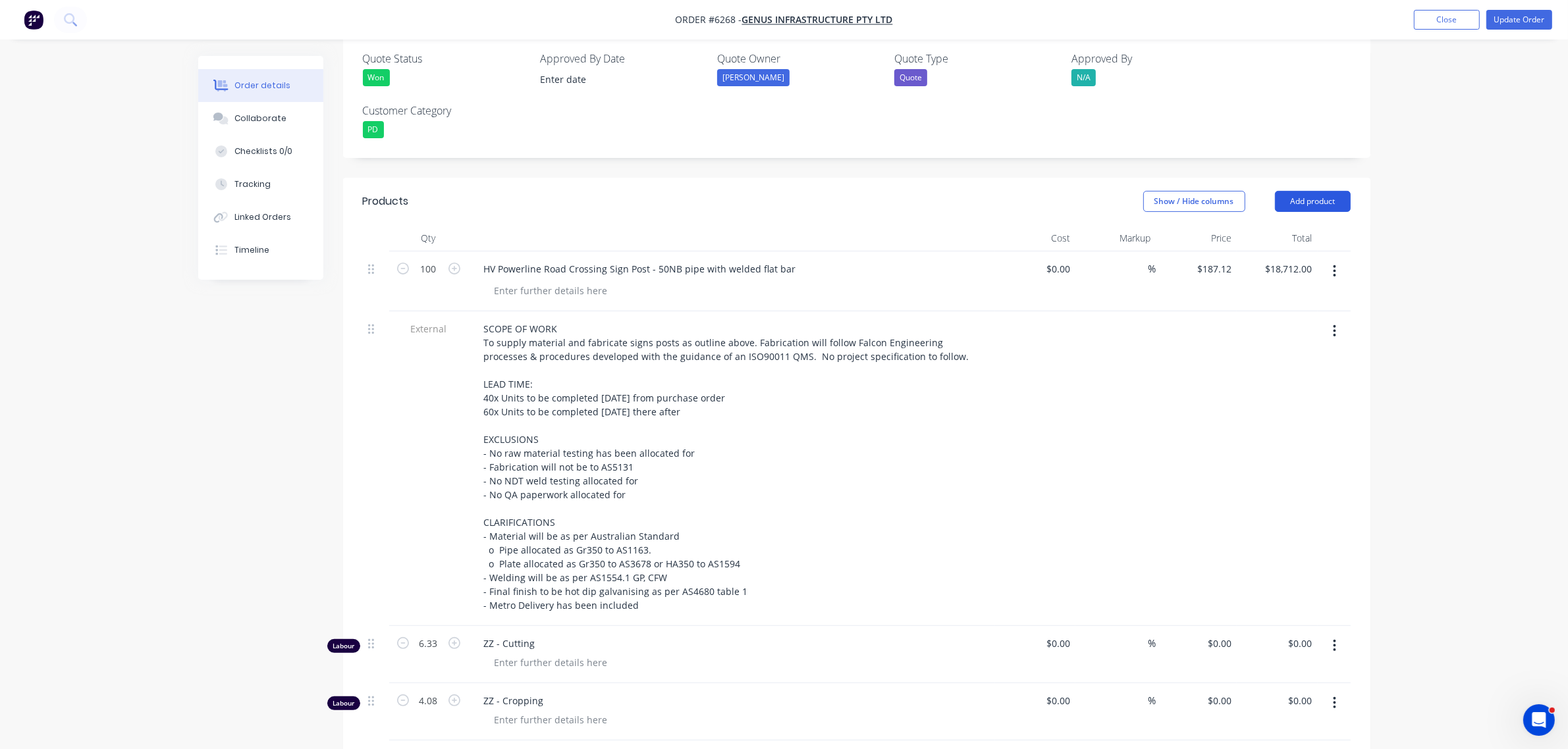
click at [1341, 191] on button "Add product" at bounding box center [1312, 201] width 76 height 21
click at [1281, 383] on div "Notes (Internal)" at bounding box center [1288, 393] width 101 height 19
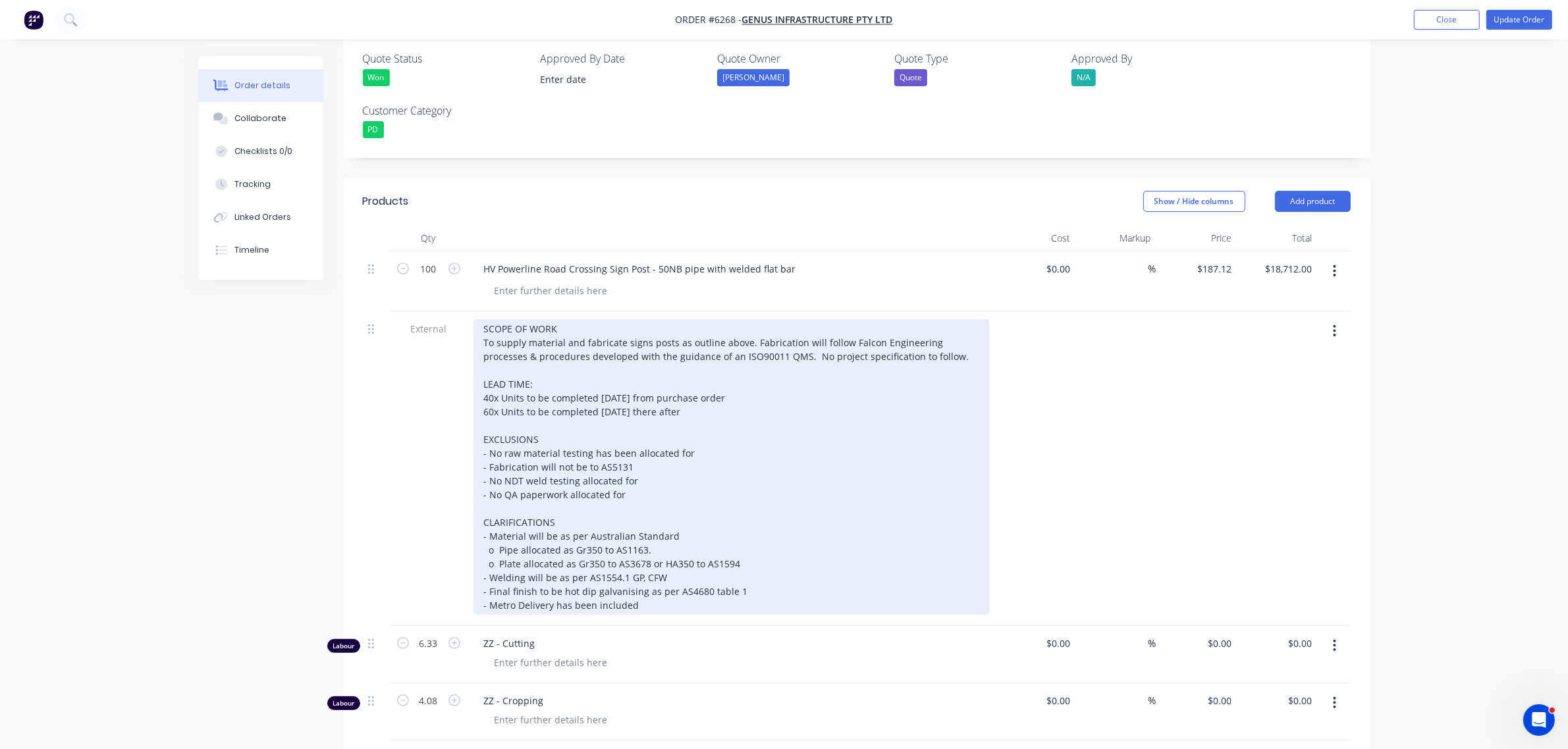
drag, startPoint x: 632, startPoint y: 531, endPoint x: 455, endPoint y: 242, distance: 338.9
click at [455, 311] on div "External SCOPE OF WORK To supply material and fabricate signs posts as outline …" at bounding box center [856, 468] width 988 height 315
copy div "SCOPE OF WORK To supply material and fabricate signs posts as outline above. Fa…"
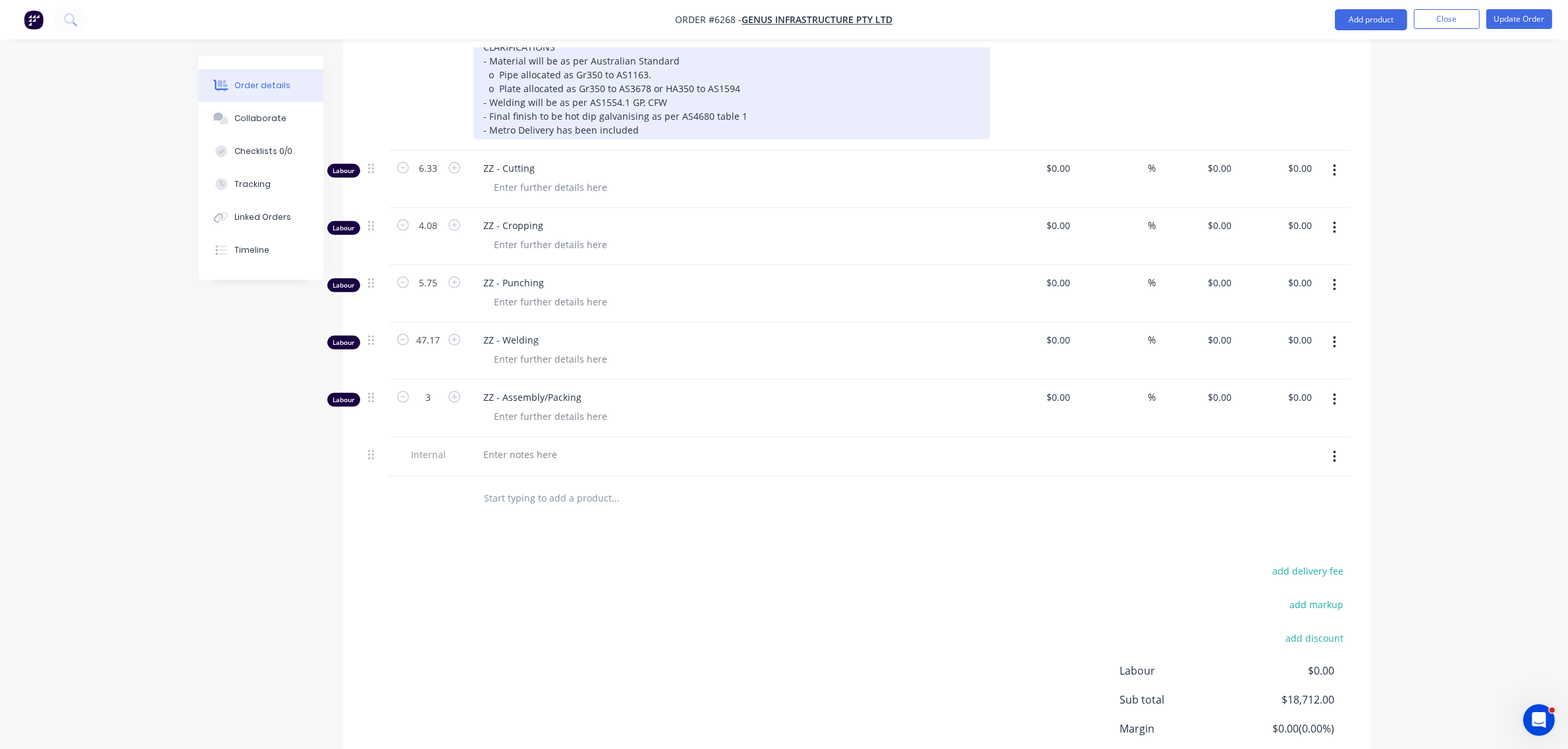
scroll to position [920, 0]
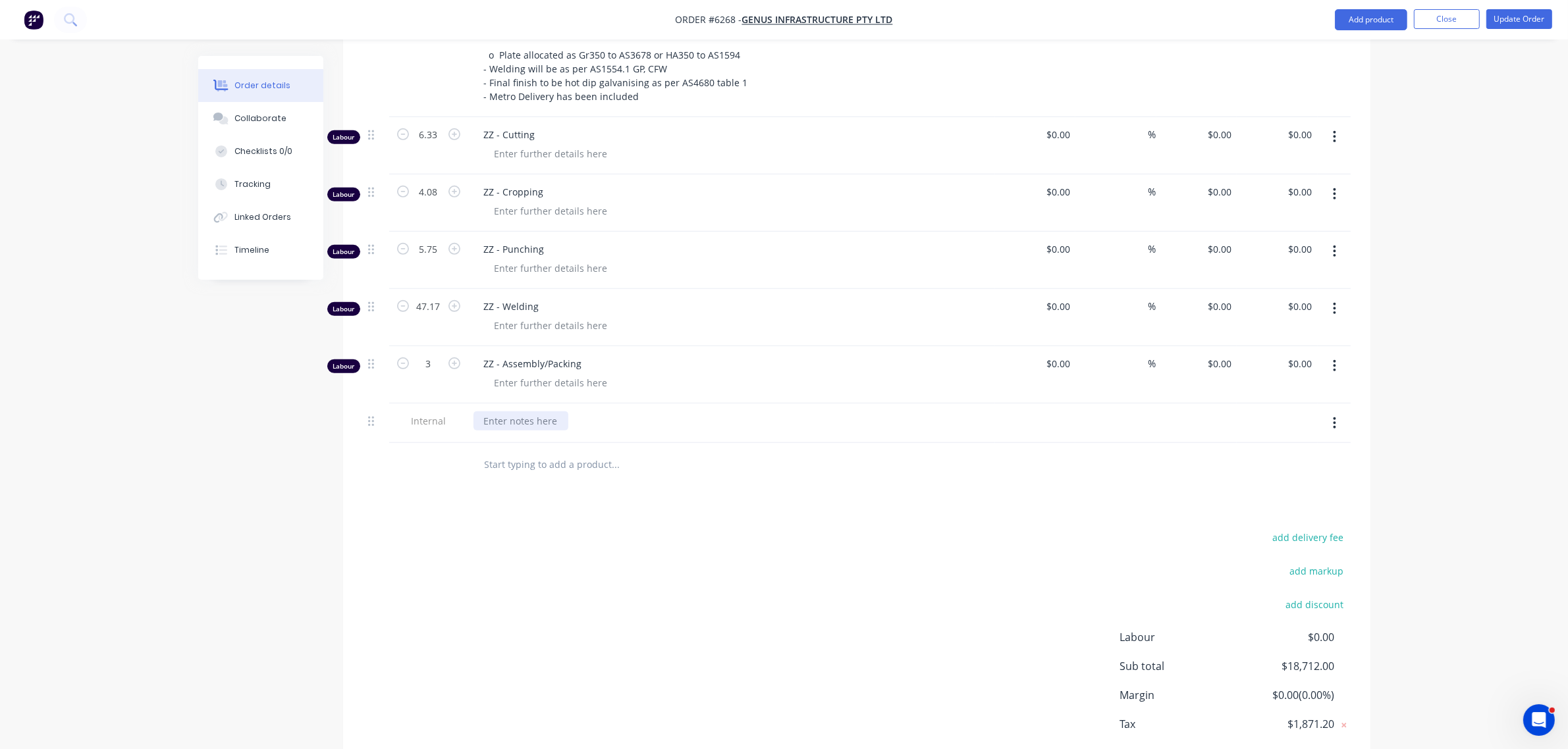
drag, startPoint x: 524, startPoint y: 343, endPoint x: 524, endPoint y: 356, distance: 13.0
click at [524, 412] on div at bounding box center [521, 421] width 95 height 19
paste div
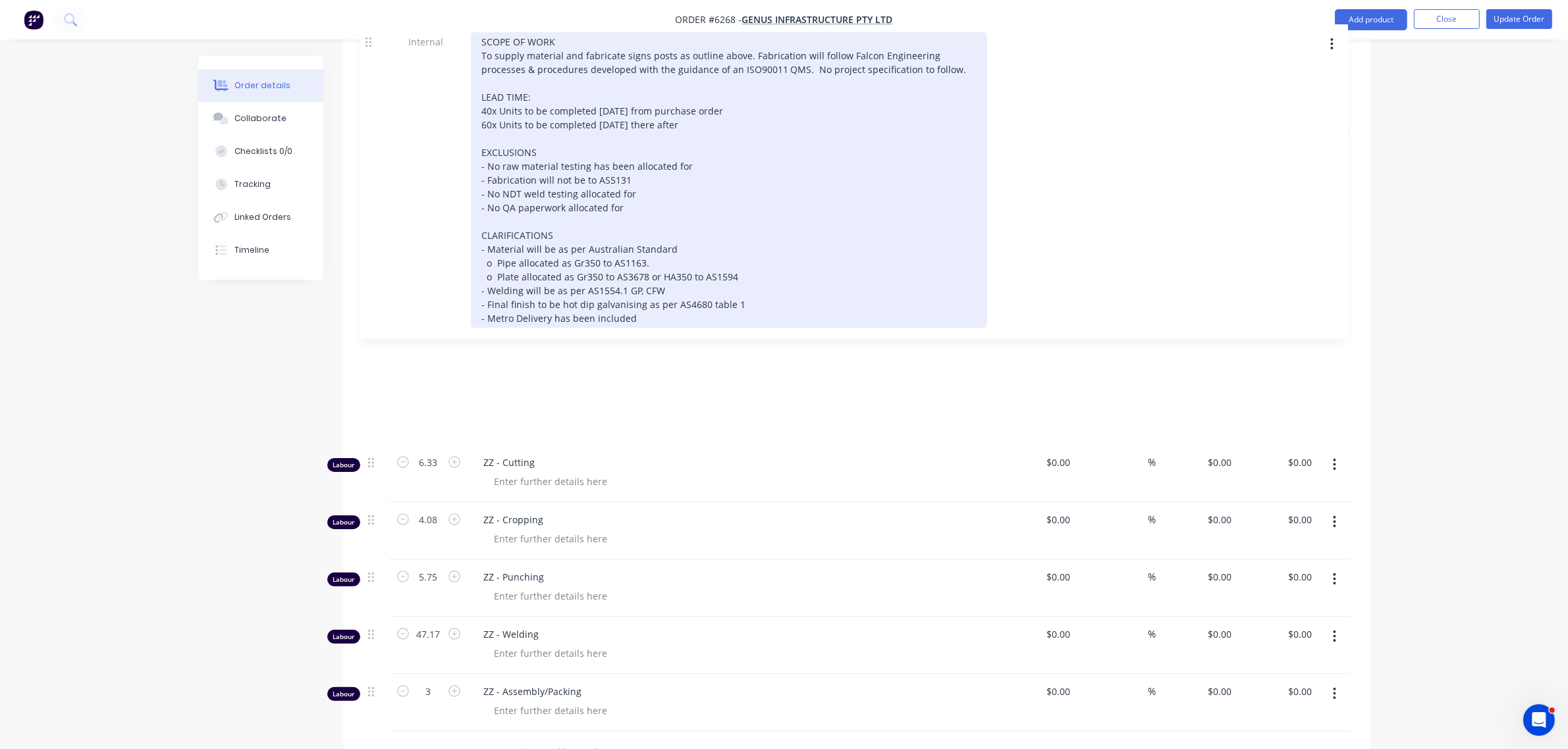
scroll to position [903, 0]
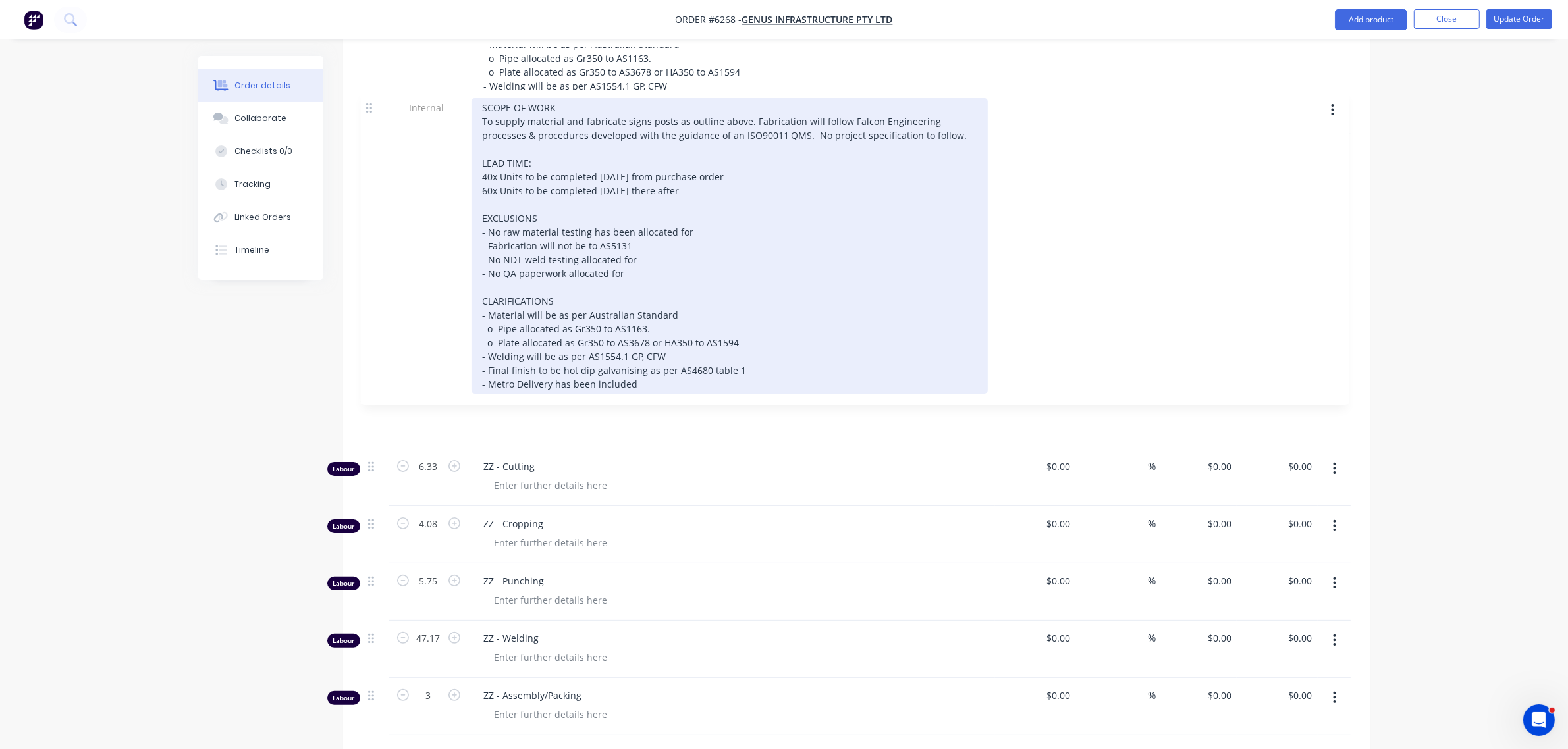
drag, startPoint x: 379, startPoint y: 351, endPoint x: 377, endPoint y: 104, distance: 247.0
click at [377, 104] on div "100 HV Powerline Road Crossing Sign Post - 50NB pipe with welded flat bar $0.00…" at bounding box center [856, 247] width 988 height 975
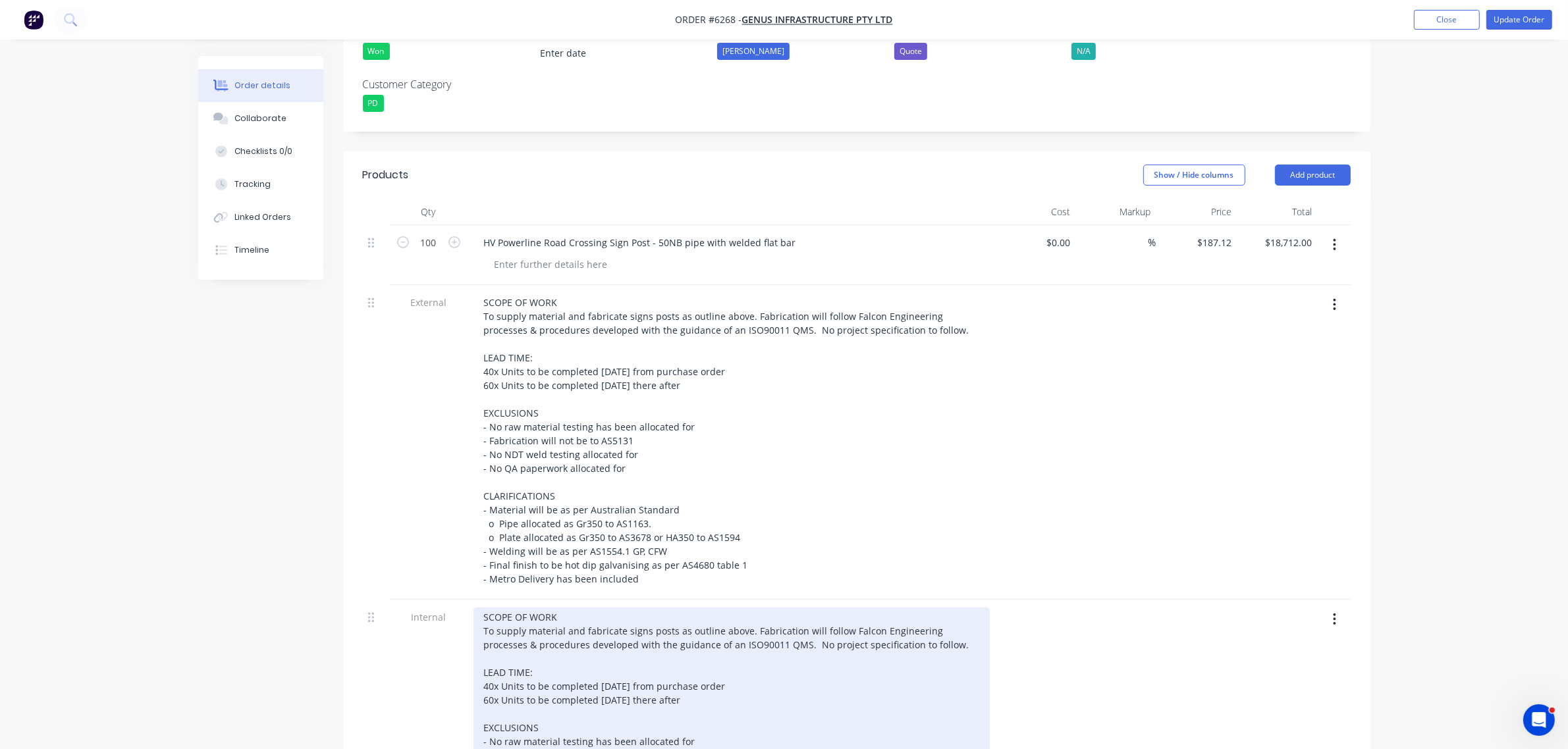
scroll to position [492, 0]
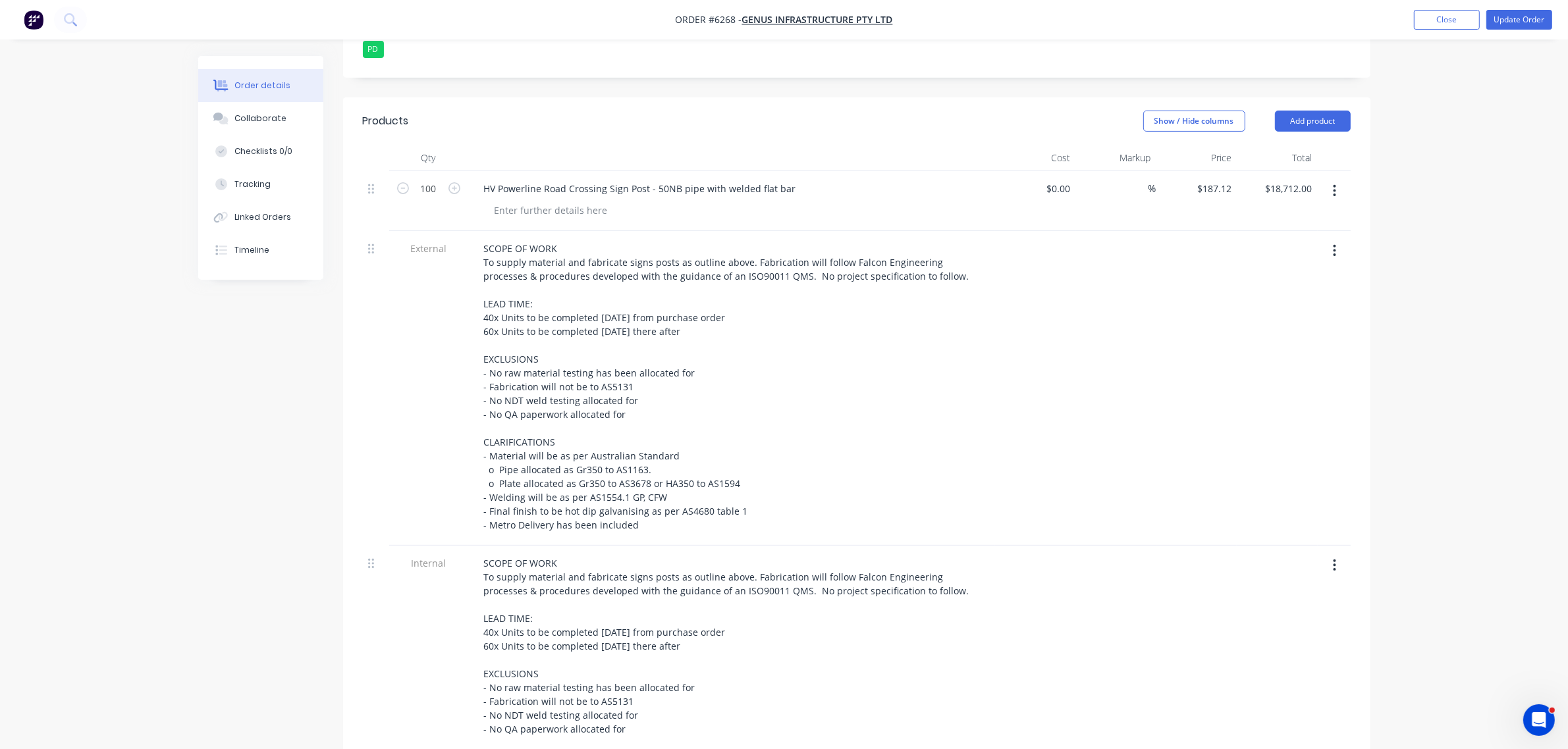
click at [1336, 239] on button "button" at bounding box center [1334, 251] width 31 height 24
click at [1276, 302] on div "Delete" at bounding box center [1288, 312] width 101 height 19
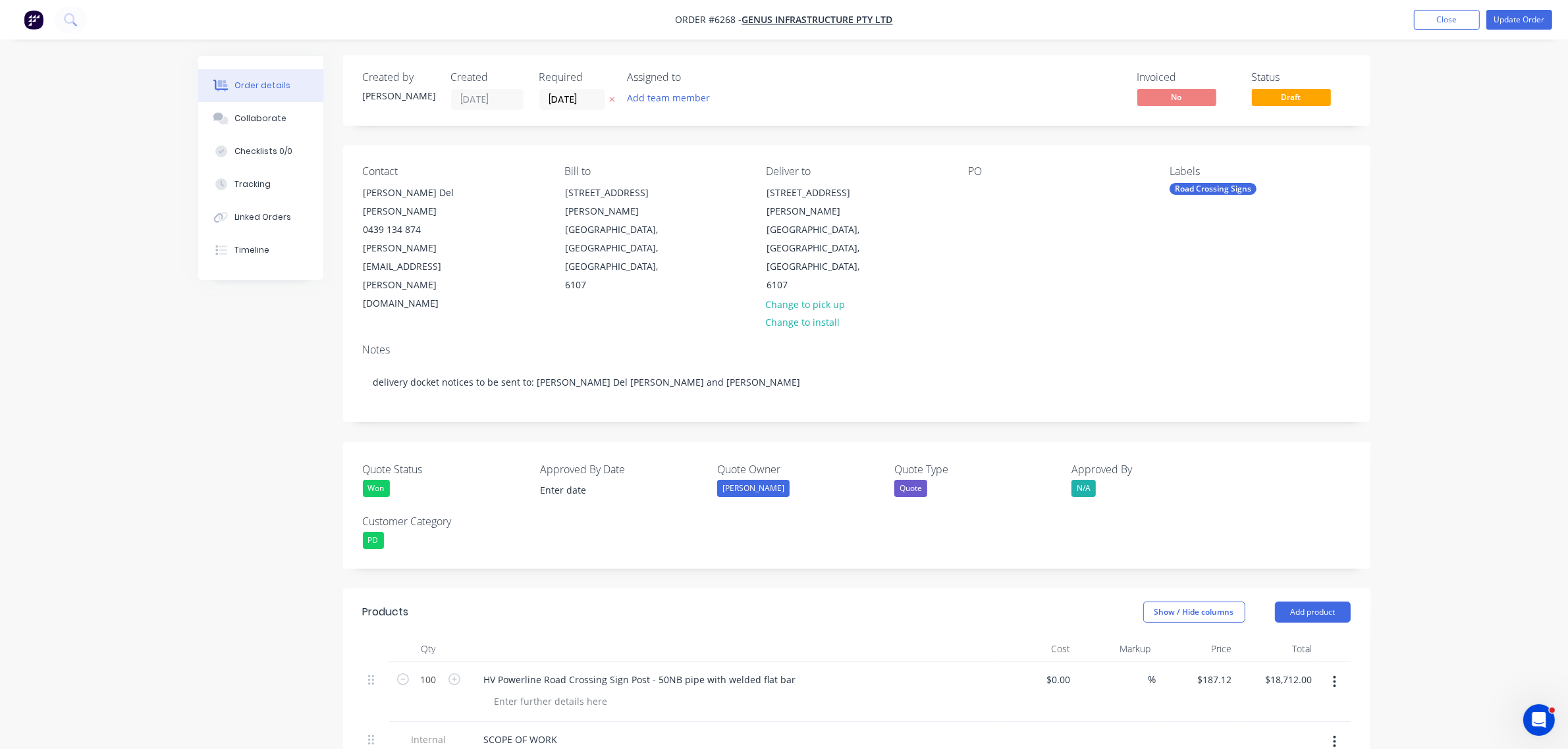
scroll to position [0, 0]
click at [982, 190] on div at bounding box center [978, 193] width 21 height 19
click at [1523, 18] on button "Update Order" at bounding box center [1519, 19] width 66 height 20
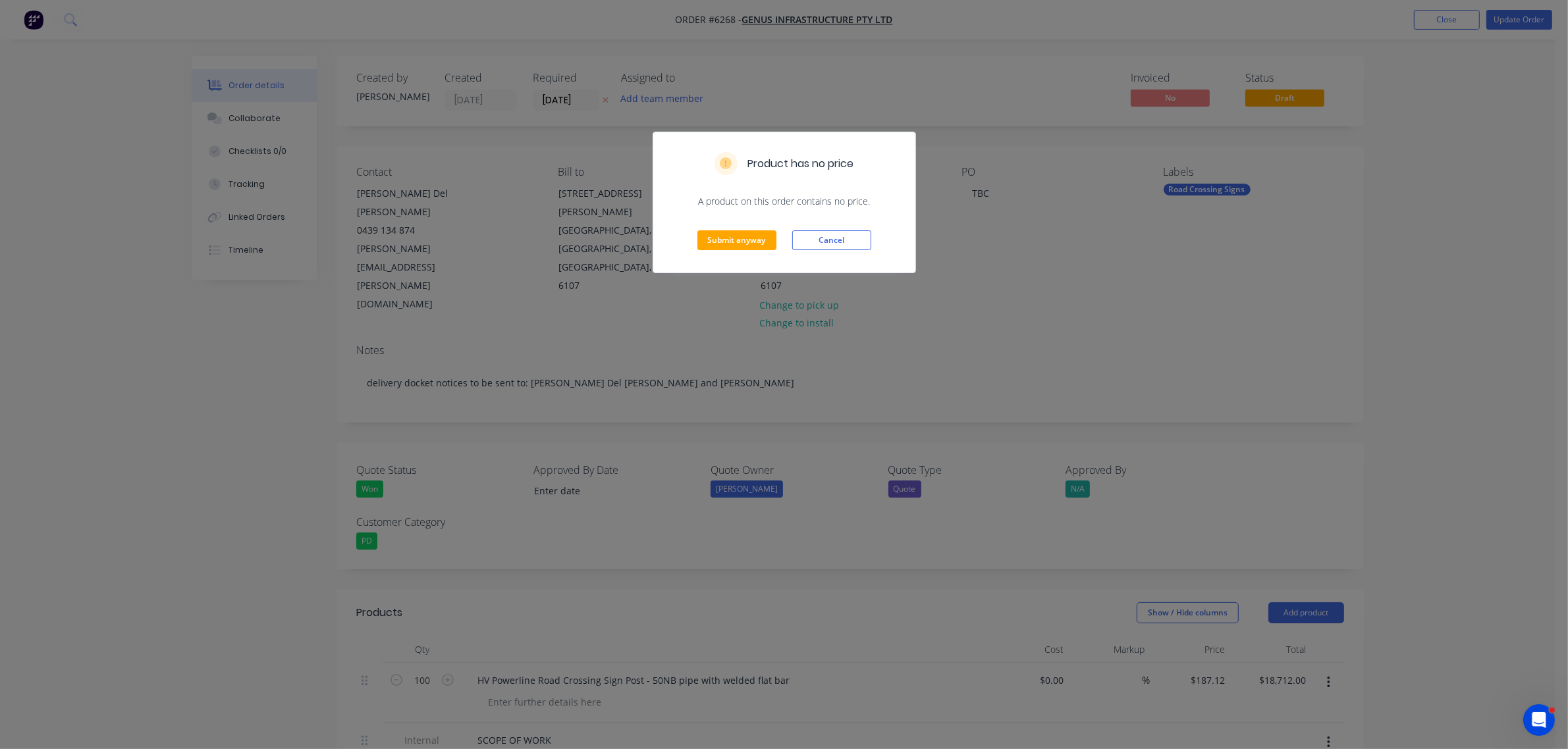
click at [742, 254] on div "Submit anyway Cancel" at bounding box center [784, 240] width 262 height 65
click at [743, 248] on button "Submit anyway" at bounding box center [736, 240] width 79 height 20
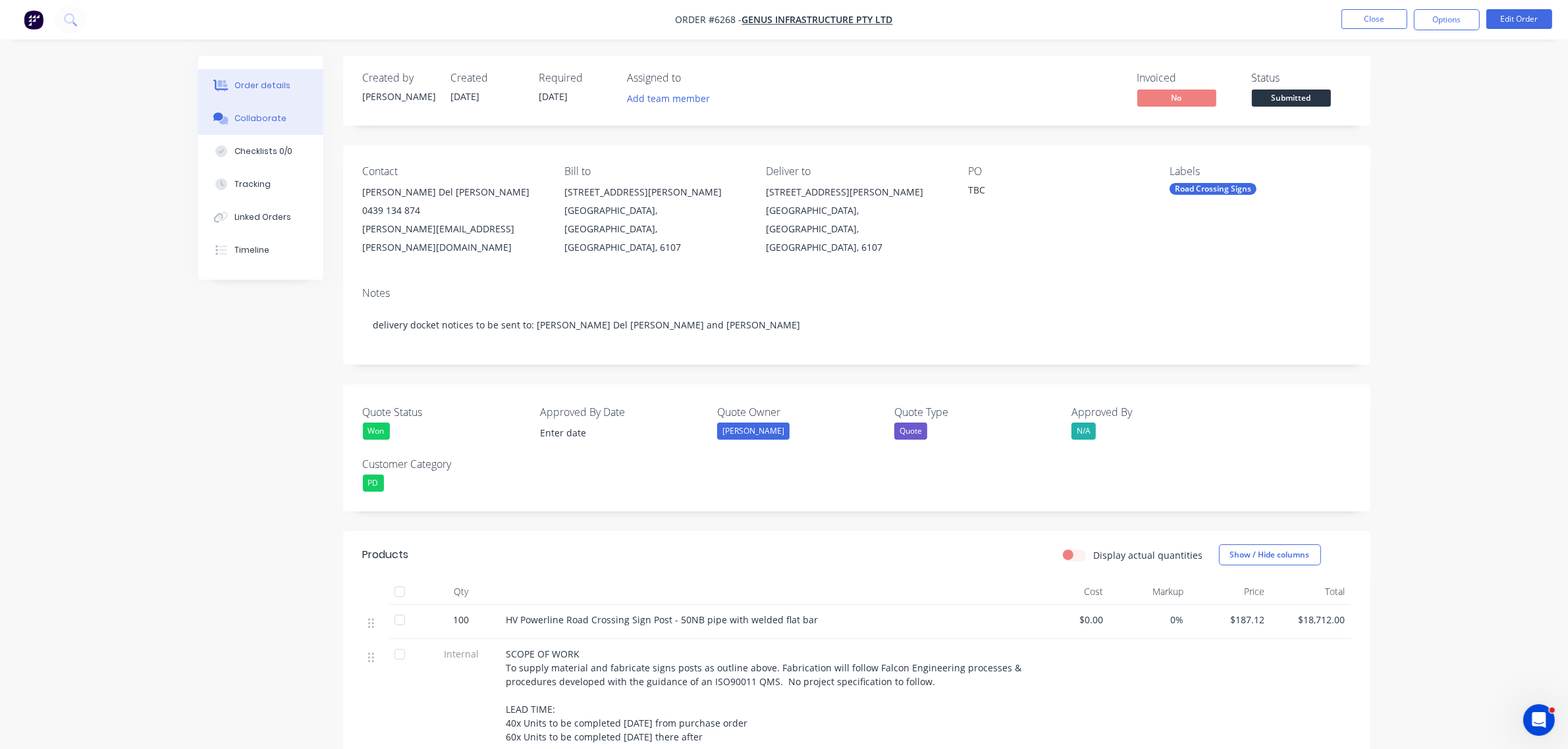
click at [246, 110] on button "Collaborate" at bounding box center [260, 118] width 125 height 33
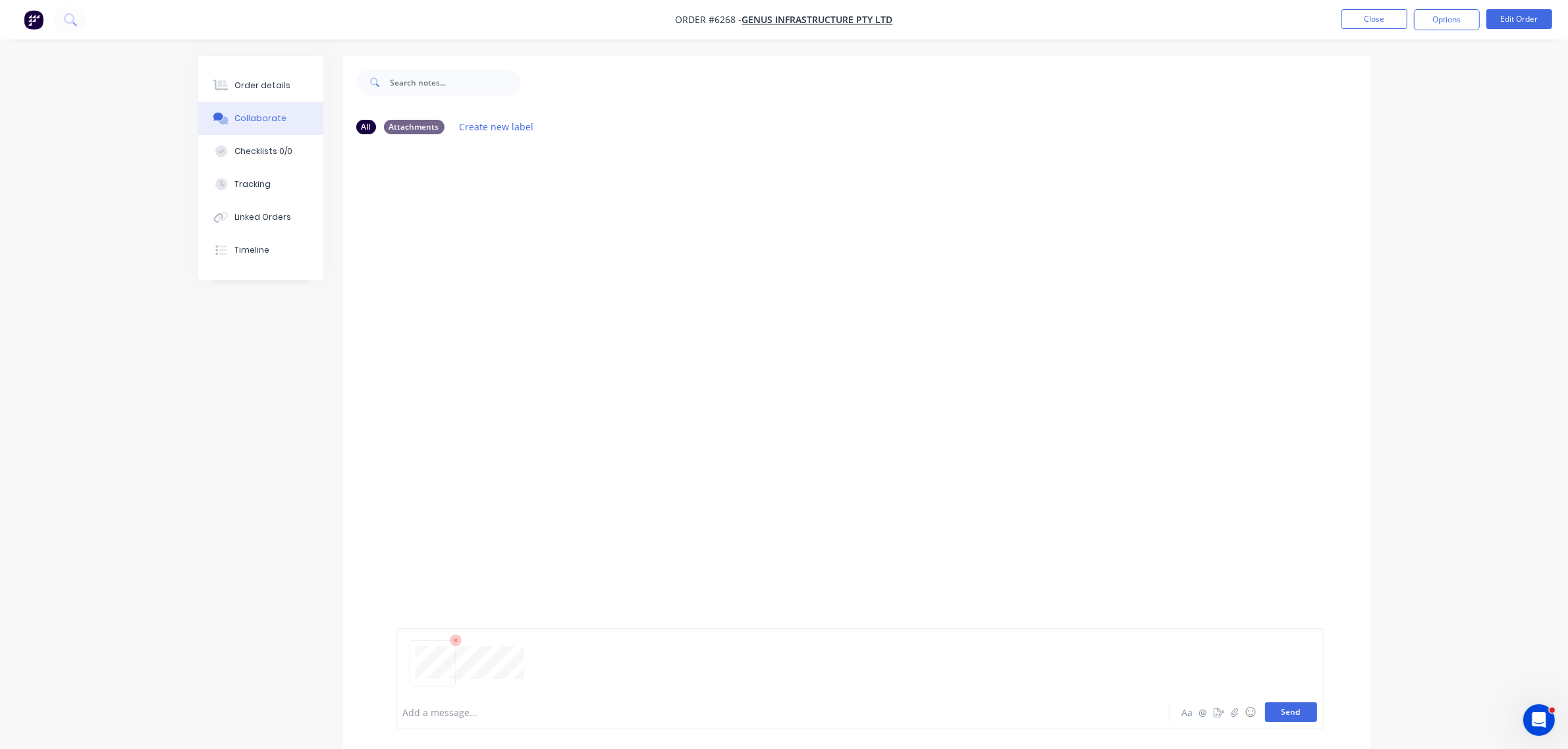
click at [1298, 716] on button "Send" at bounding box center [1291, 712] width 52 height 20
click at [268, 84] on div "Order details" at bounding box center [263, 85] width 56 height 12
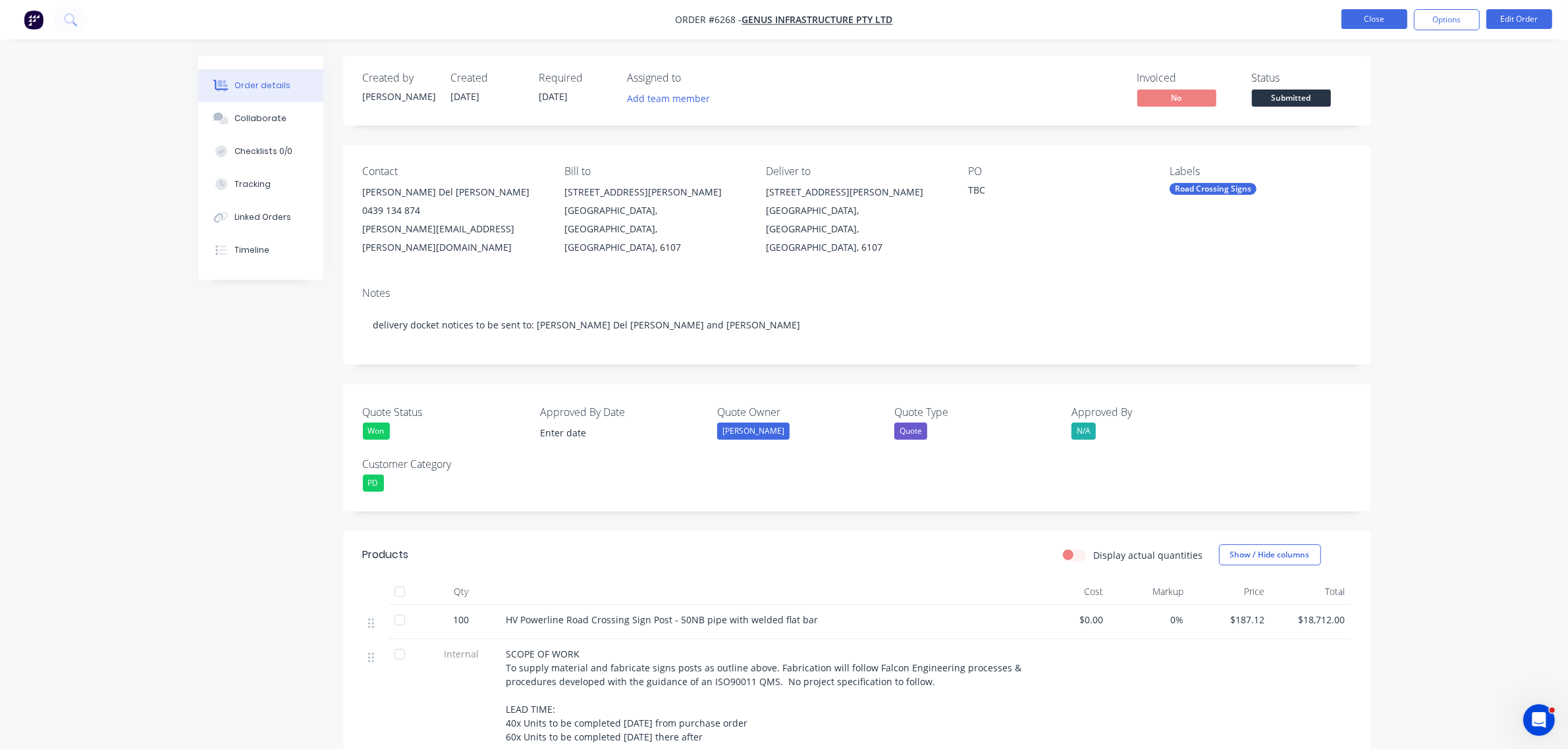
click at [1361, 13] on button "Close" at bounding box center [1375, 19] width 66 height 20
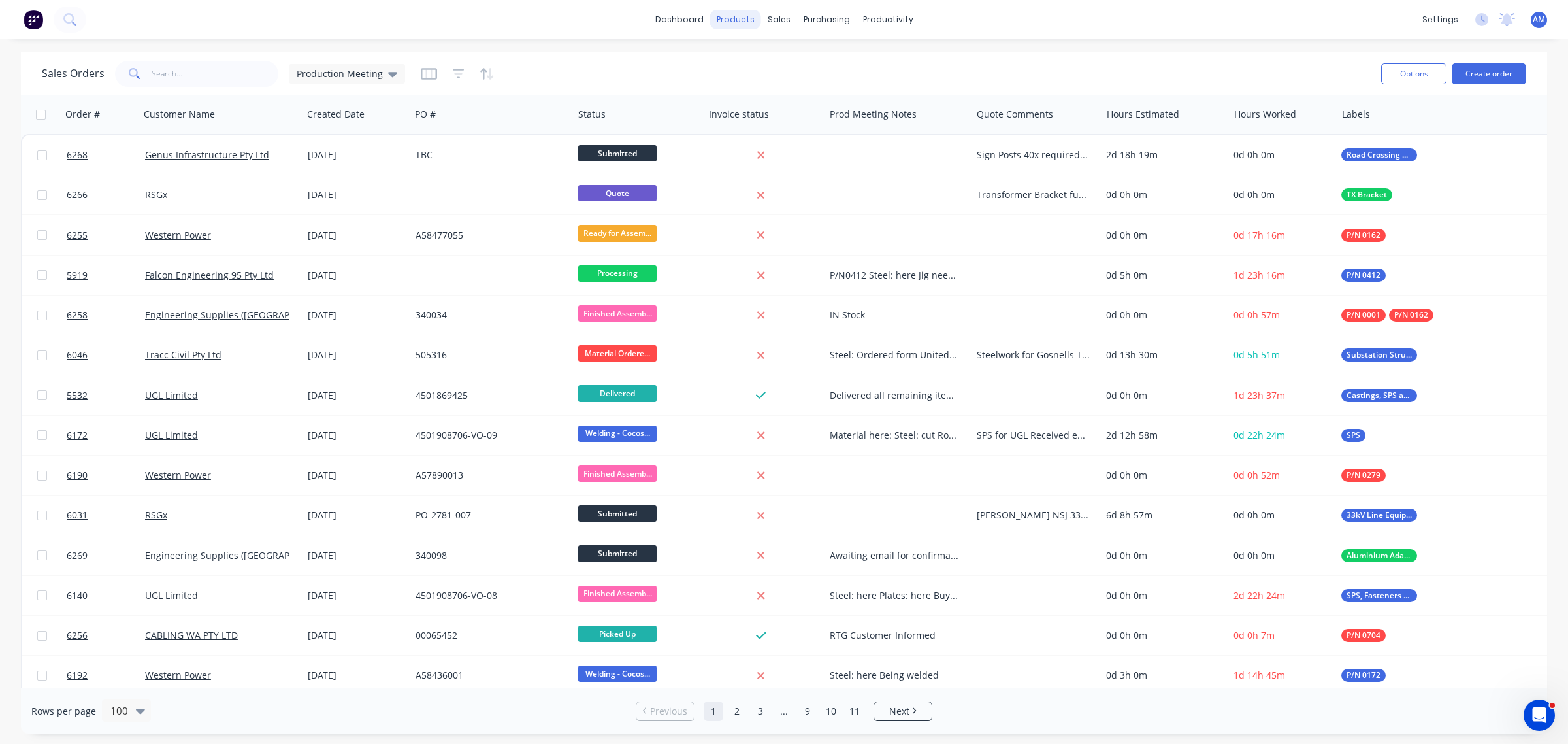
click at [748, 20] on div "products" at bounding box center [735, 19] width 51 height 20
click at [757, 57] on div "Product Catalogue" at bounding box center [792, 63] width 81 height 12
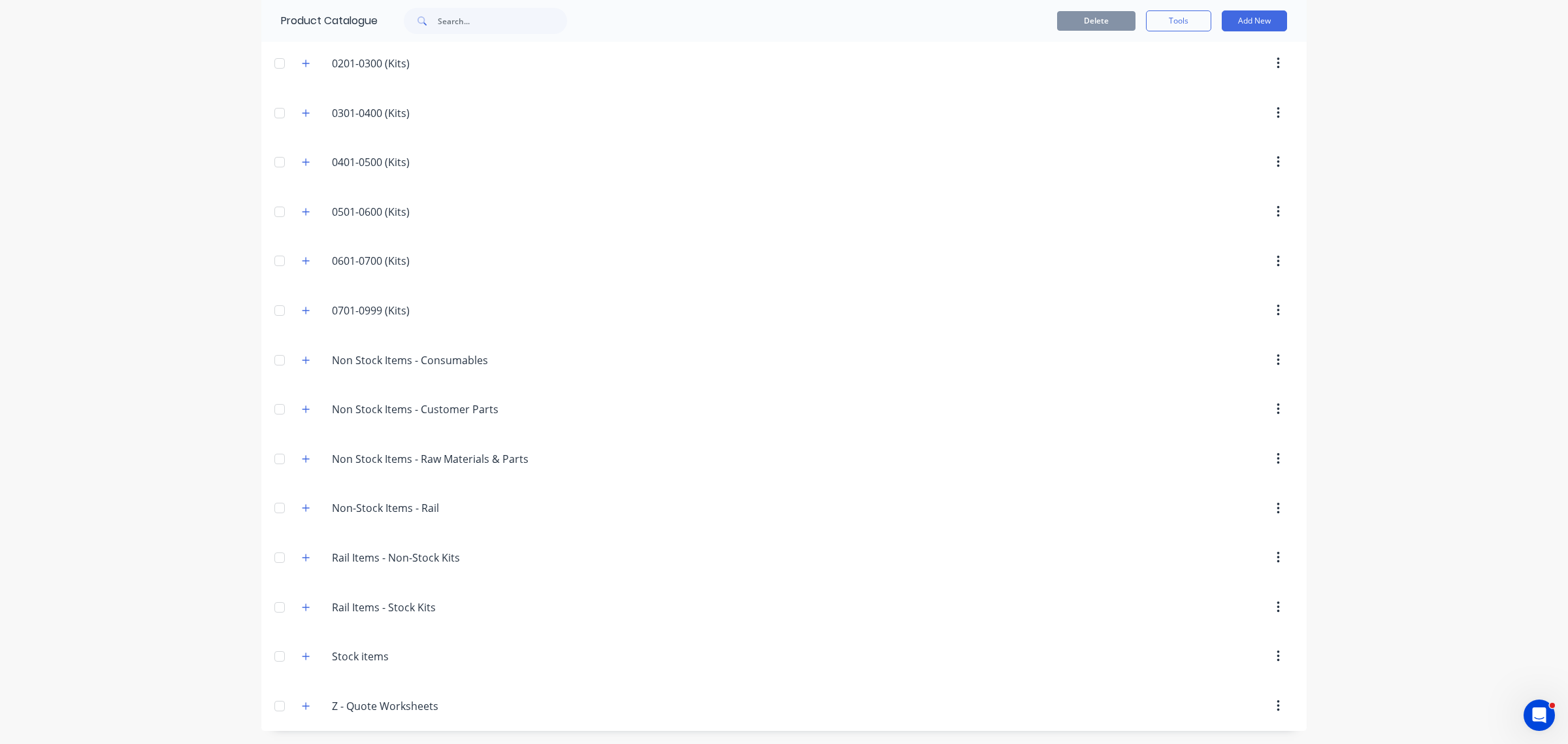
scroll to position [201, 0]
click at [302, 656] on icon "button" at bounding box center [306, 656] width 8 height 9
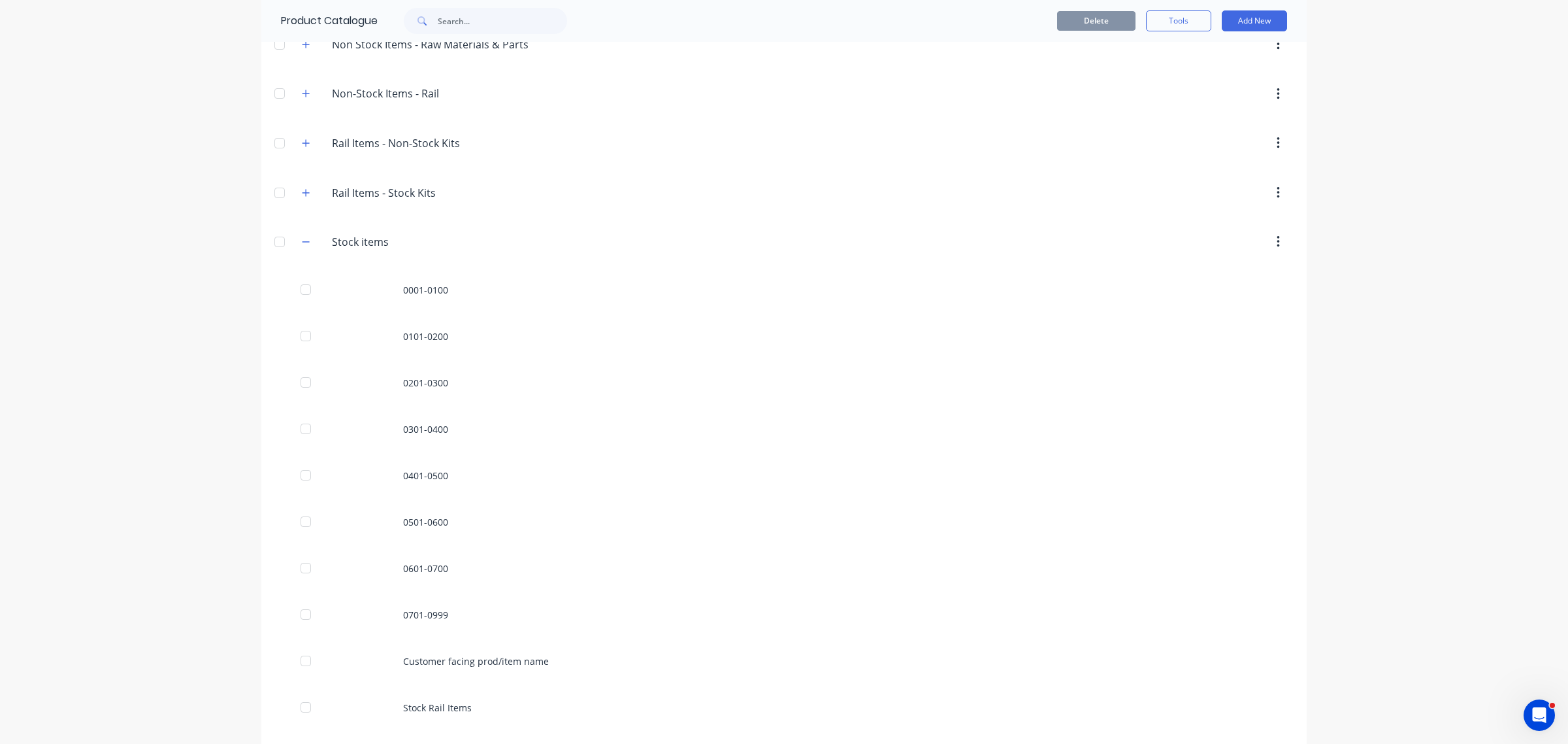
scroll to position [664, 0]
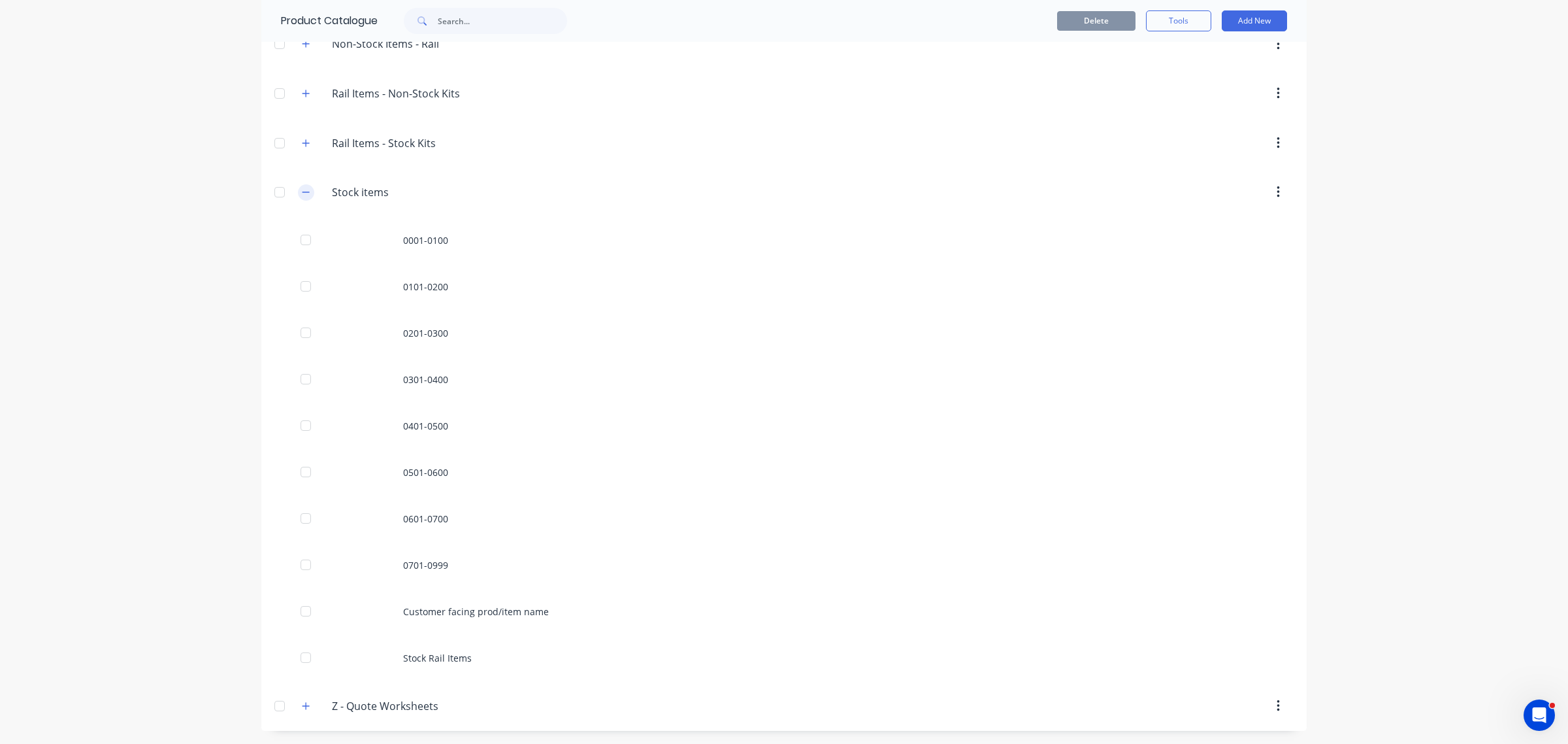
click at [305, 191] on button "button" at bounding box center [306, 192] width 16 height 16
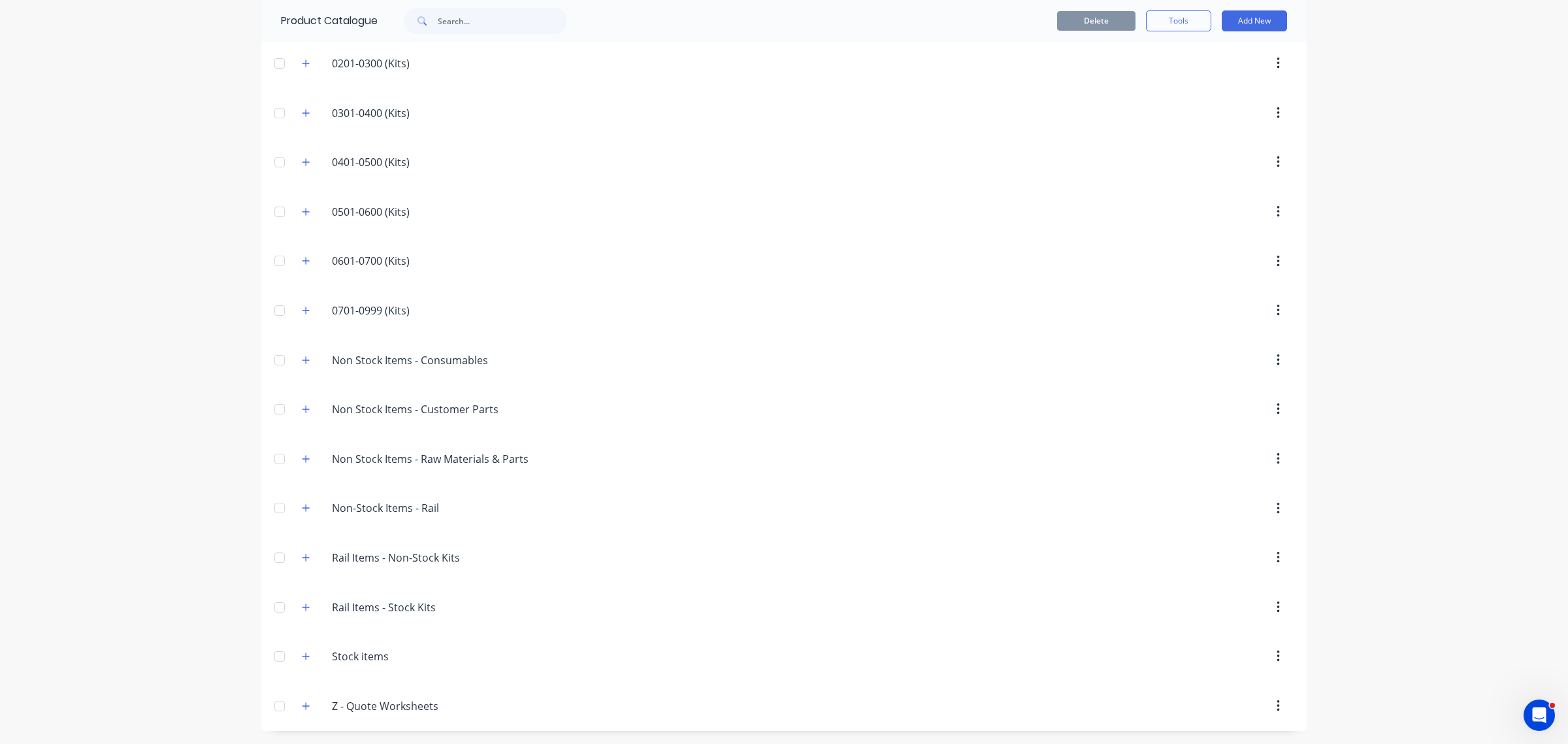
scroll to position [201, 0]
click at [302, 661] on icon "button" at bounding box center [306, 656] width 8 height 9
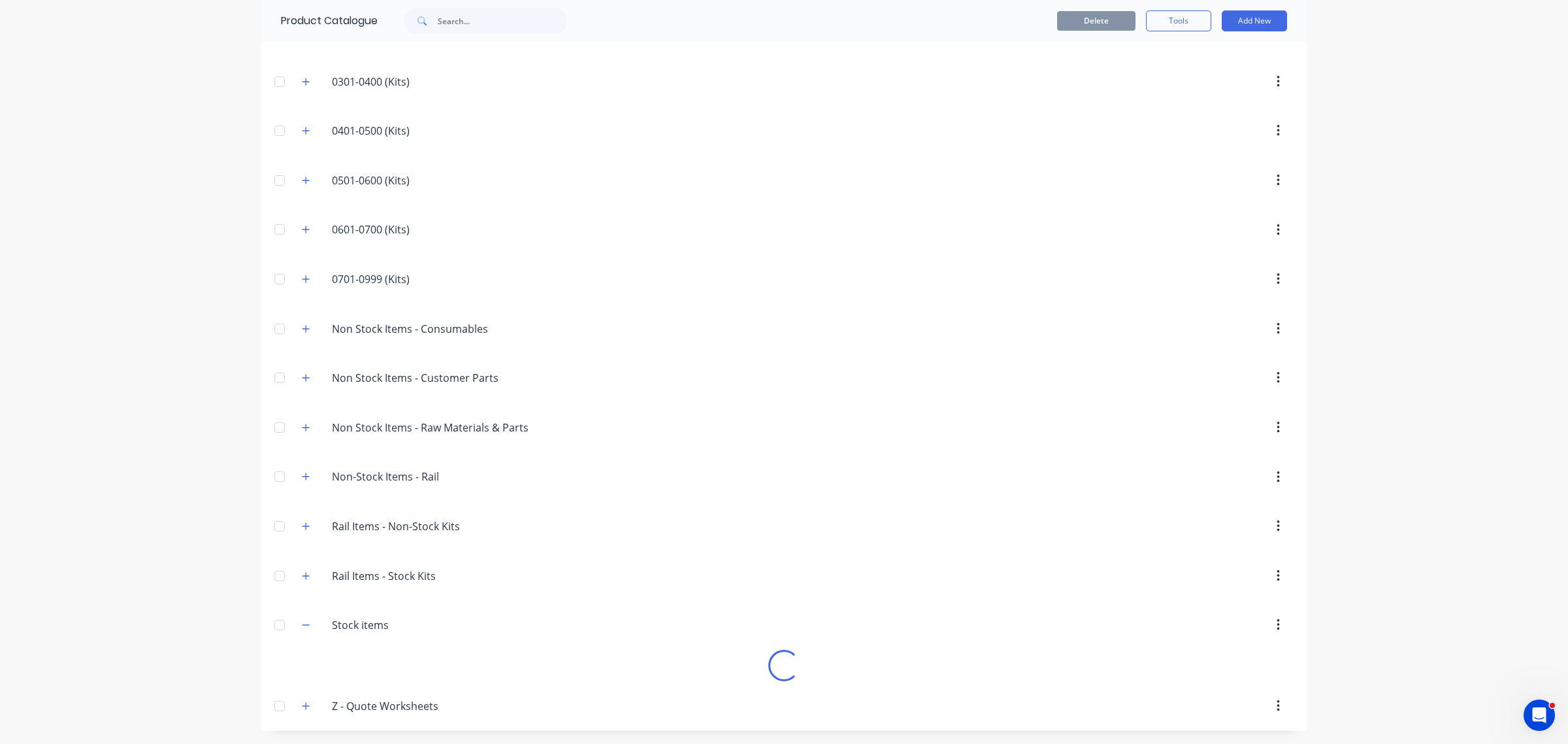
scroll to position [664, 0]
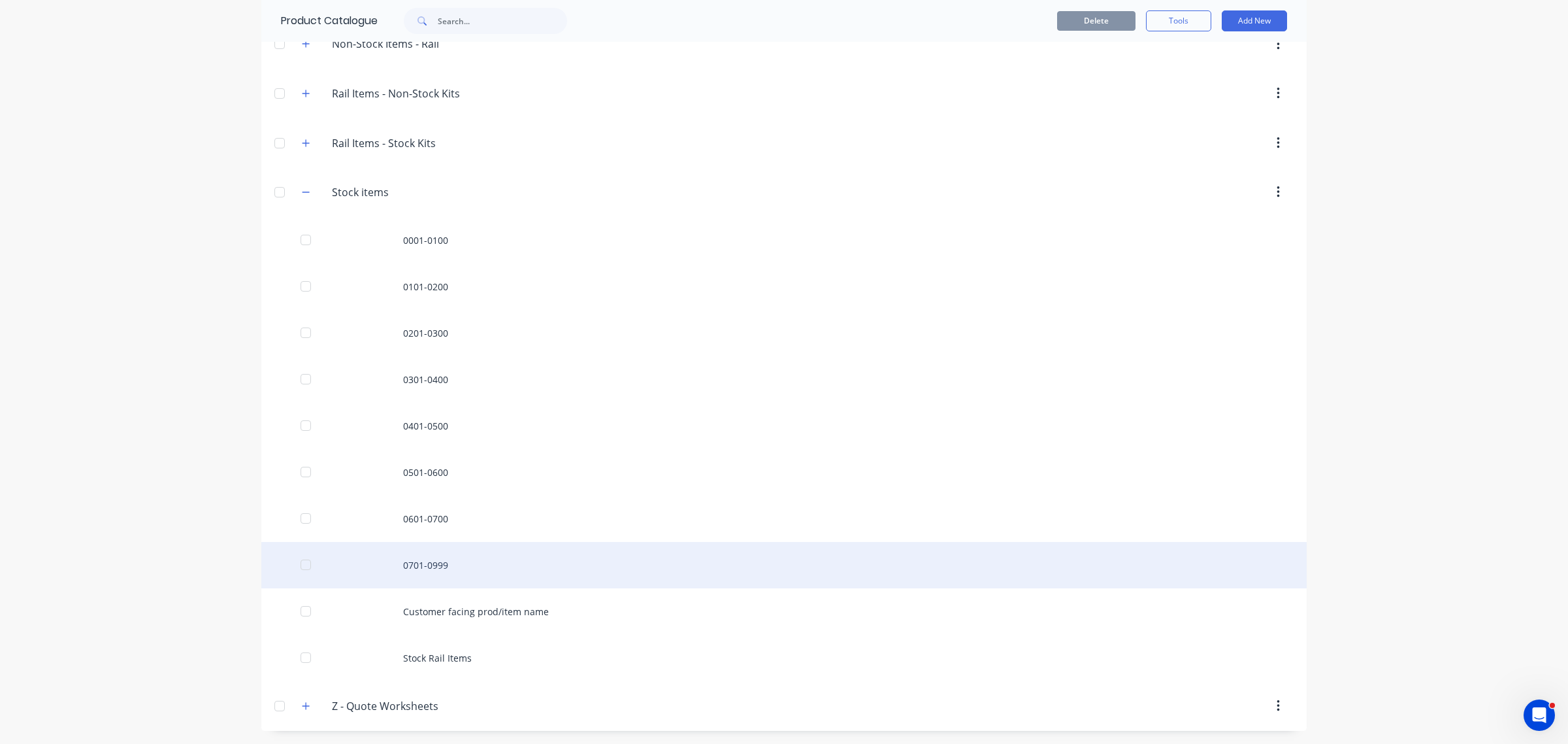
click at [526, 565] on div "0701-0999" at bounding box center [784, 565] width 1045 height 47
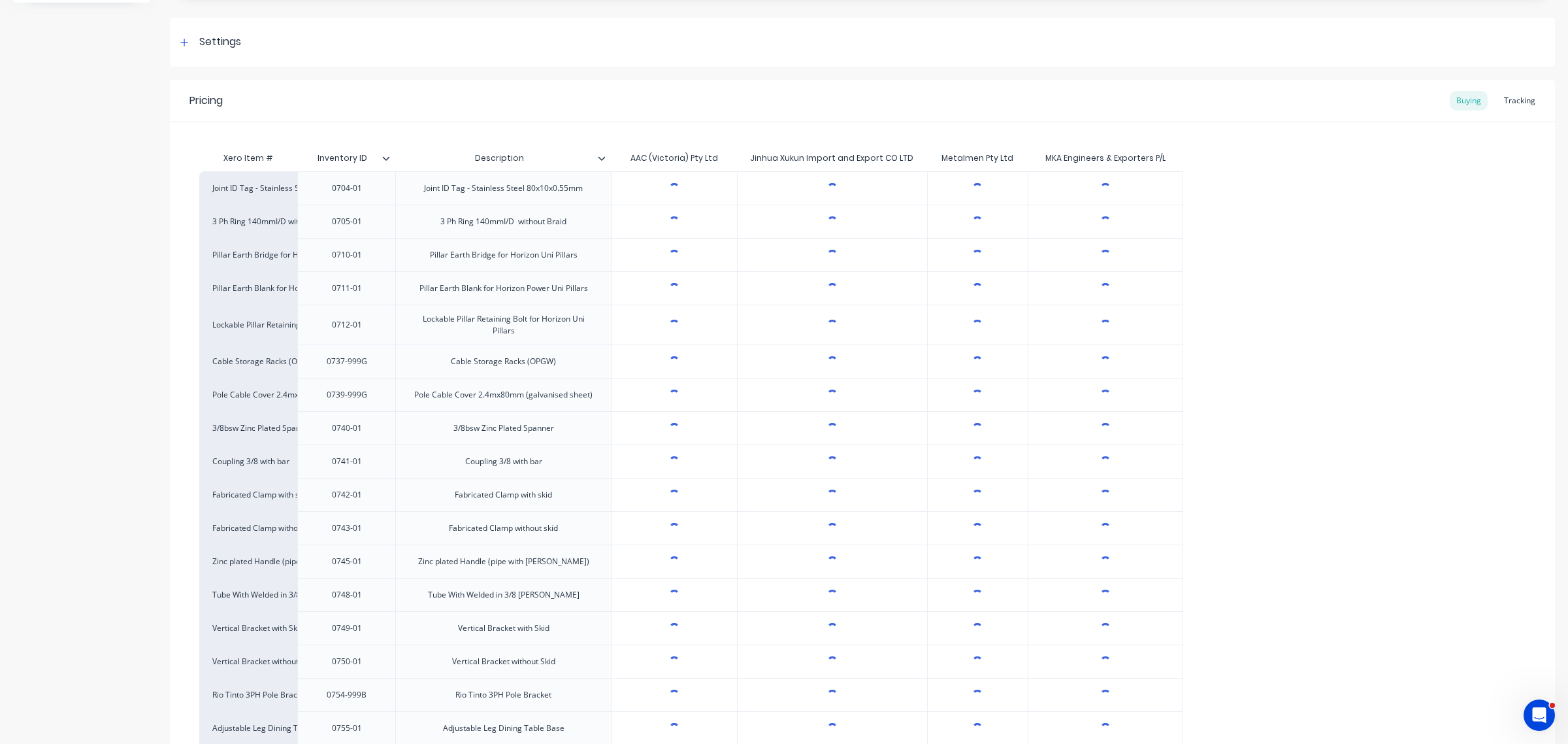
scroll to position [164, 0]
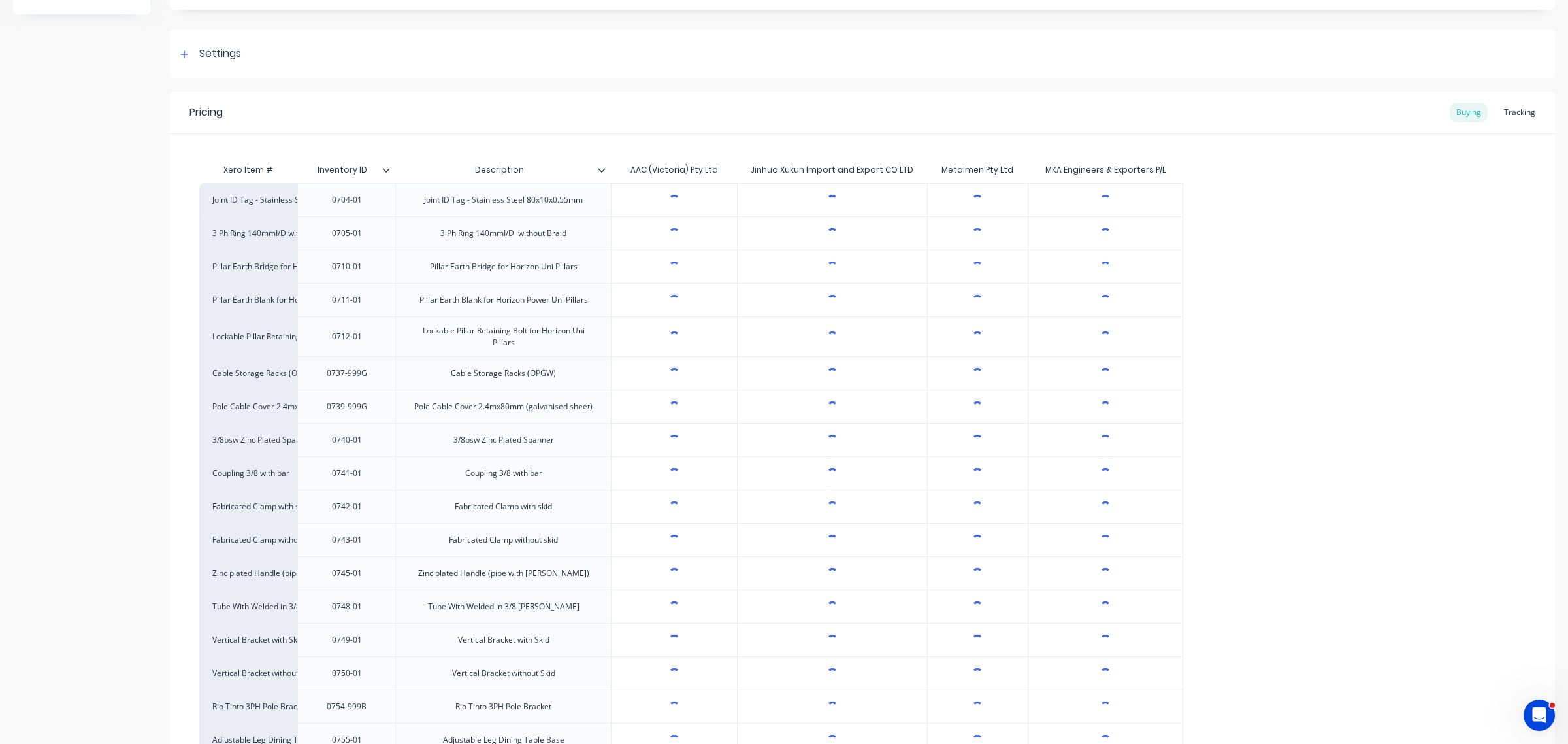
click at [1513, 110] on div "Tracking" at bounding box center [1519, 112] width 45 height 20
type textarea "x"
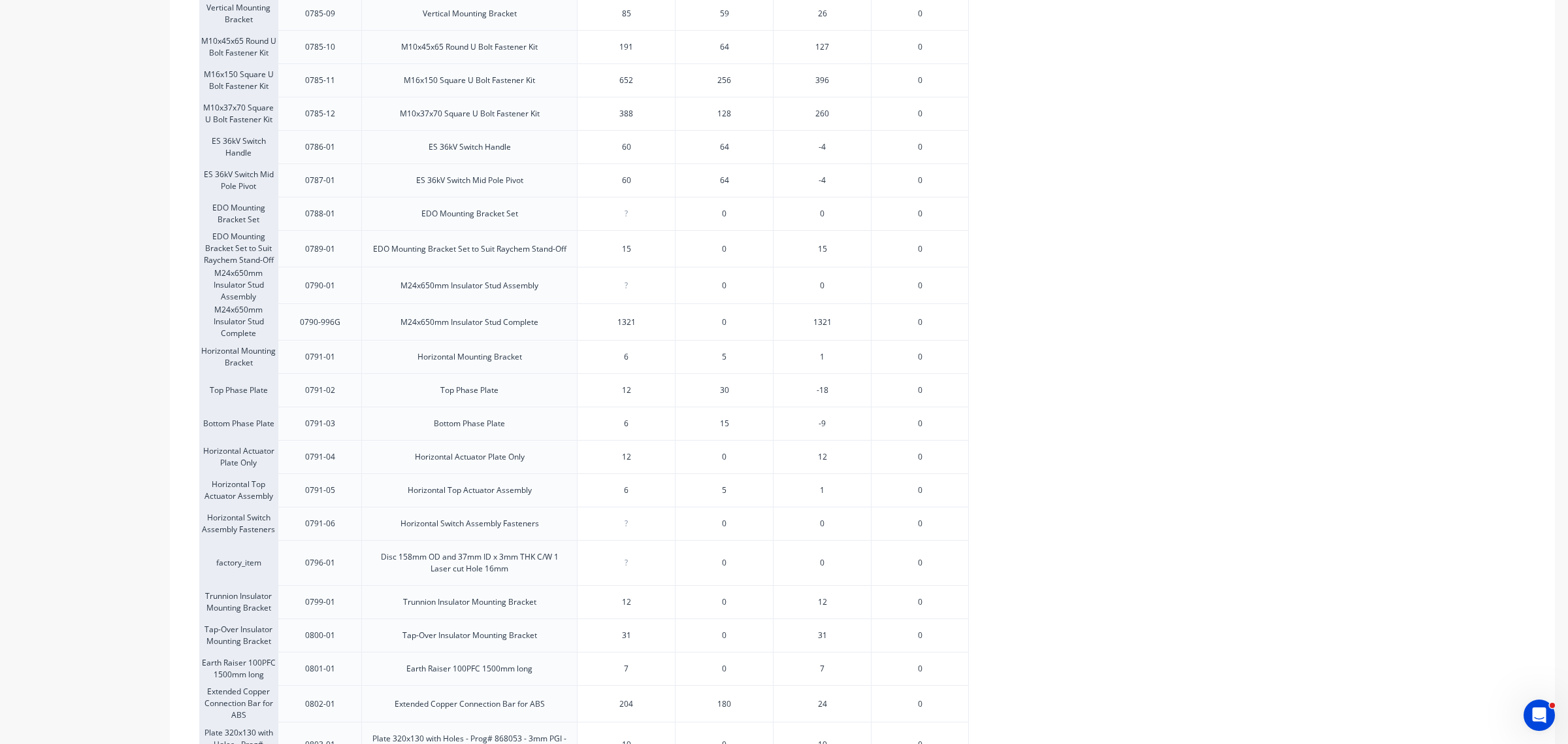
scroll to position [2102, 0]
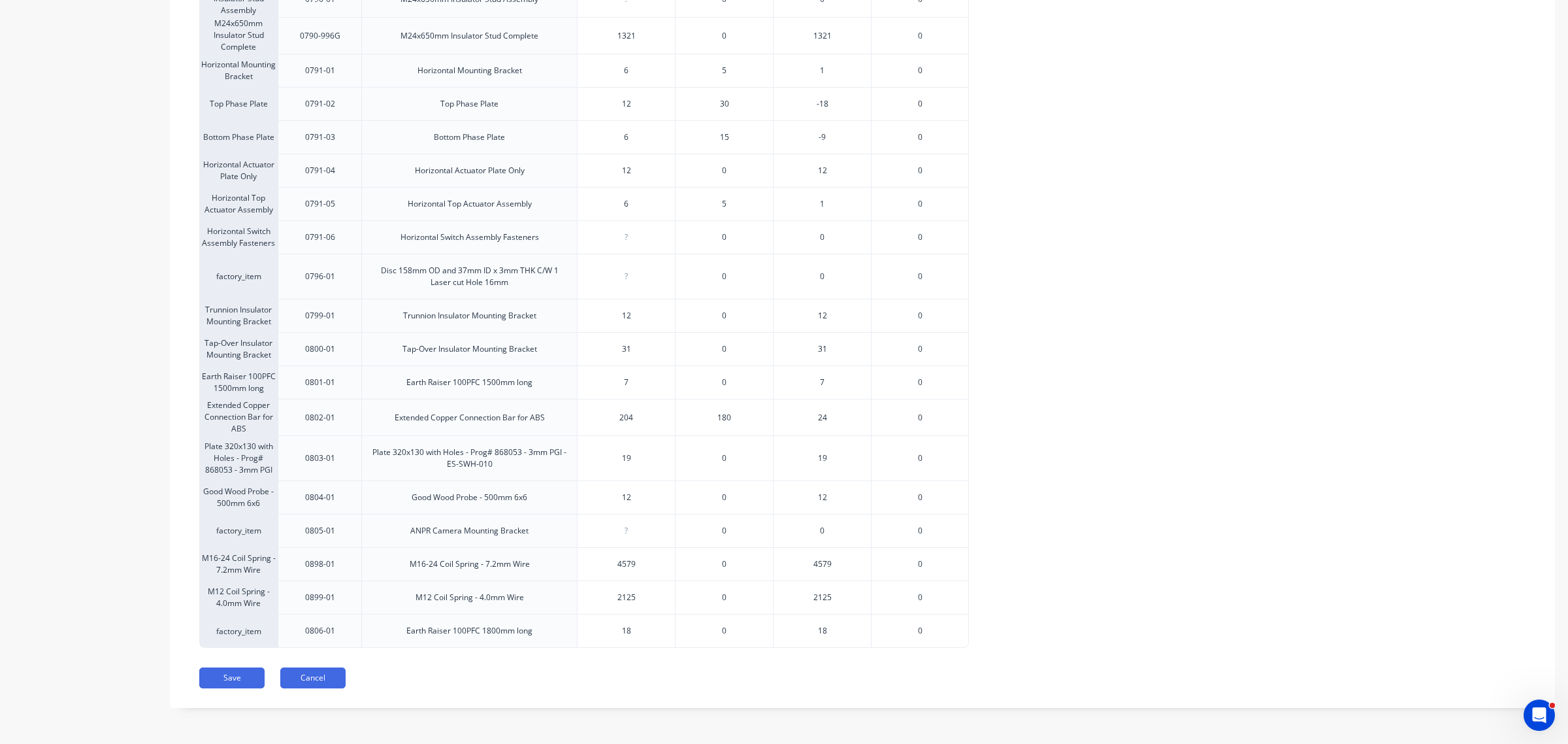
click at [306, 678] on button "Cancel" at bounding box center [313, 678] width 66 height 21
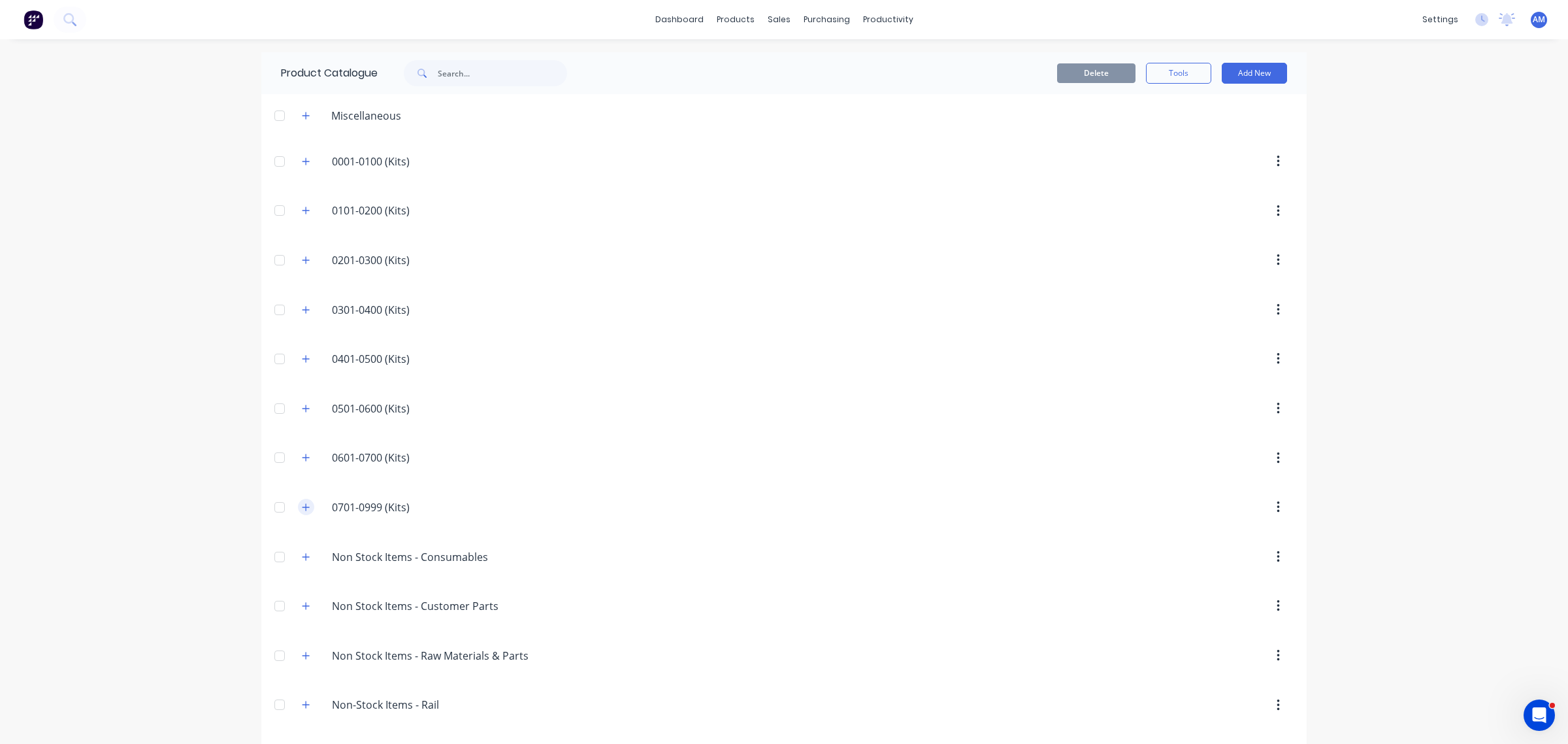
click at [298, 512] on button "button" at bounding box center [306, 507] width 16 height 16
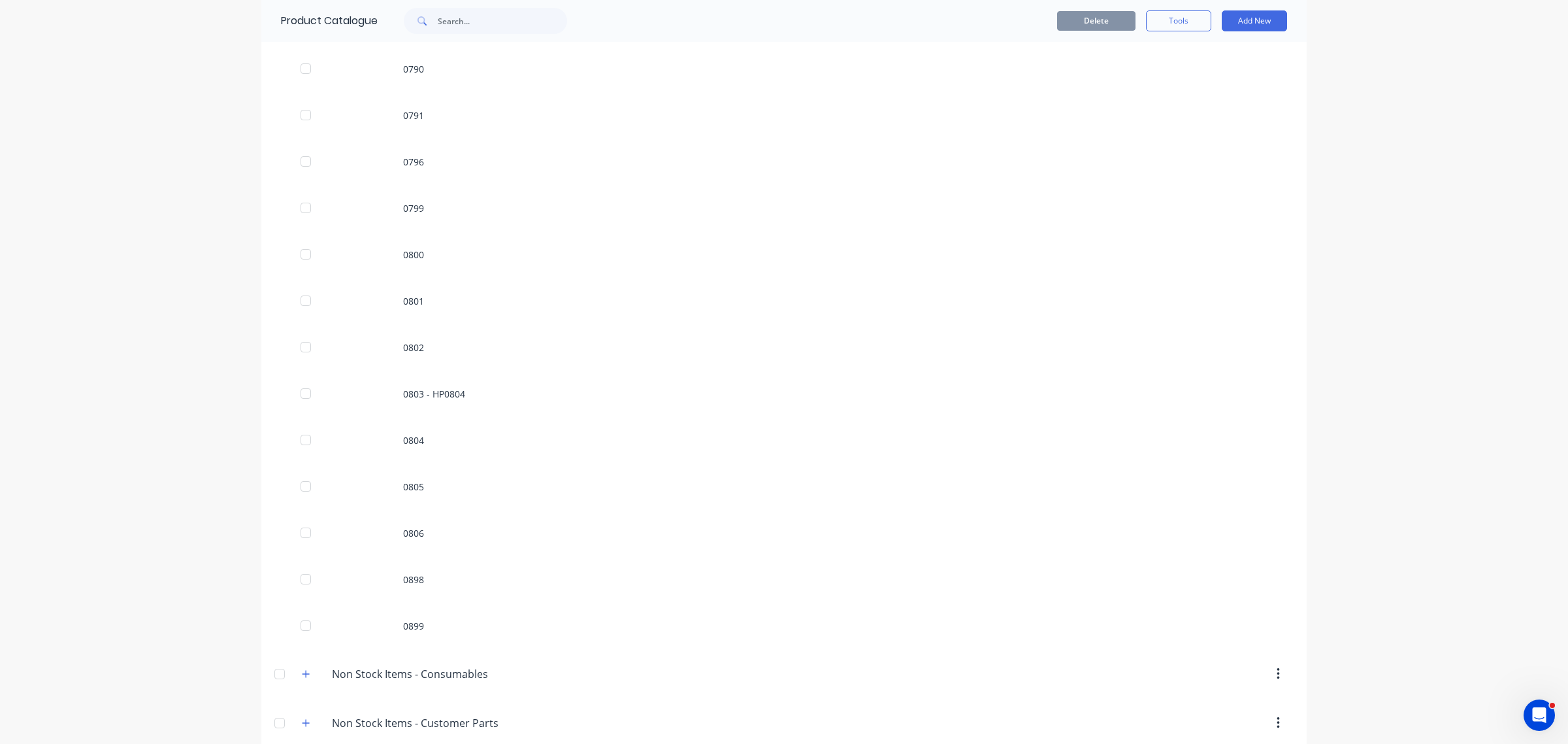
scroll to position [2533, 0]
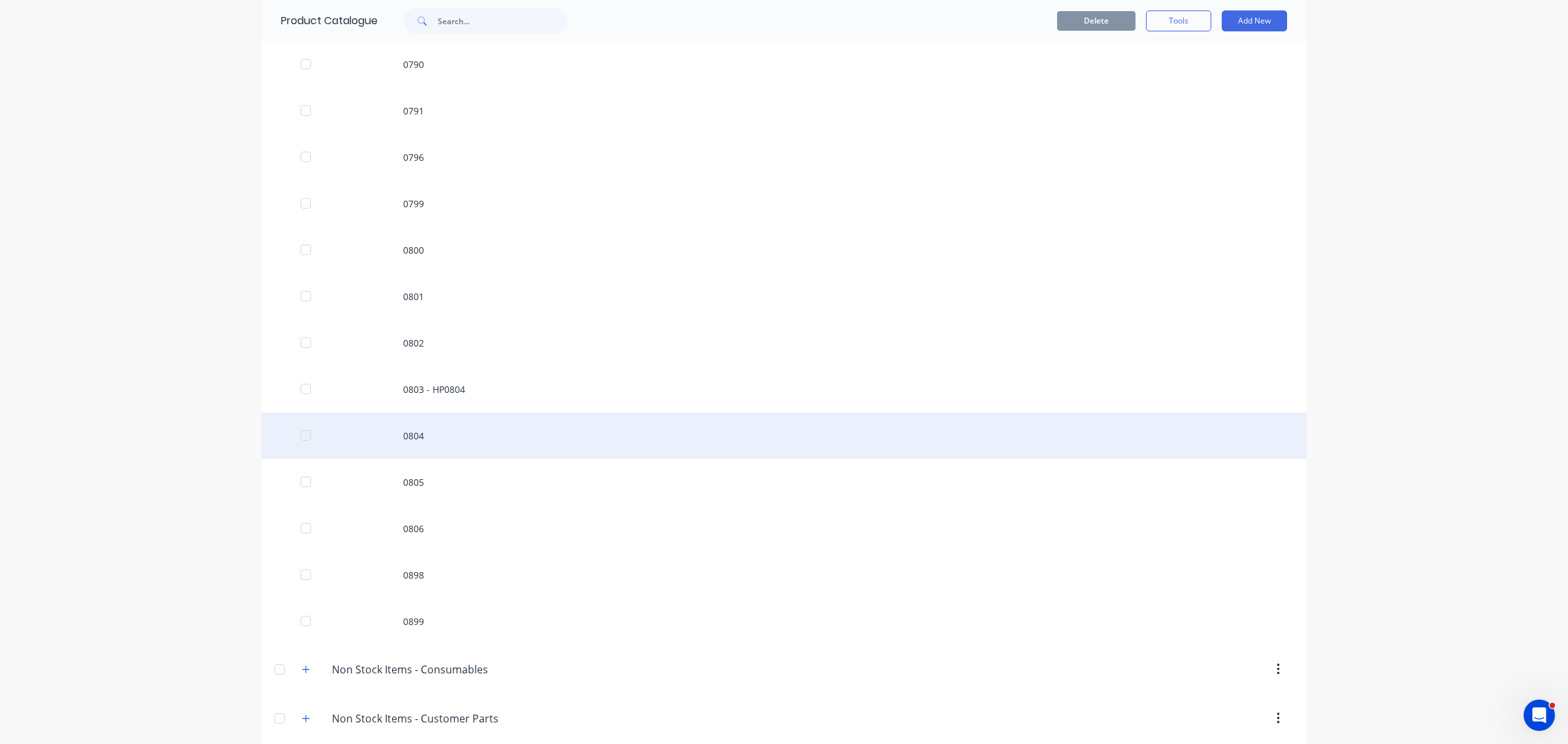
click at [418, 430] on div "0804" at bounding box center [784, 436] width 1045 height 47
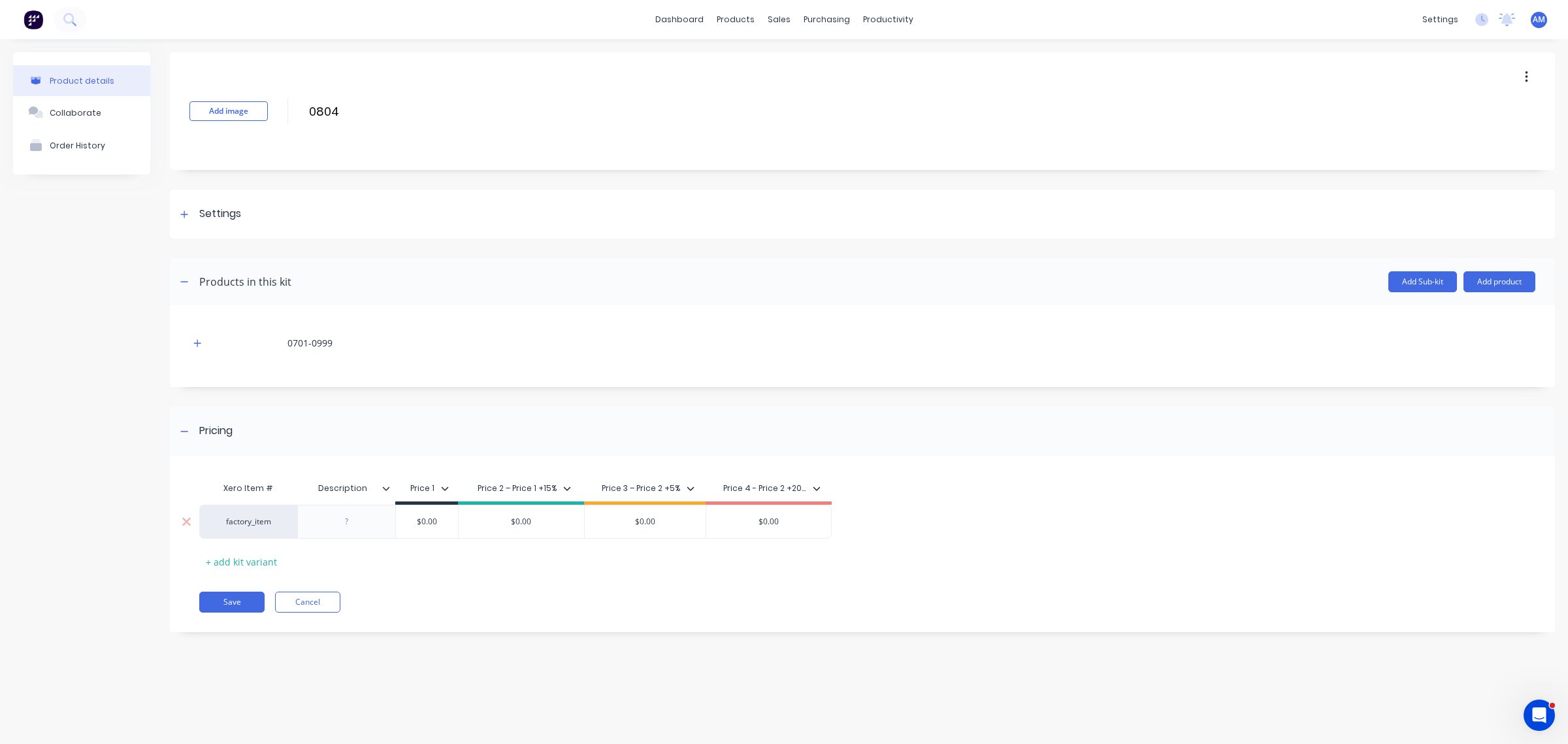
type input "$0.00"
click at [530, 525] on input "$0.00" at bounding box center [521, 521] width 125 height 12
click at [648, 524] on input "$0.00" at bounding box center [645, 521] width 122 height 12
drag, startPoint x: 658, startPoint y: 521, endPoint x: 638, endPoint y: 521, distance: 20.0
click at [638, 521] on input "$0.00" at bounding box center [645, 521] width 122 height 12
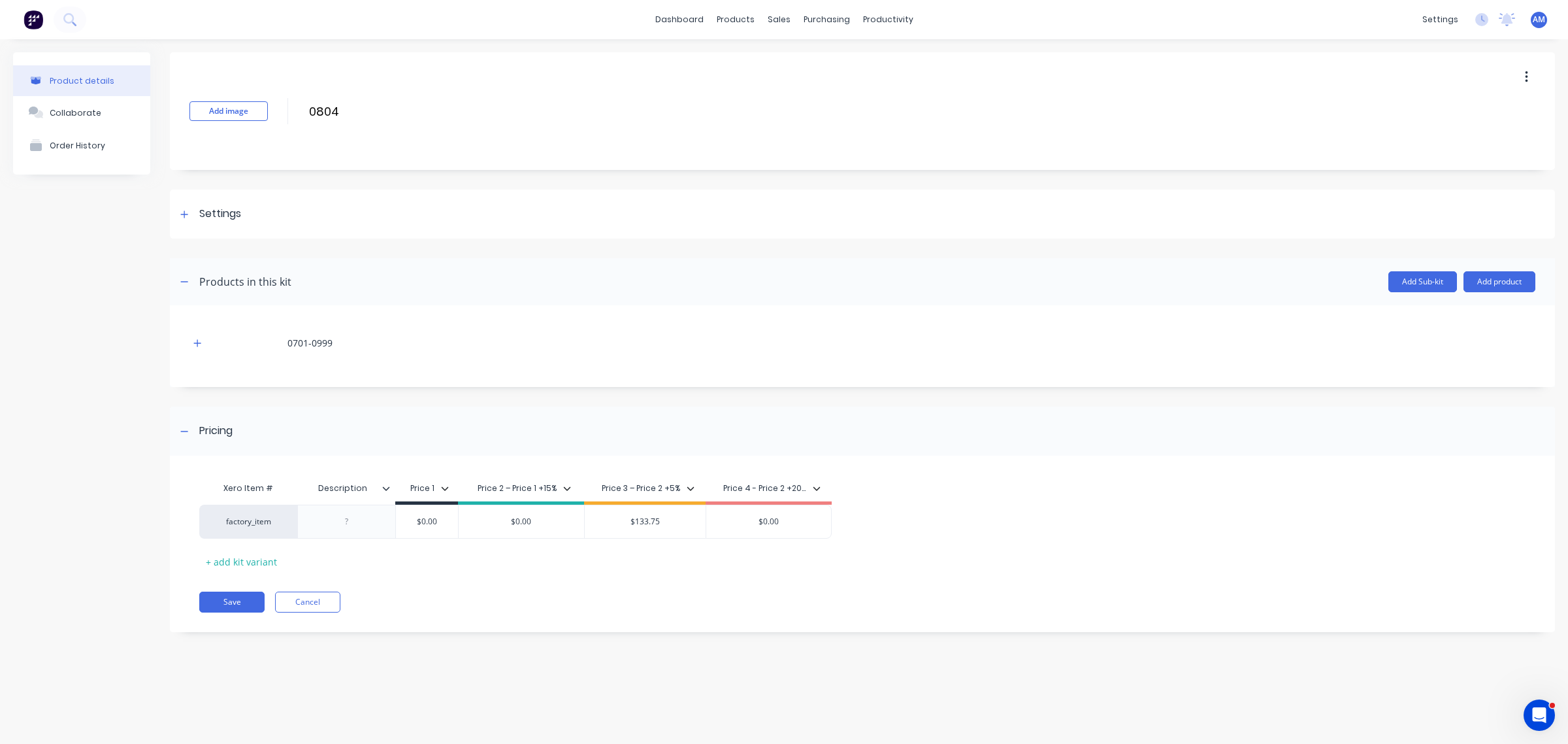
type input "$133.75"
type input "$0.00"
drag, startPoint x: 517, startPoint y: 523, endPoint x: 540, endPoint y: 523, distance: 23.0
click at [540, 523] on input "$0.00" at bounding box center [521, 521] width 125 height 12
type input "$125"
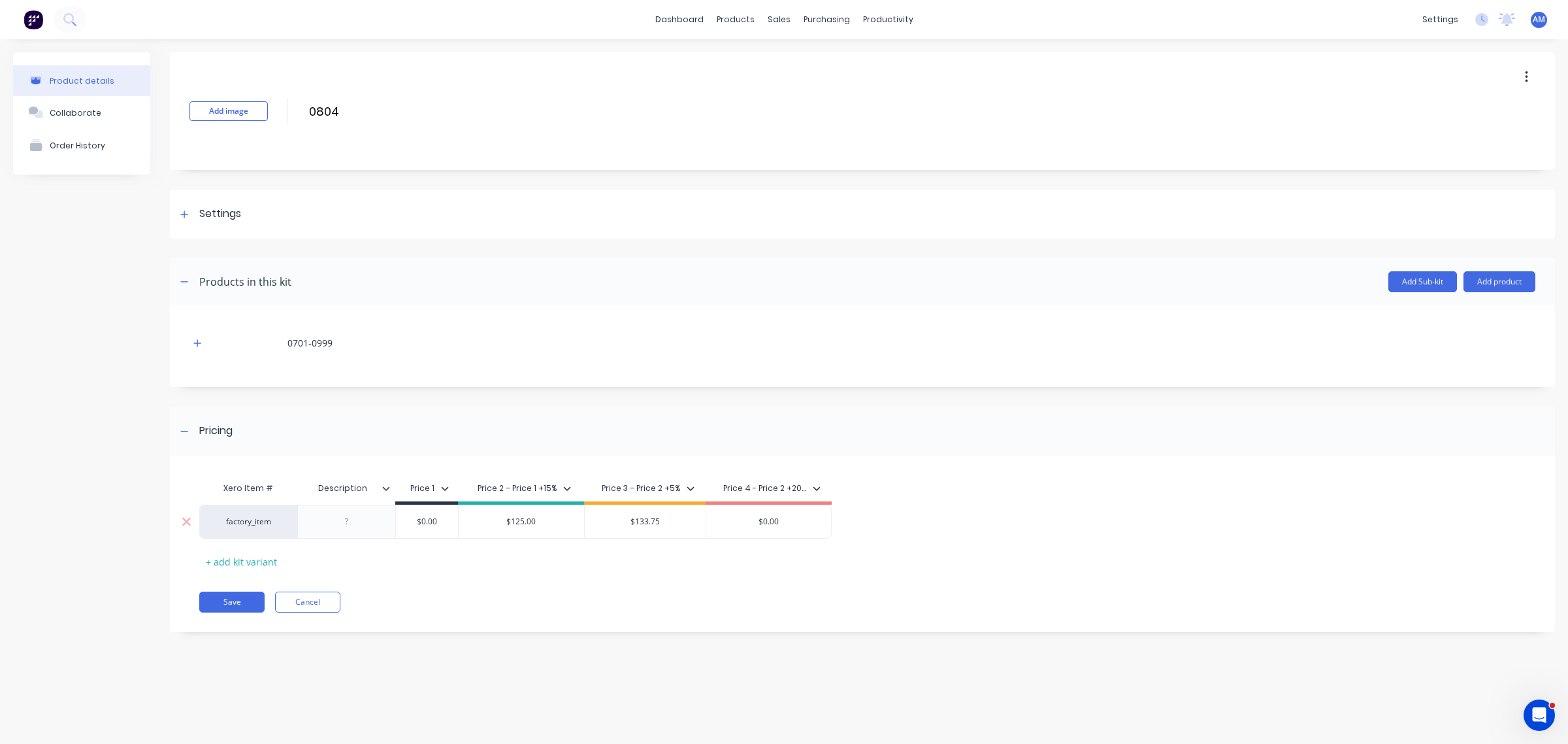
drag, startPoint x: 762, startPoint y: 521, endPoint x: 816, endPoint y: 527, distance: 54.3
click at [816, 526] on input "$0.00" at bounding box center [768, 521] width 125 height 12
type input "$150"
click at [242, 594] on button "Save" at bounding box center [232, 602] width 66 height 21
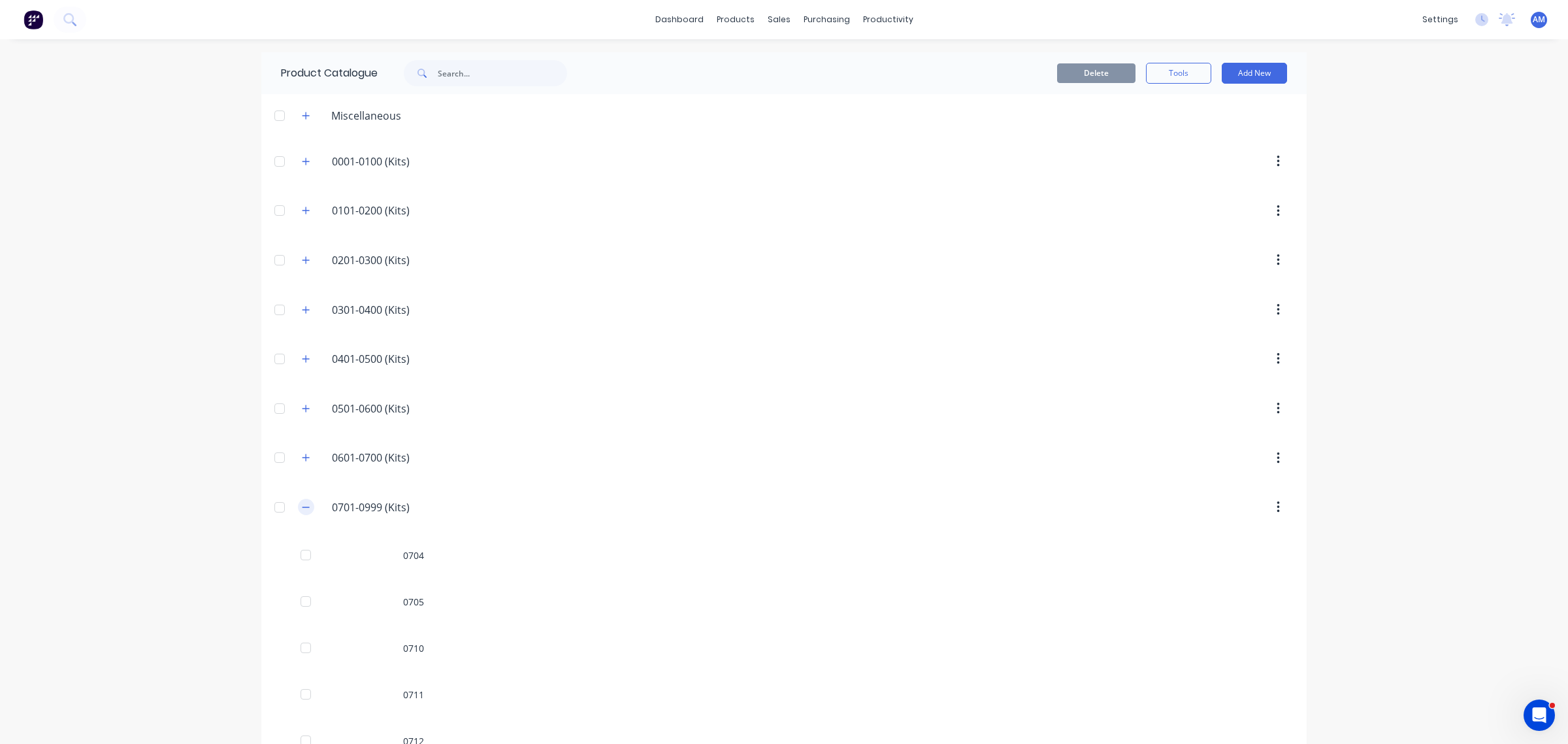
click at [298, 510] on button "button" at bounding box center [306, 507] width 16 height 16
click at [761, 66] on div "Product Catalogue" at bounding box center [787, 63] width 81 height 12
click at [491, 74] on input "text" at bounding box center [502, 73] width 129 height 26
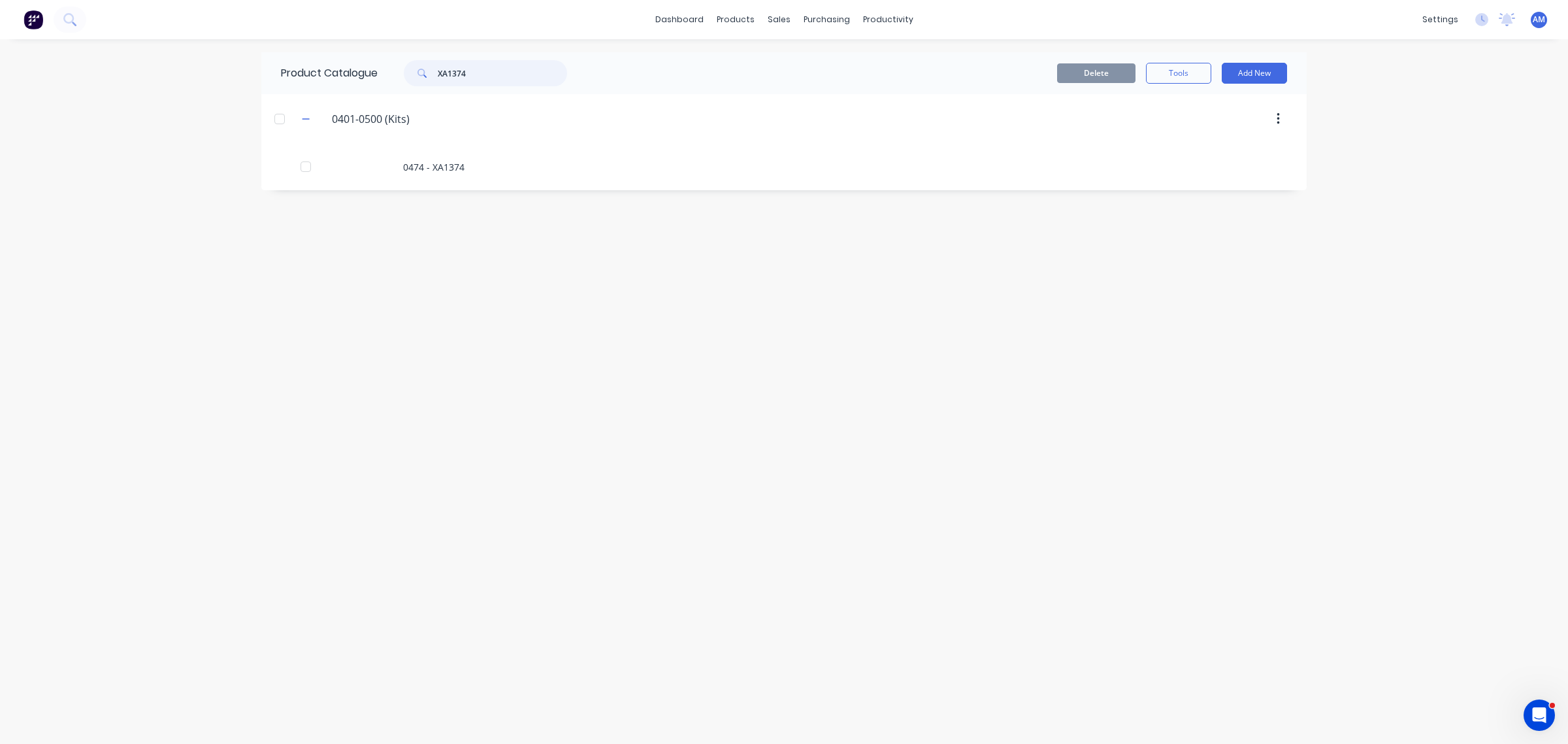
type input "XA1374"
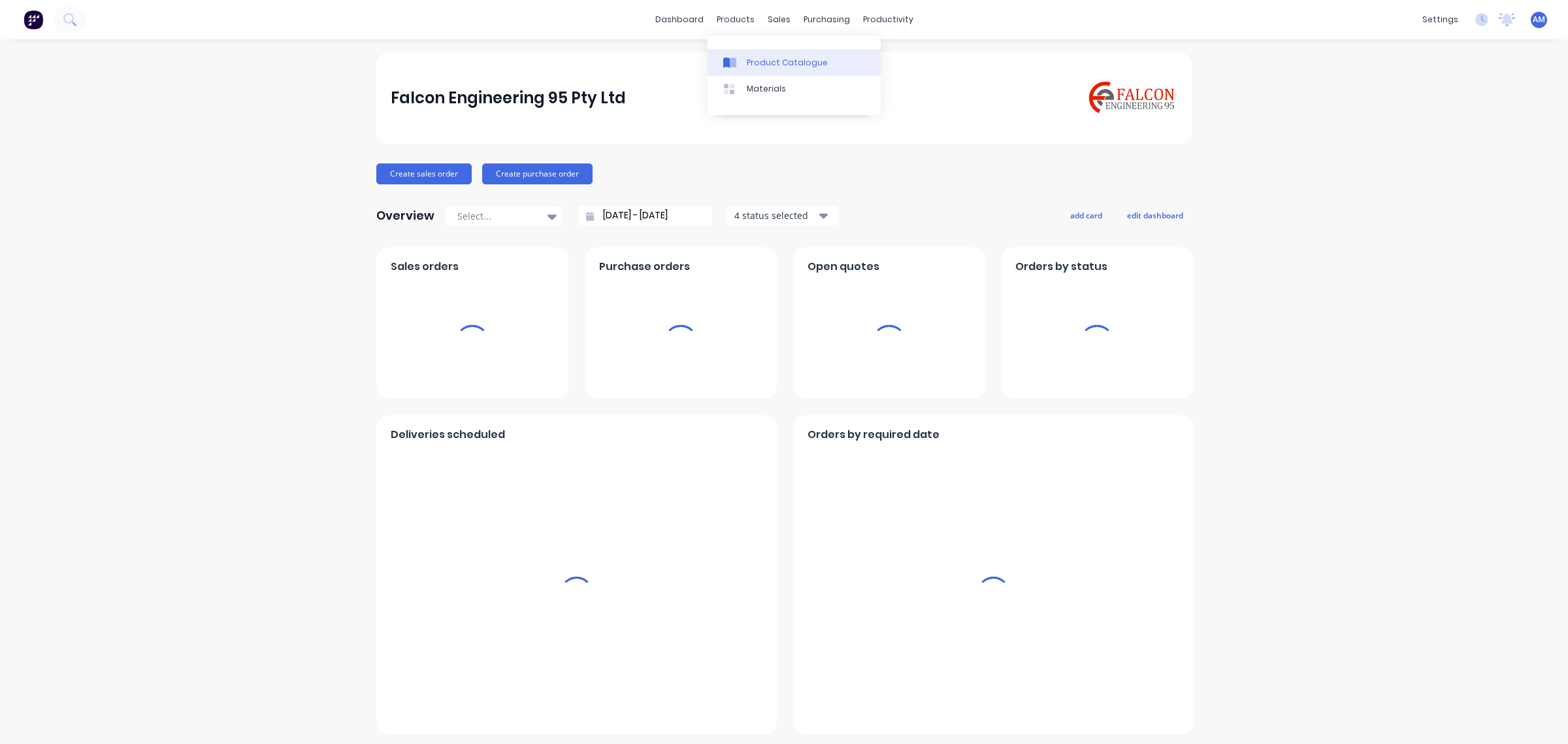
click at [757, 50] on link "Product Catalogue" at bounding box center [794, 62] width 173 height 26
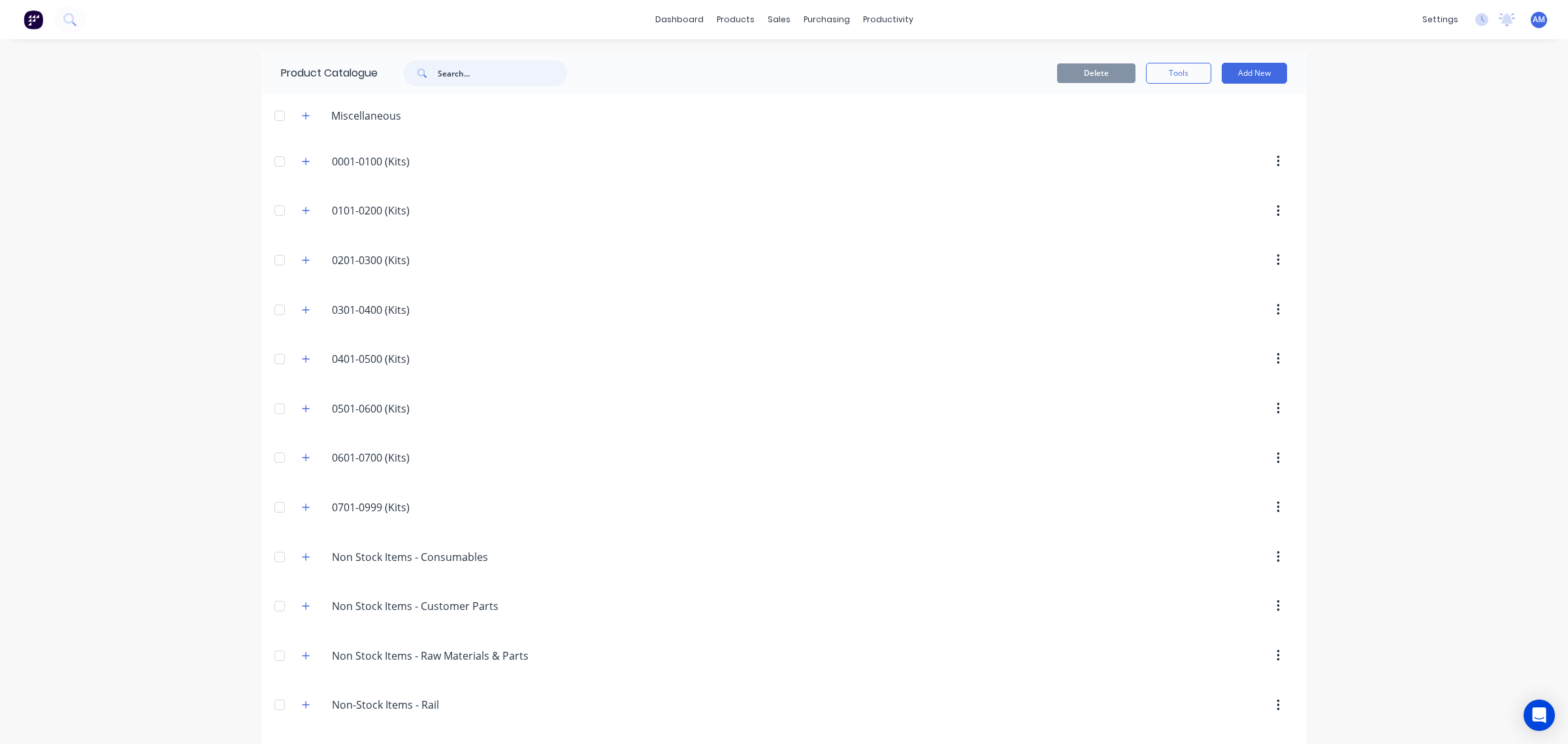
click at [471, 85] on input "text" at bounding box center [502, 73] width 129 height 26
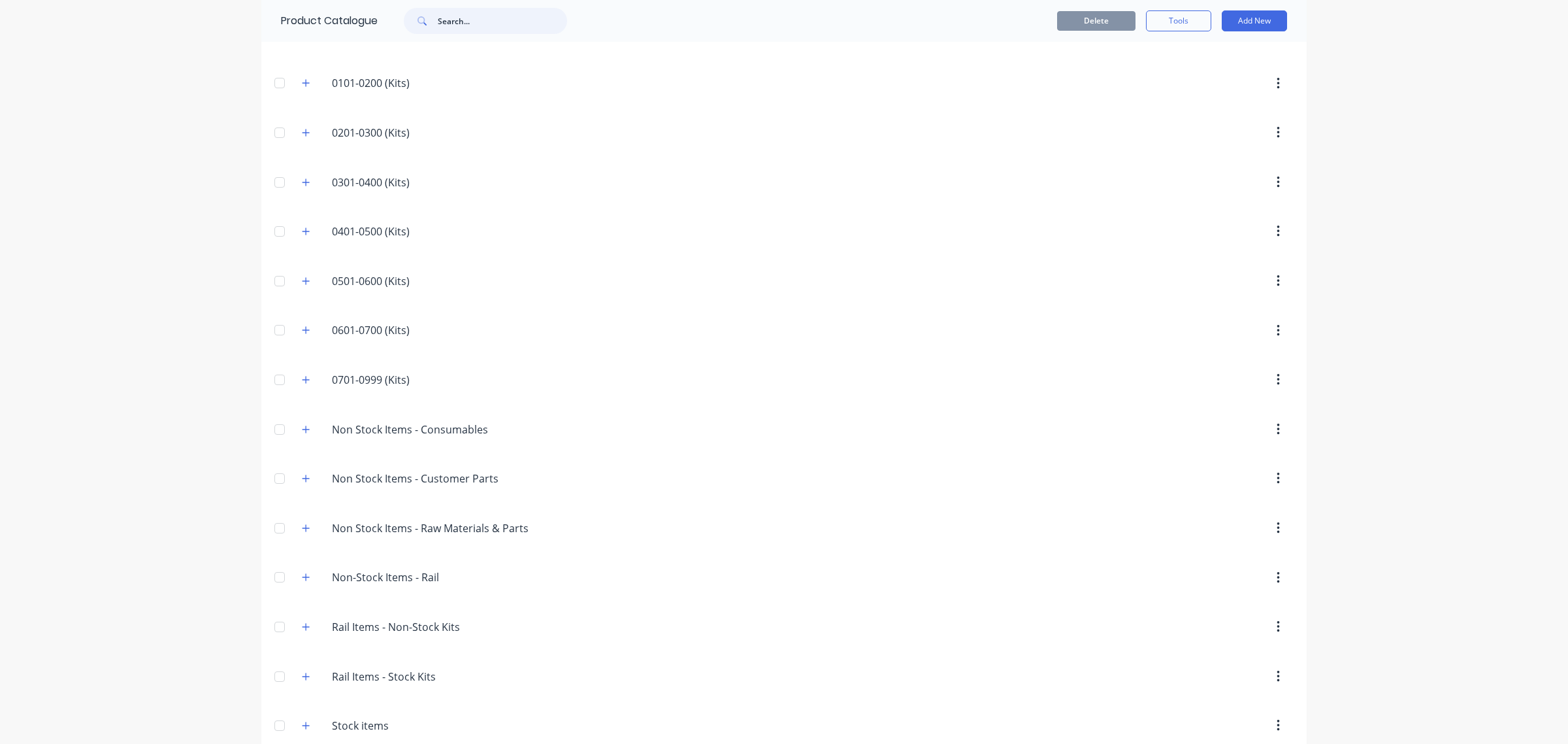
scroll to position [201, 0]
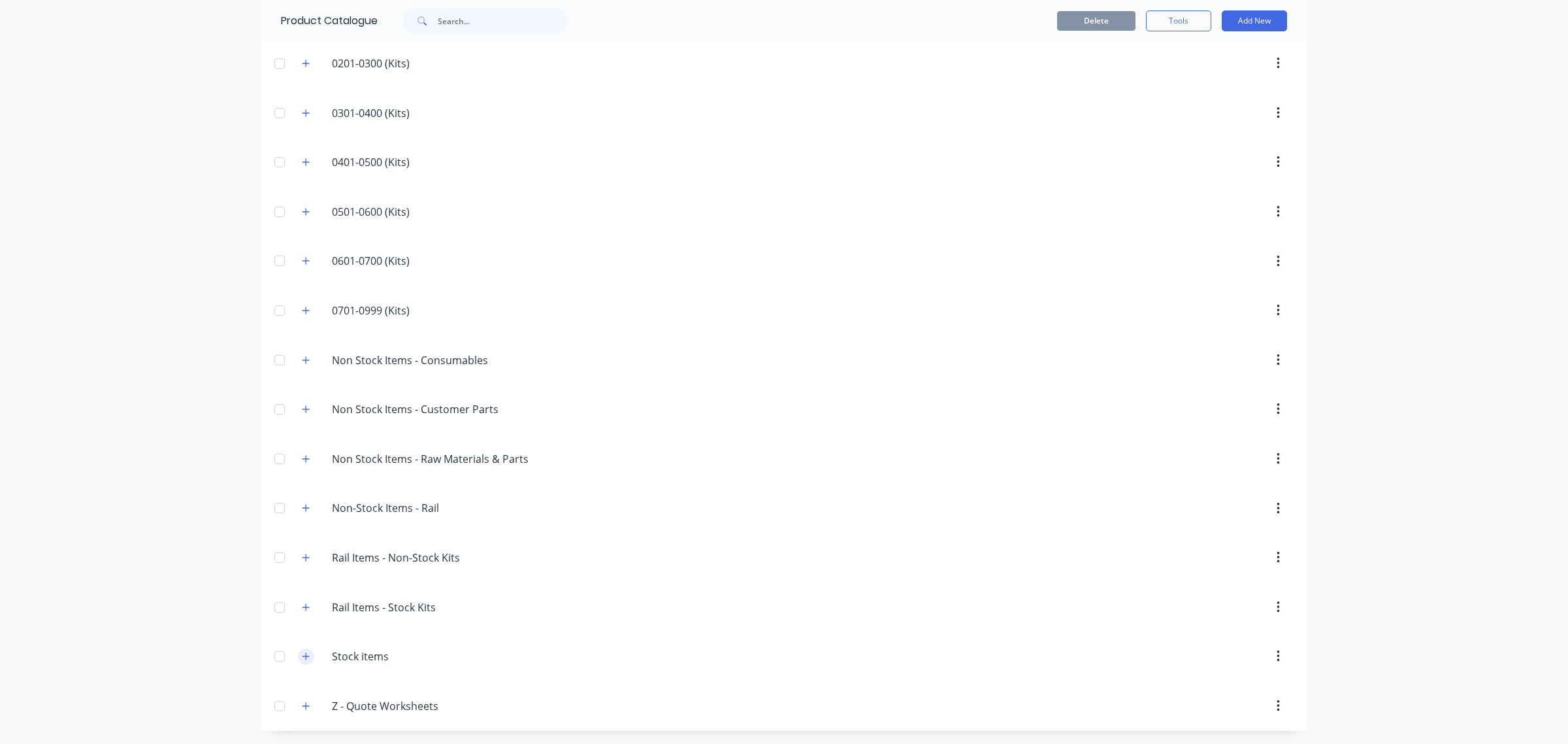
click at [303, 657] on icon "button" at bounding box center [306, 656] width 7 height 7
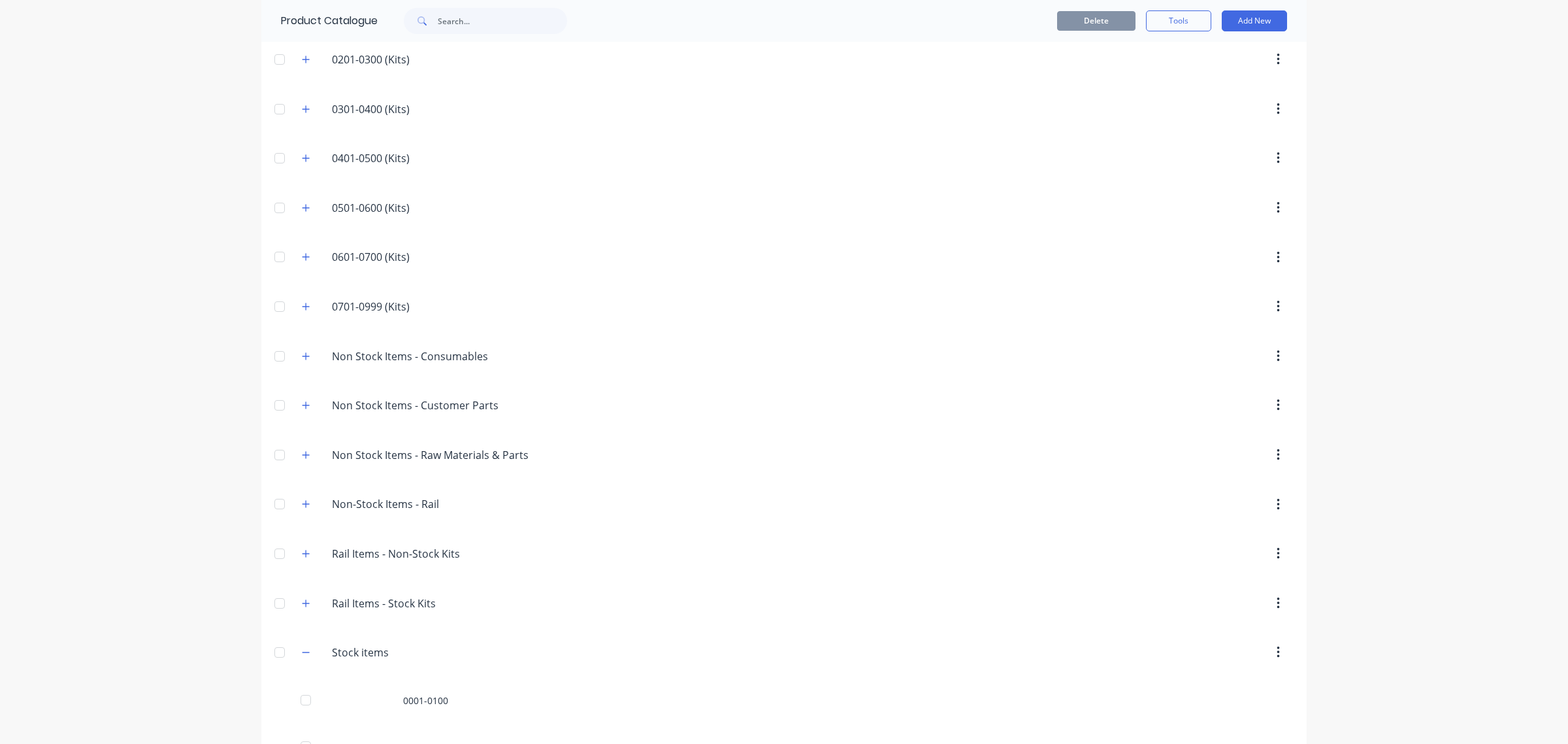
scroll to position [664, 0]
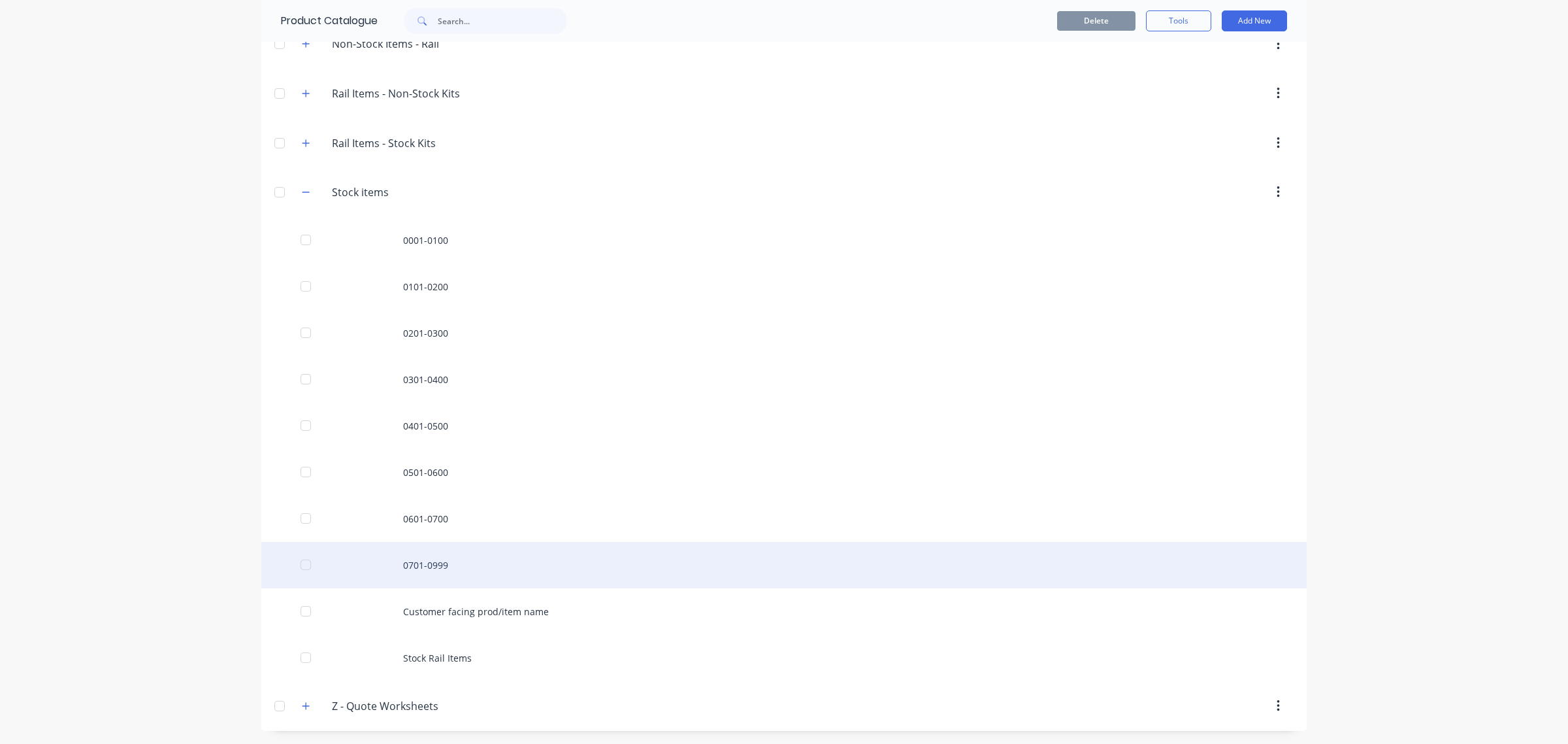
click at [396, 574] on div "0701-0999" at bounding box center [784, 565] width 1045 height 47
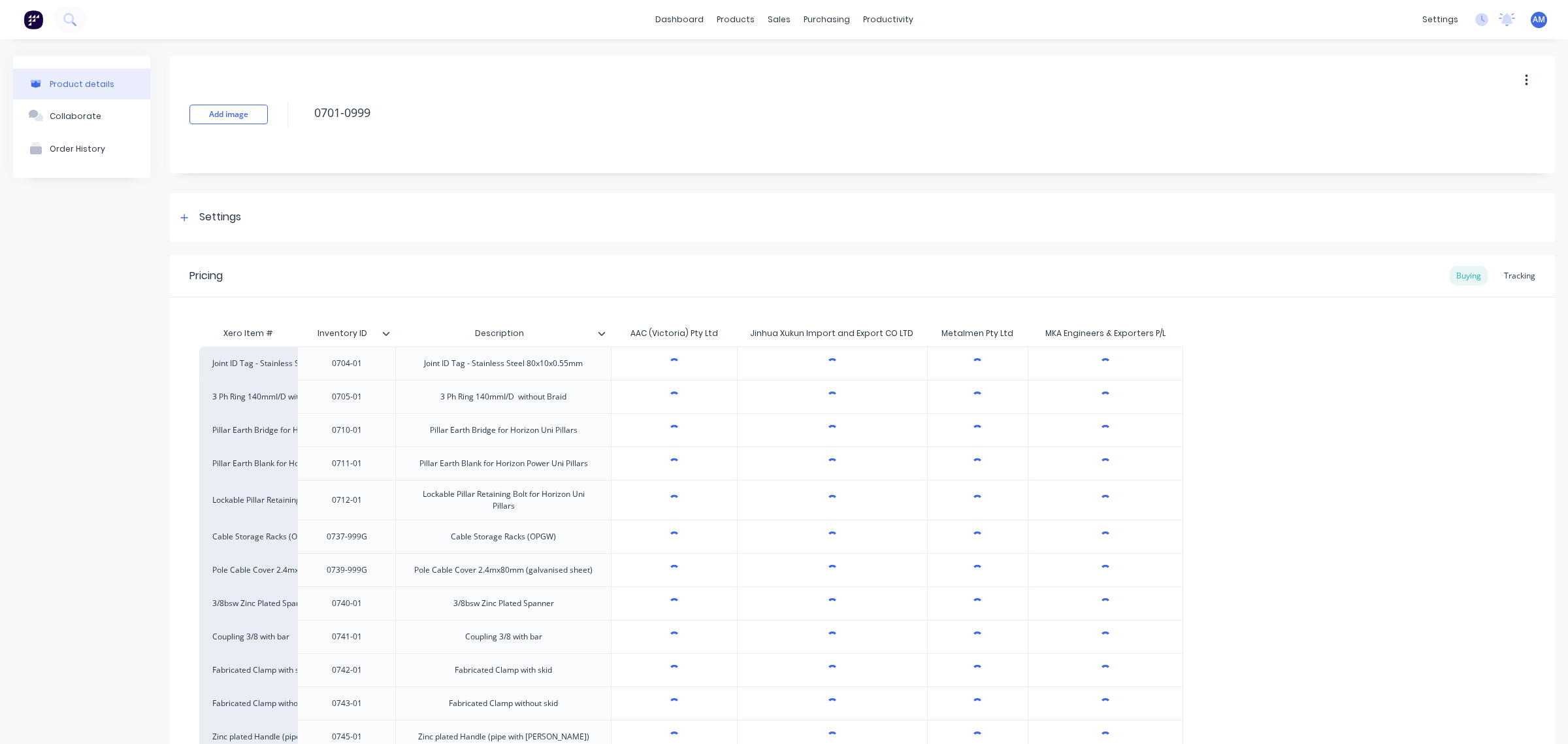
drag, startPoint x: 1510, startPoint y: 281, endPoint x: 1332, endPoint y: 375, distance: 201.3
click at [1510, 278] on div "Tracking" at bounding box center [1519, 275] width 45 height 20
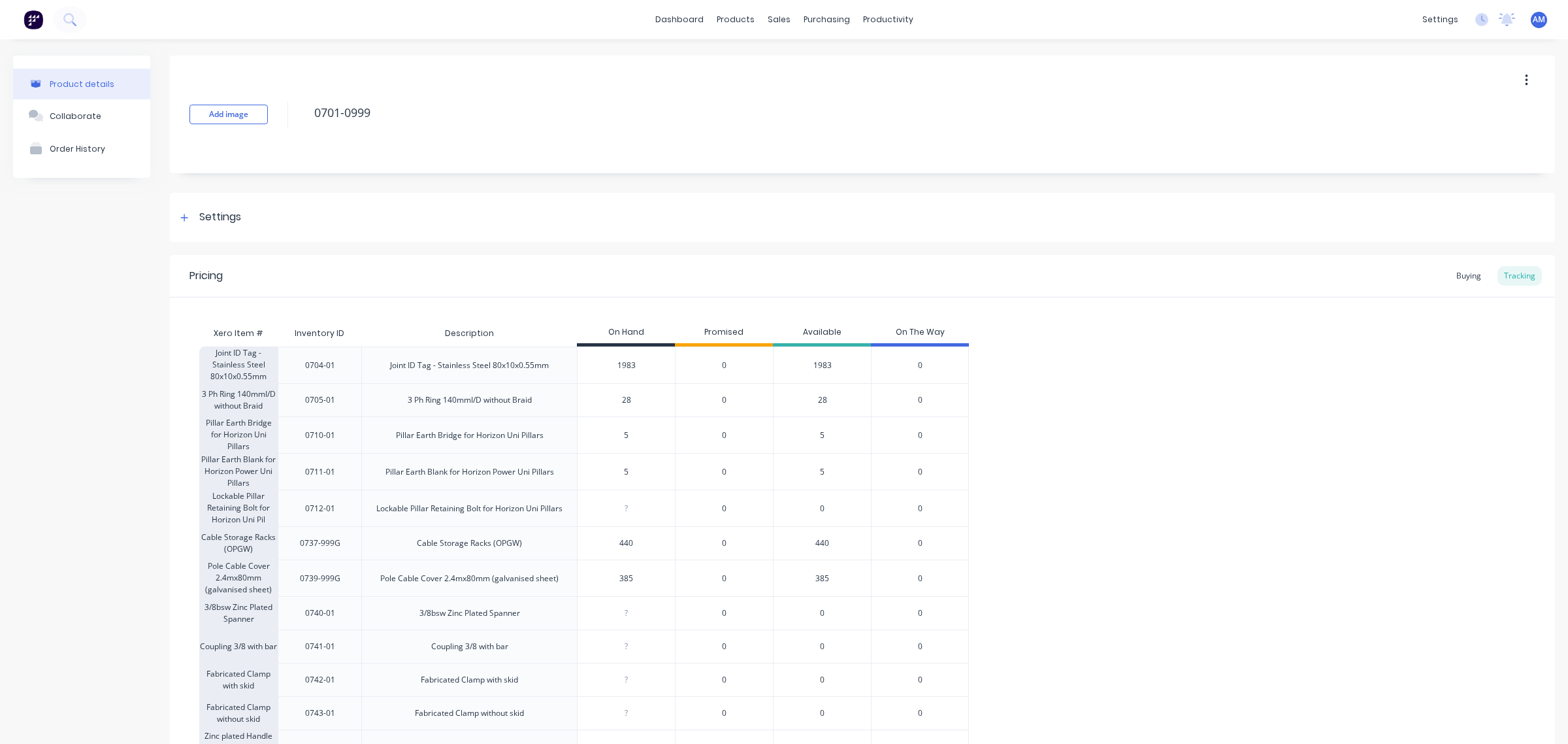
type textarea "x"
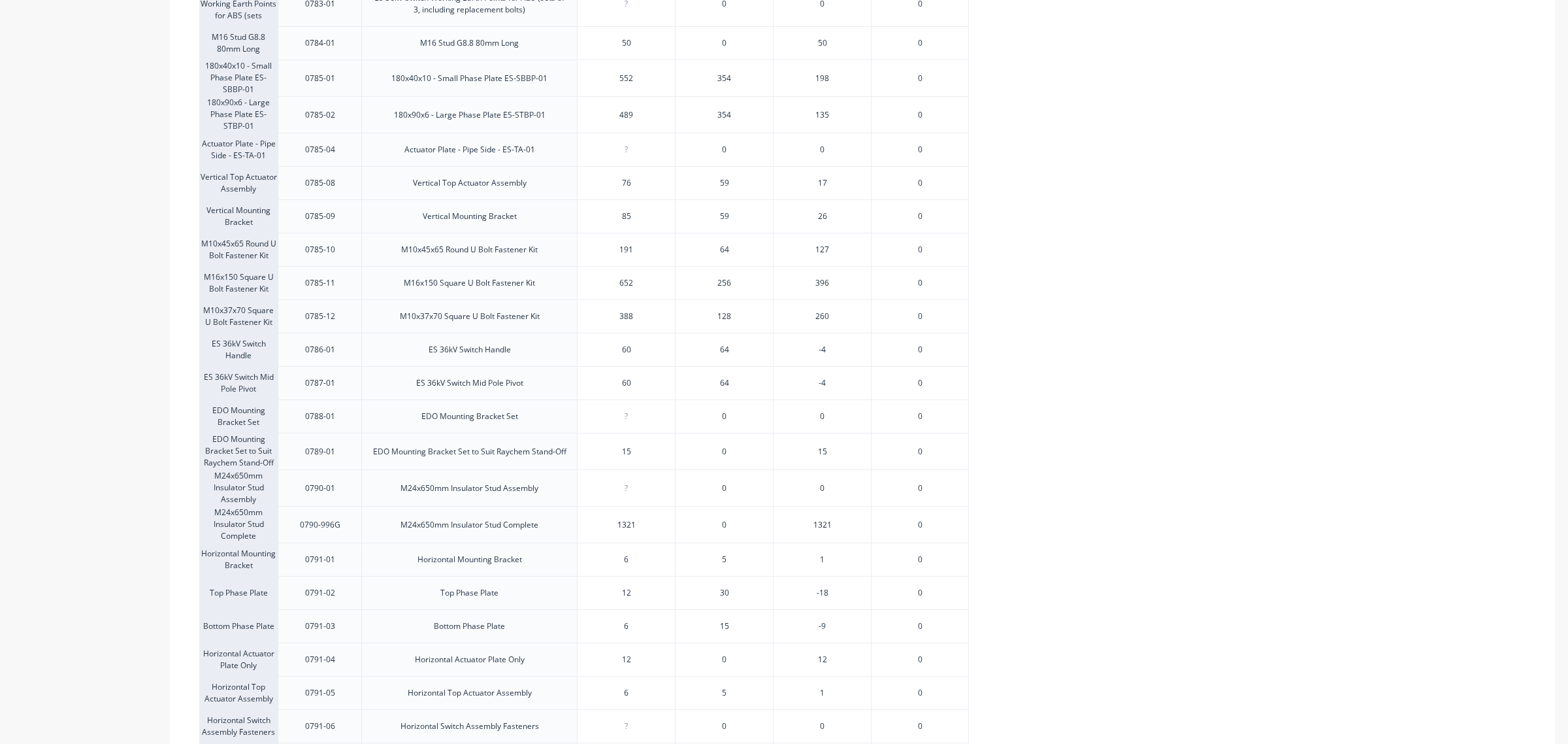
scroll to position [1634, 0]
